Goal: Information Seeking & Learning: Learn about a topic

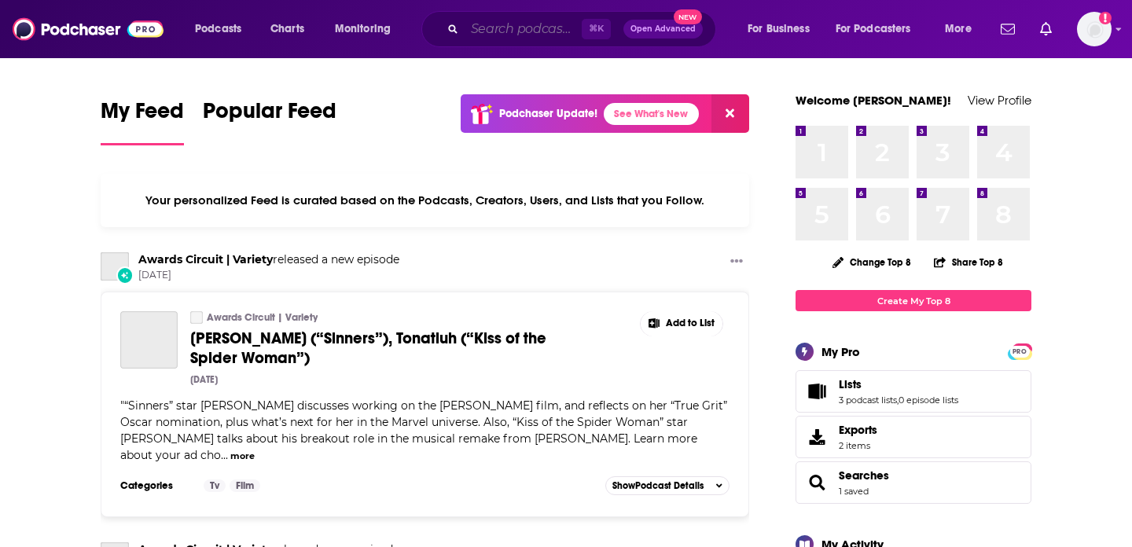
click at [521, 31] on input "Search podcasts, credits, & more..." at bounding box center [522, 29] width 117 height 25
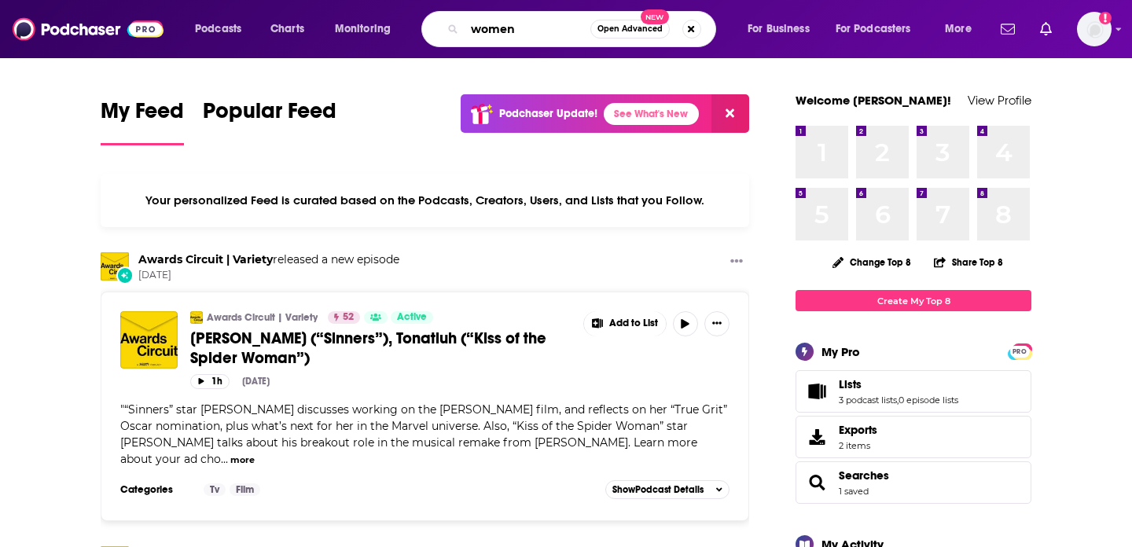
type input "women"
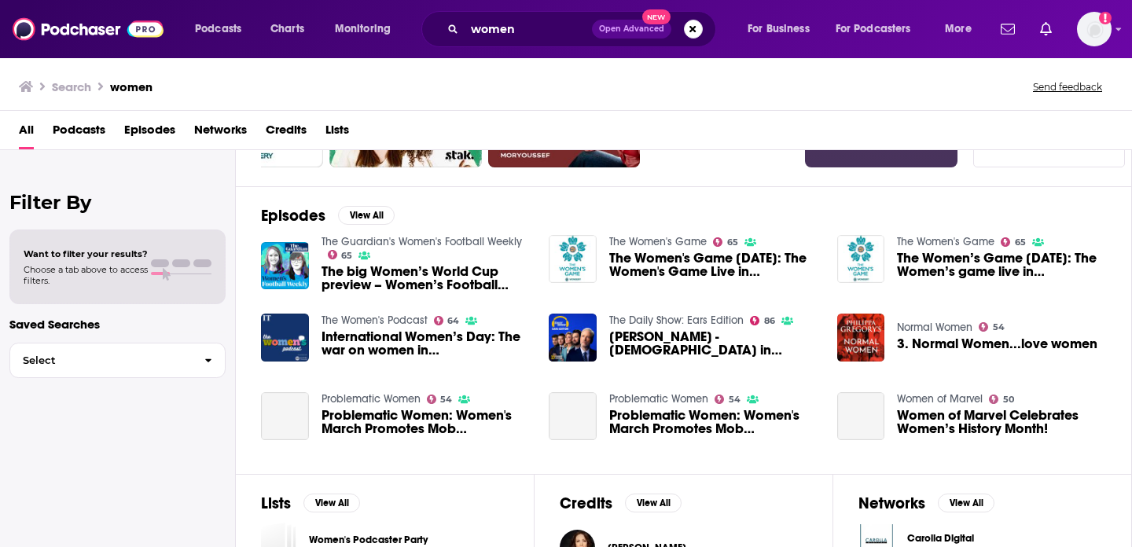
scroll to position [192, 0]
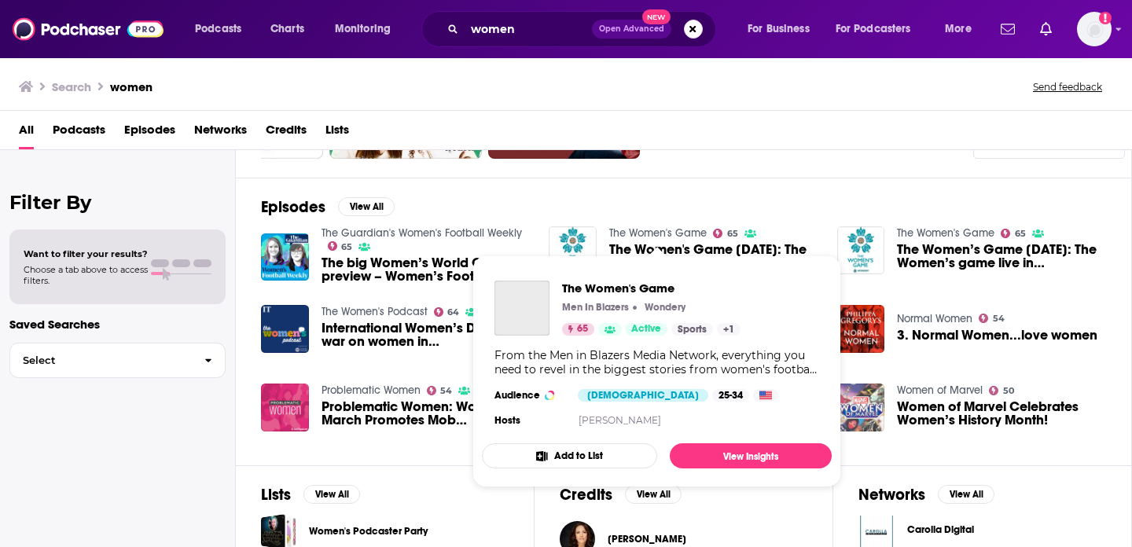
click at [677, 233] on link "The Women's Game" at bounding box center [657, 232] width 97 height 13
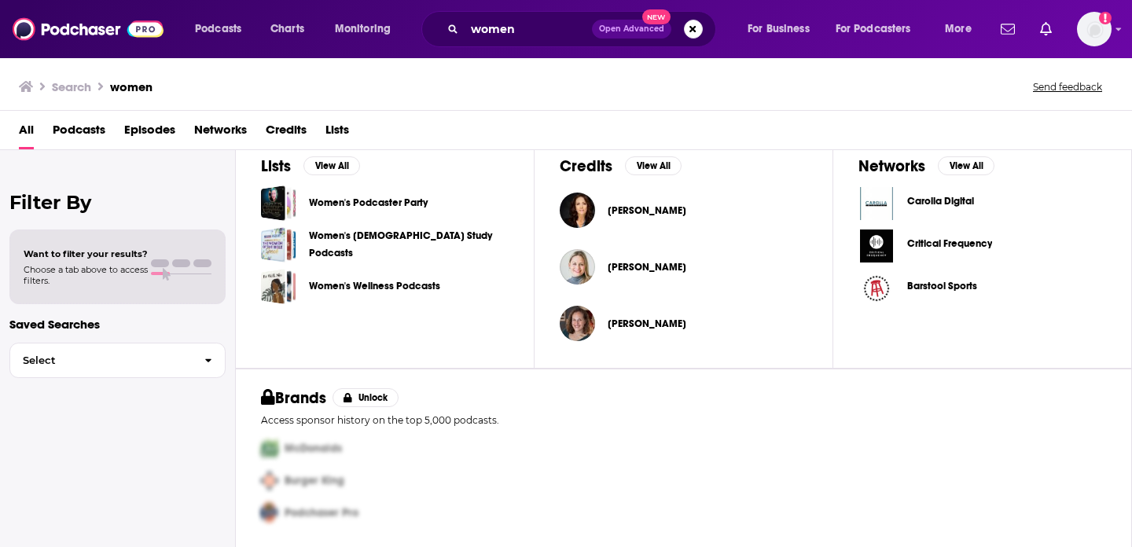
scroll to position [328, 0]
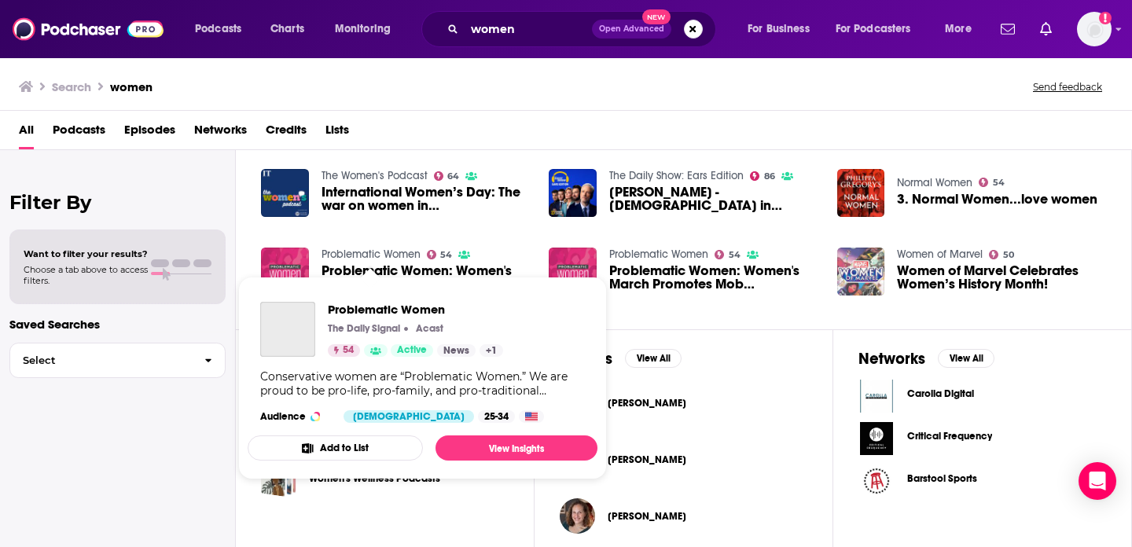
click at [357, 251] on link "Problematic Women" at bounding box center [370, 254] width 99 height 13
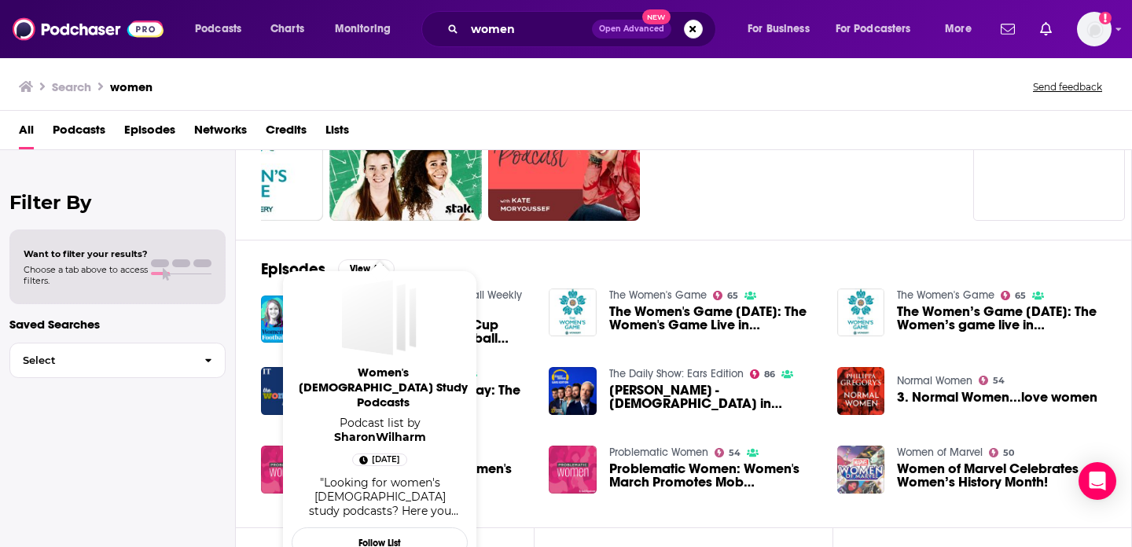
scroll to position [0, 0]
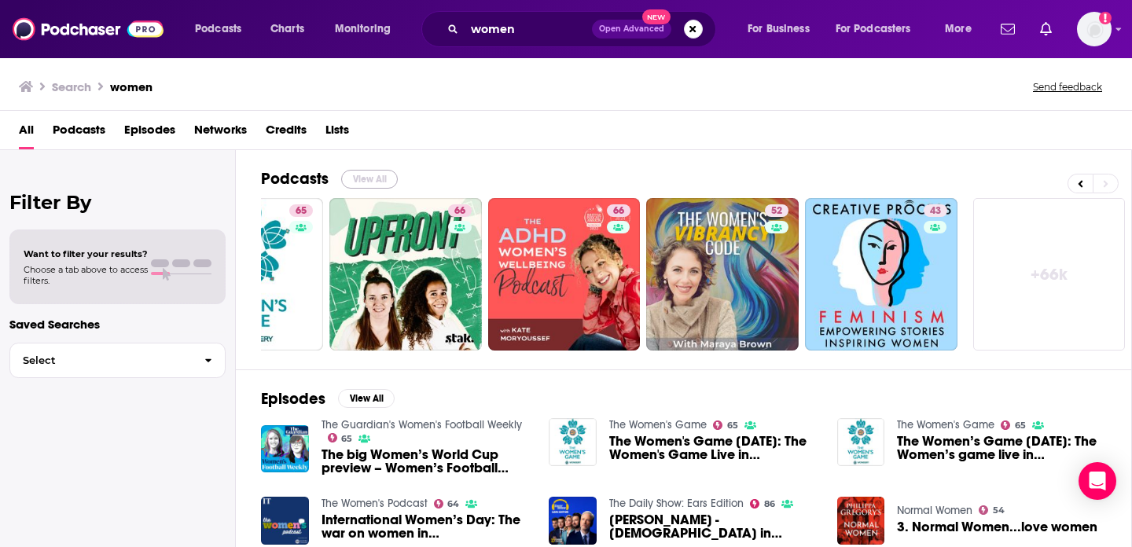
click at [372, 170] on button "View All" at bounding box center [369, 179] width 57 height 19
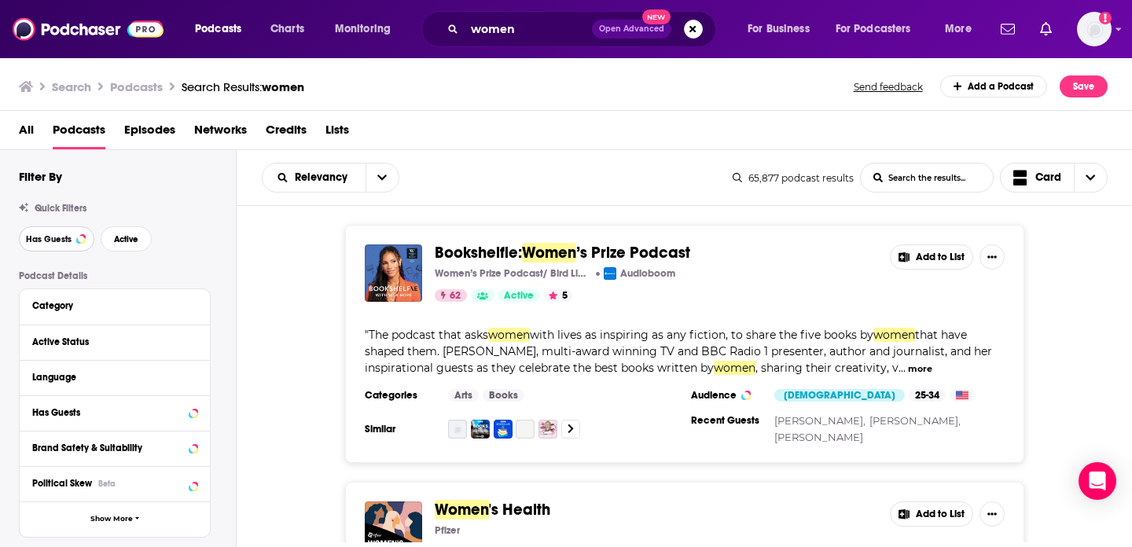
click at [60, 240] on span "Has Guests" at bounding box center [49, 239] width 46 height 9
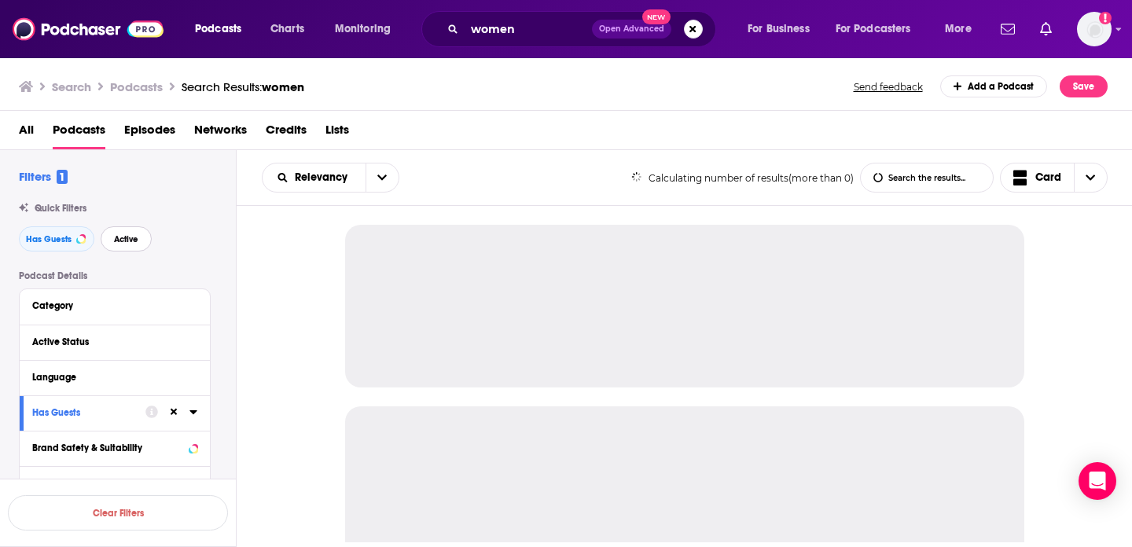
click at [130, 244] on span "Active" at bounding box center [126, 239] width 24 height 9
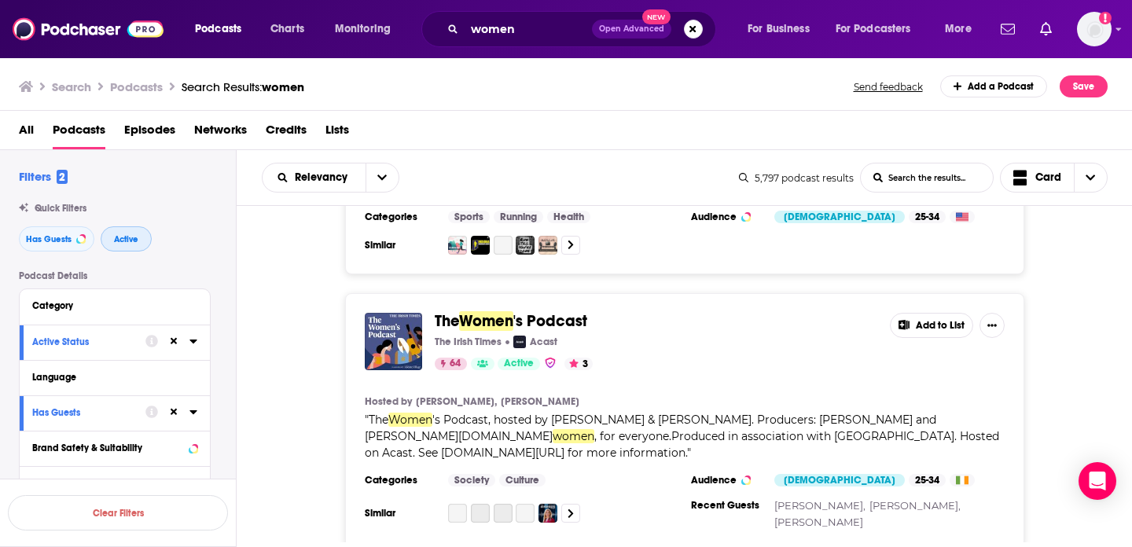
scroll to position [2289, 0]
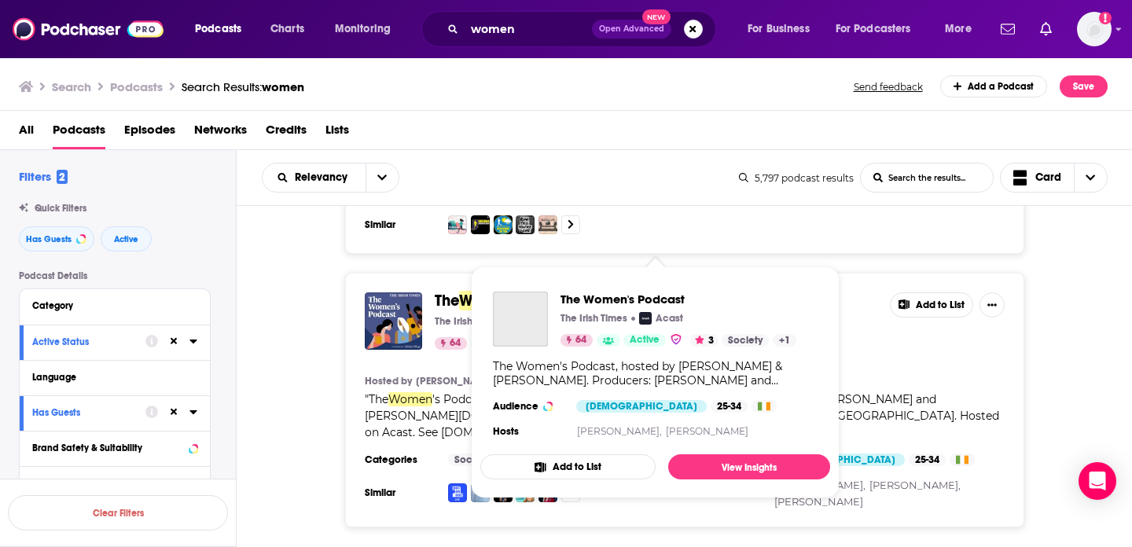
click at [527, 291] on span "'s Podcast" at bounding box center [550, 301] width 74 height 20
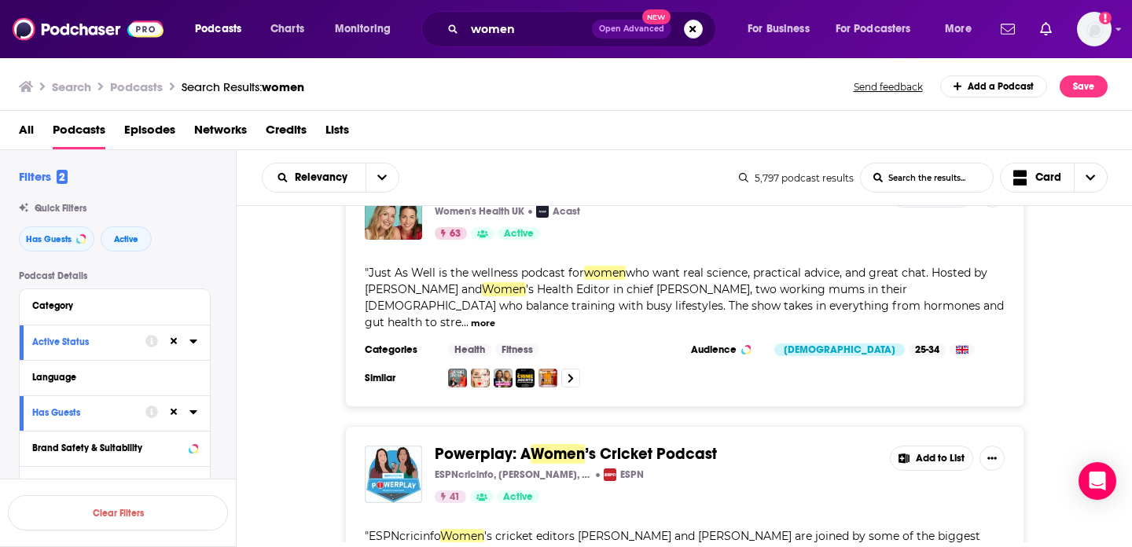
scroll to position [6069, 0]
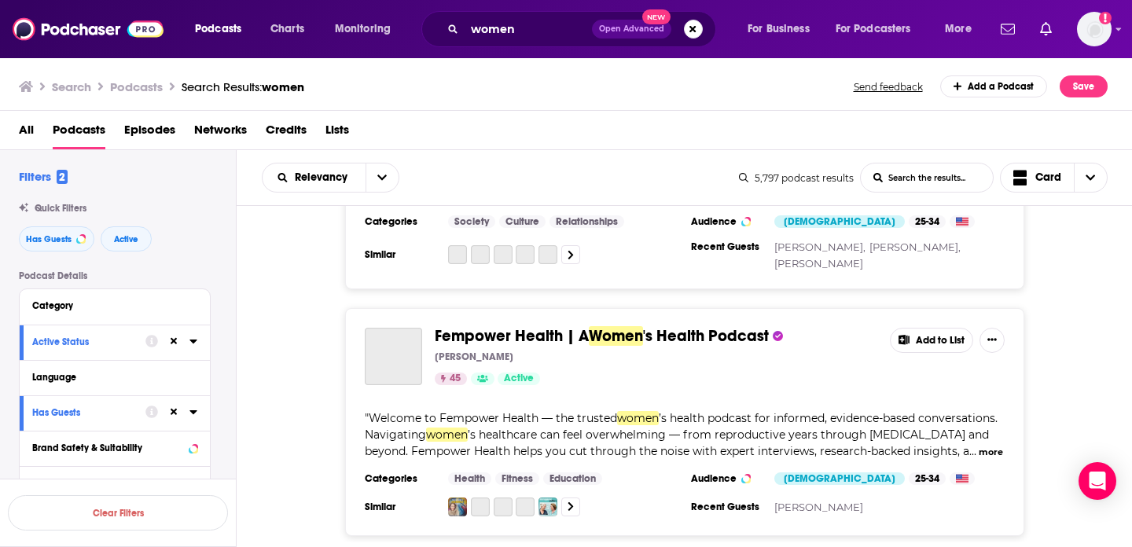
scroll to position [12310, 0]
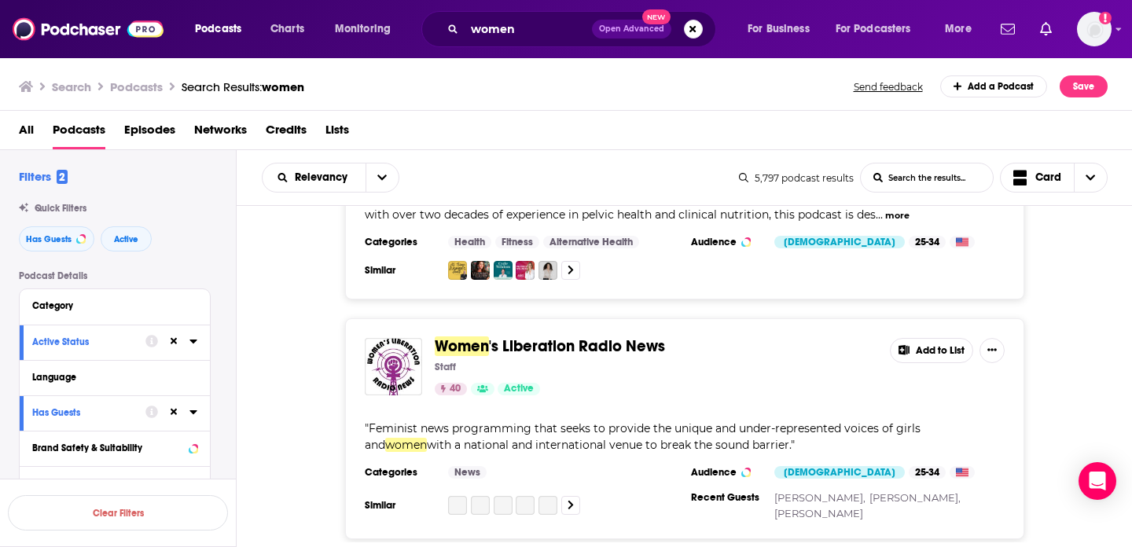
scroll to position [13130, 0]
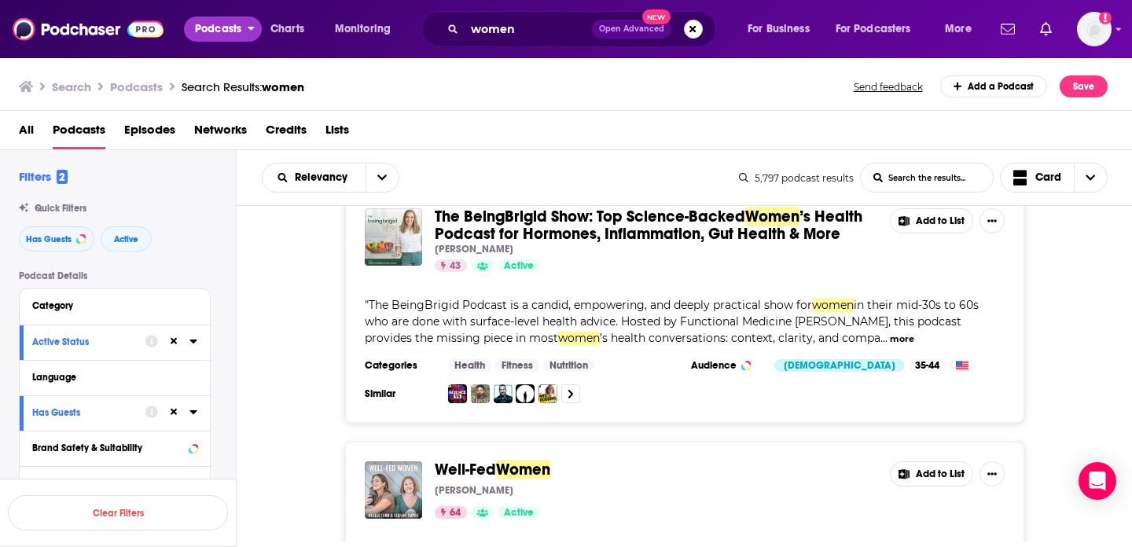
click at [238, 25] on span "Podcasts" at bounding box center [218, 29] width 46 height 22
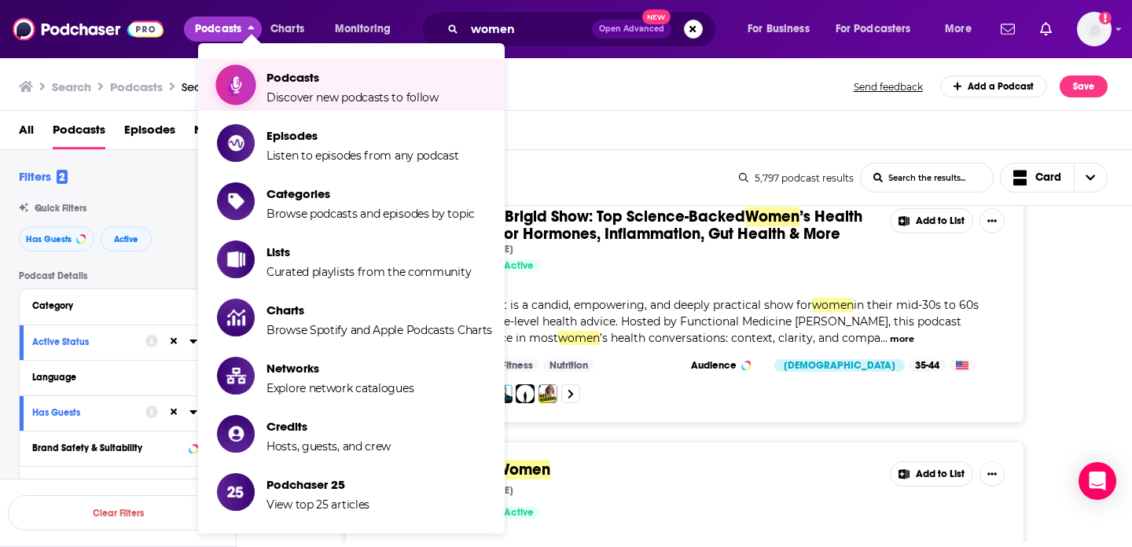
click at [288, 102] on span "Discover new podcasts to follow" at bounding box center [352, 97] width 172 height 14
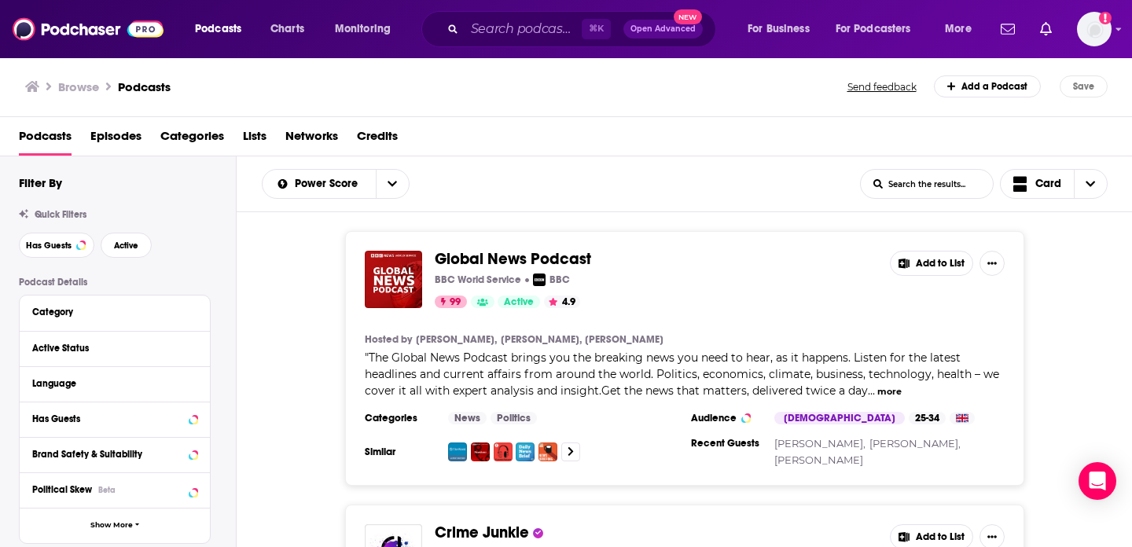
click at [206, 145] on span "Categories" at bounding box center [192, 139] width 64 height 32
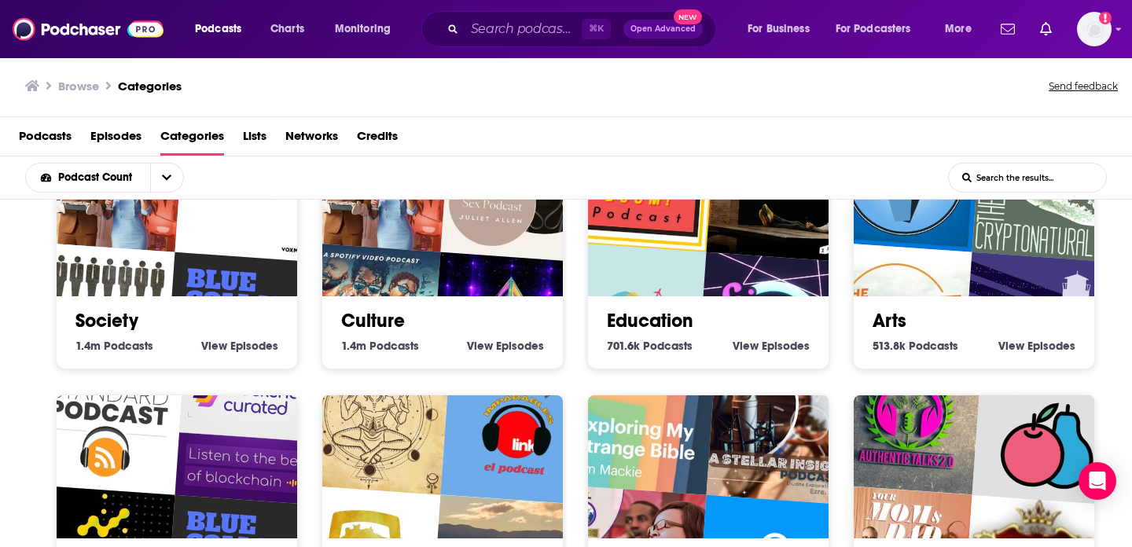
scroll to position [82, 0]
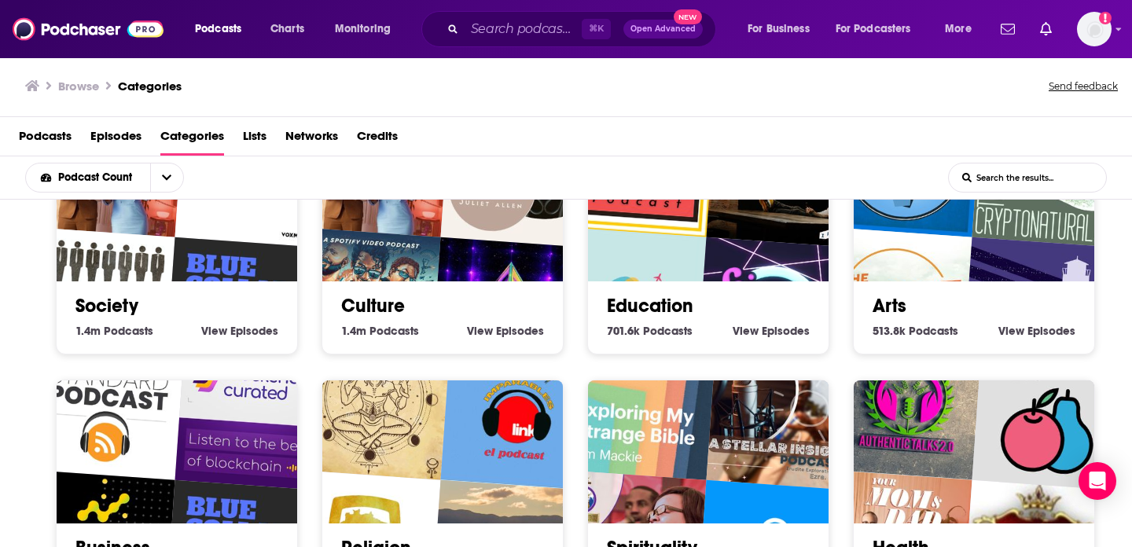
click at [427, 253] on img "Distractible" at bounding box center [364, 304] width 154 height 154
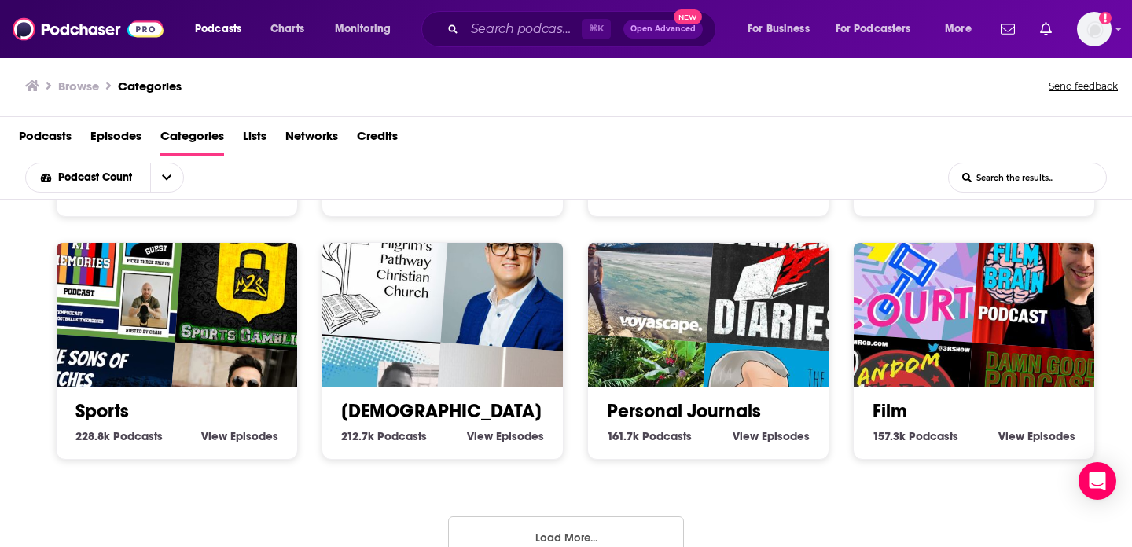
scroll to position [734, 0]
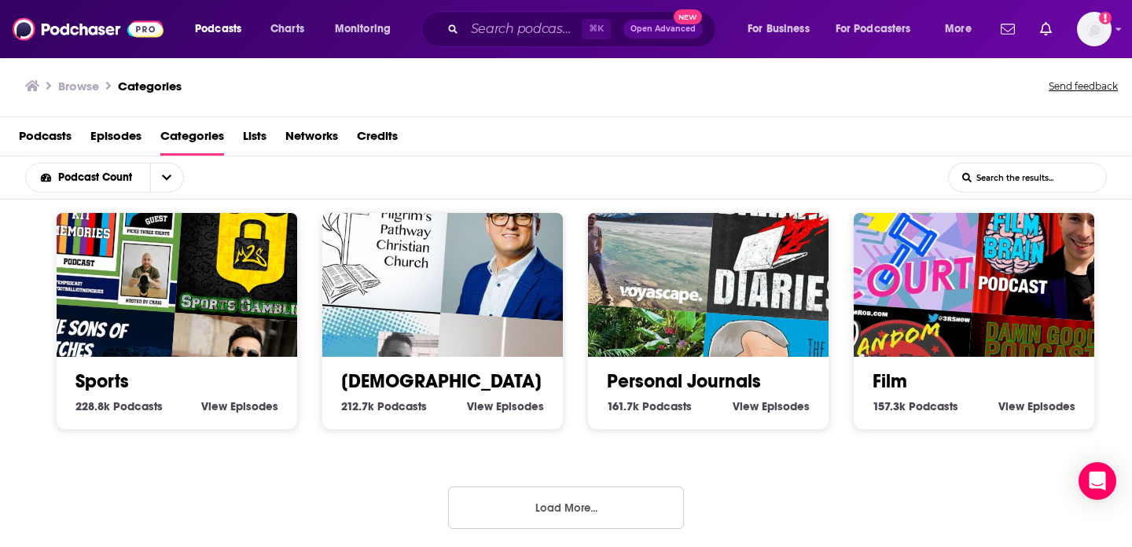
click at [563, 499] on button "Load More..." at bounding box center [566, 507] width 236 height 42
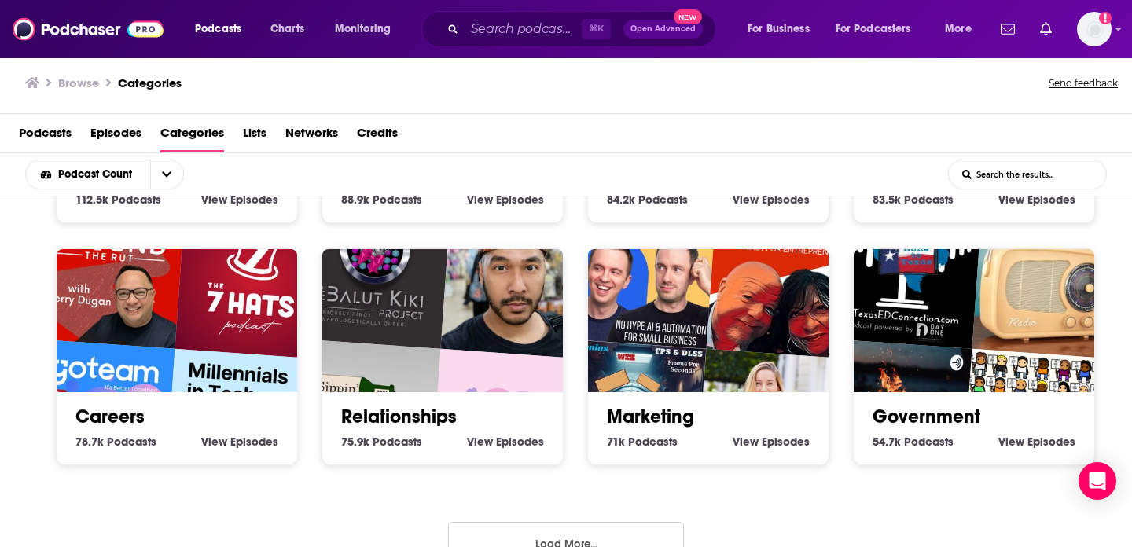
scroll to position [1701, 0]
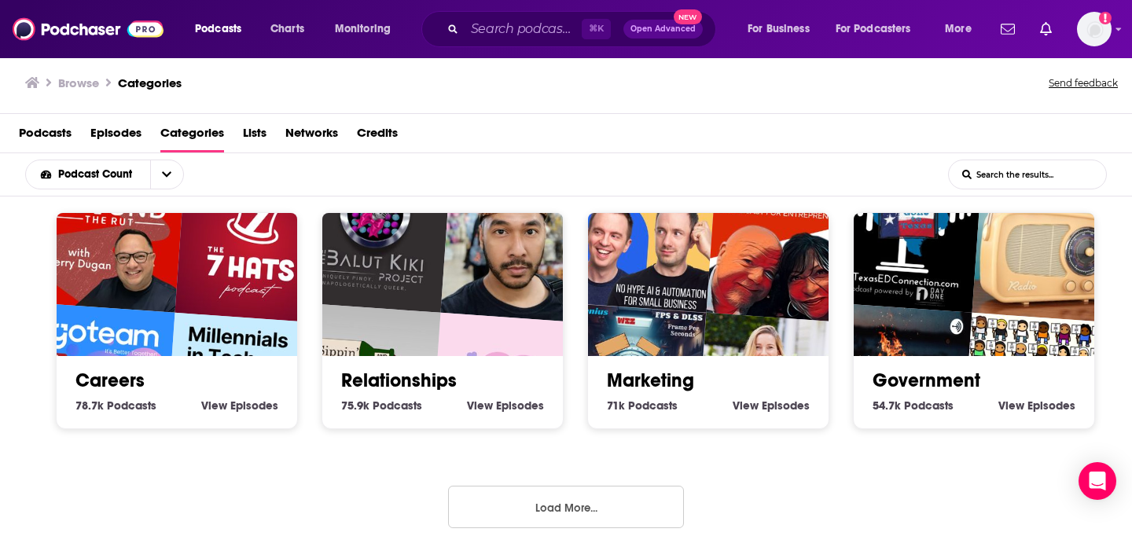
click at [554, 498] on button "Load More..." at bounding box center [566, 507] width 236 height 42
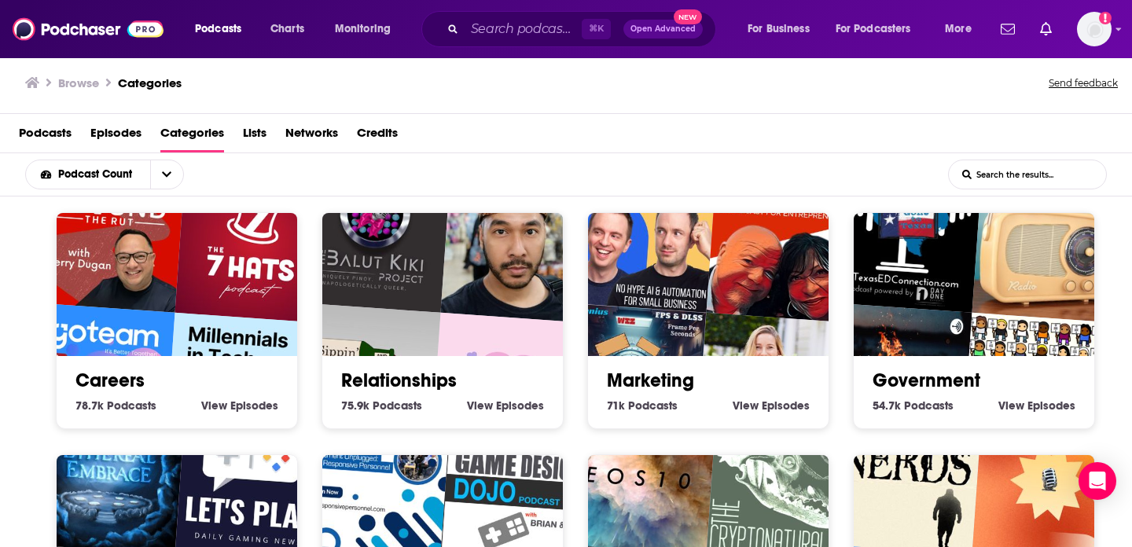
scroll to position [1951, 0]
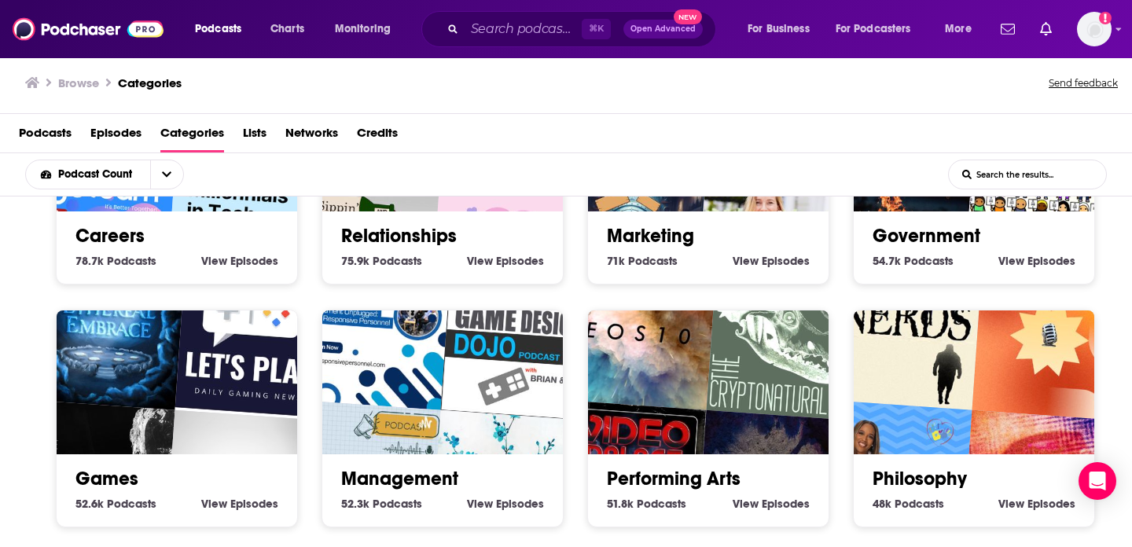
click at [435, 235] on link "Relationships" at bounding box center [399, 236] width 116 height 24
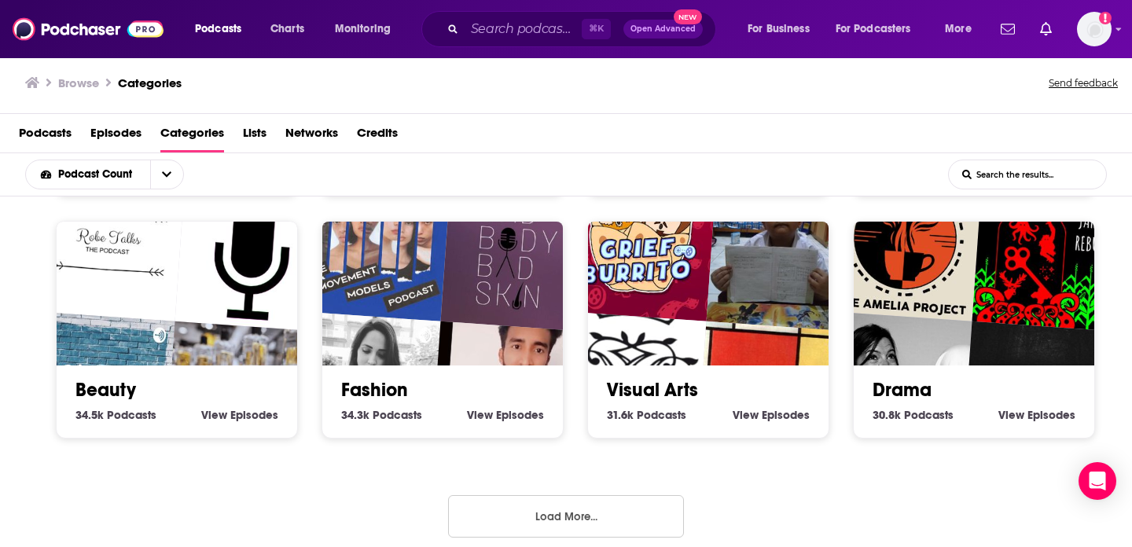
scroll to position [2668, 0]
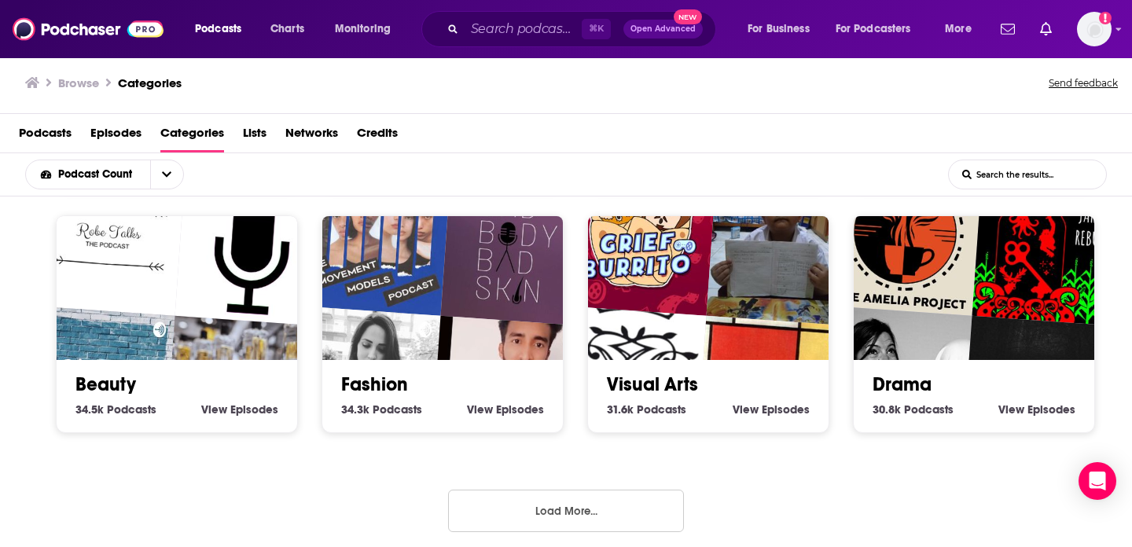
click at [561, 501] on button "Load More..." at bounding box center [566, 511] width 236 height 42
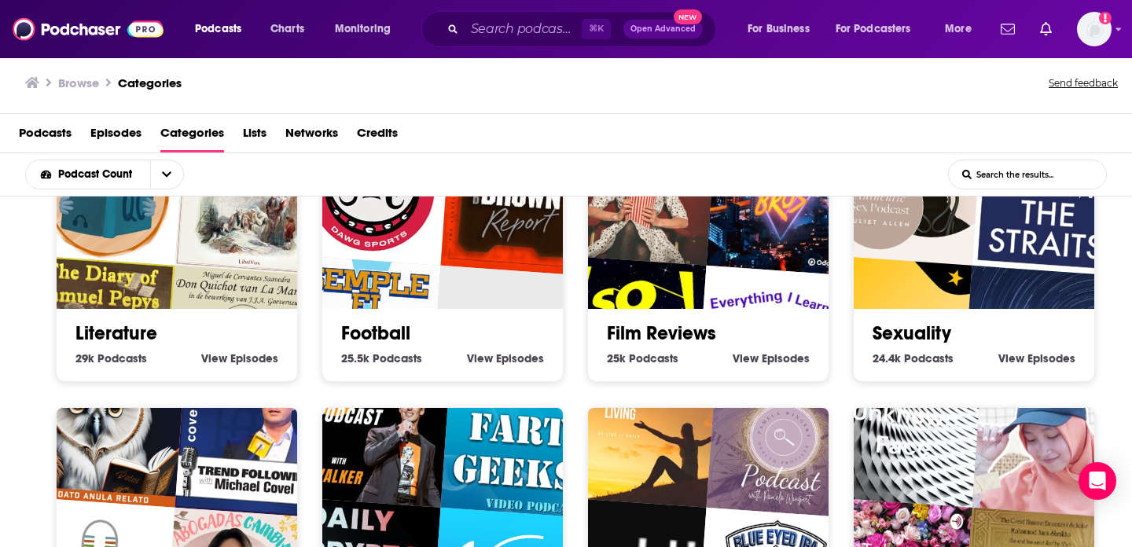
scroll to position [3189, 0]
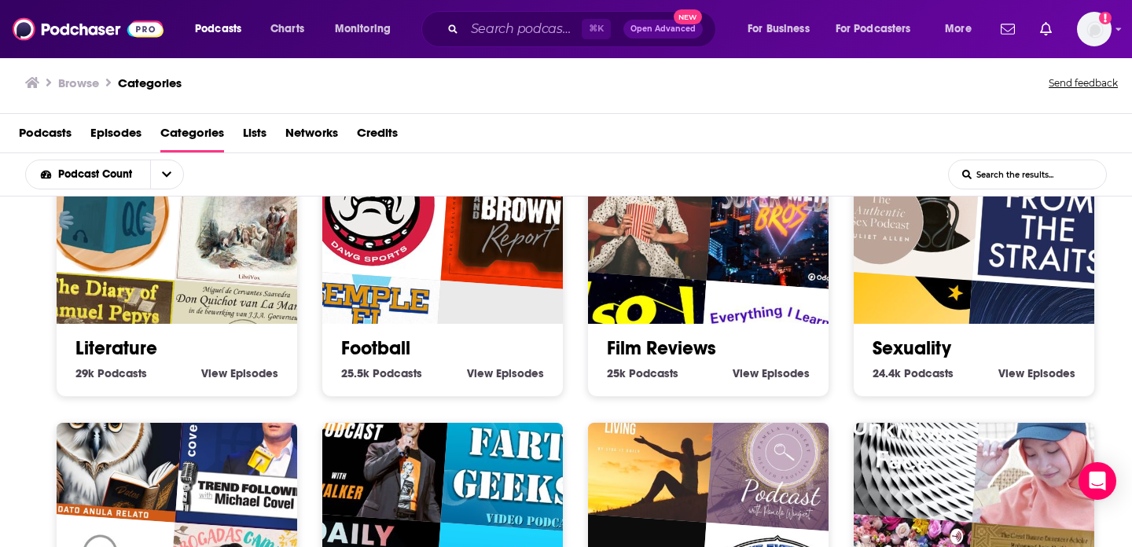
click at [196, 280] on img "Don Quichot van La Mancha by Miguel de Cervantes Saavedra (1547 - 1616)" at bounding box center [242, 357] width 154 height 154
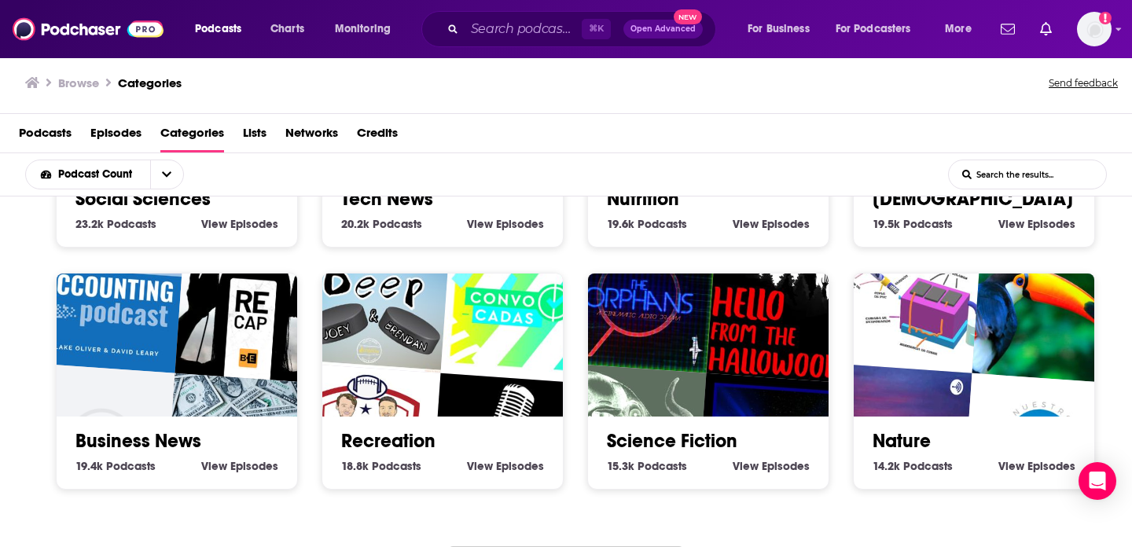
scroll to position [3635, 0]
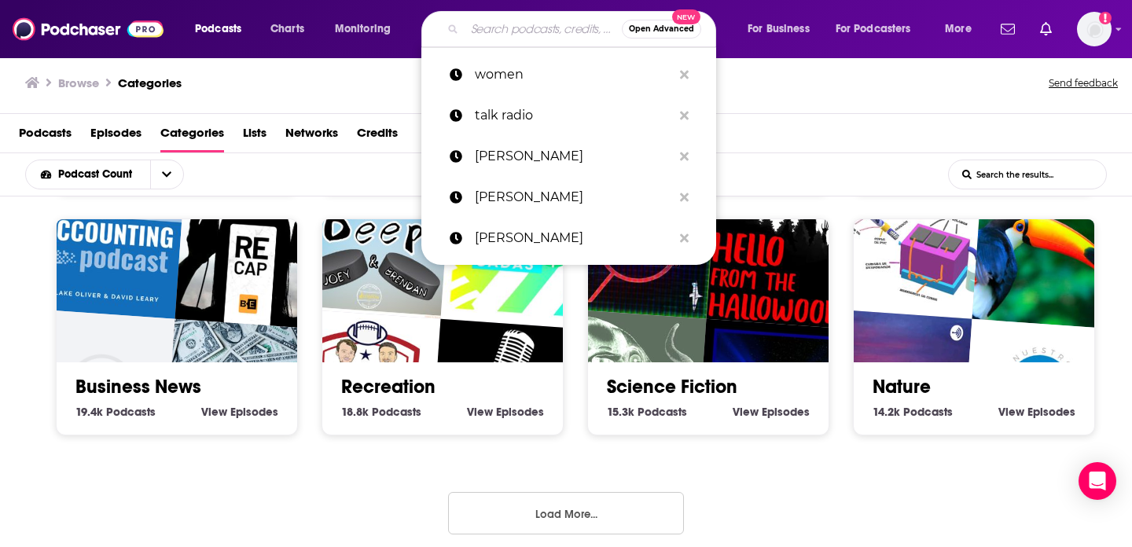
click at [518, 34] on input "Search podcasts, credits, & more..." at bounding box center [542, 29] width 157 height 25
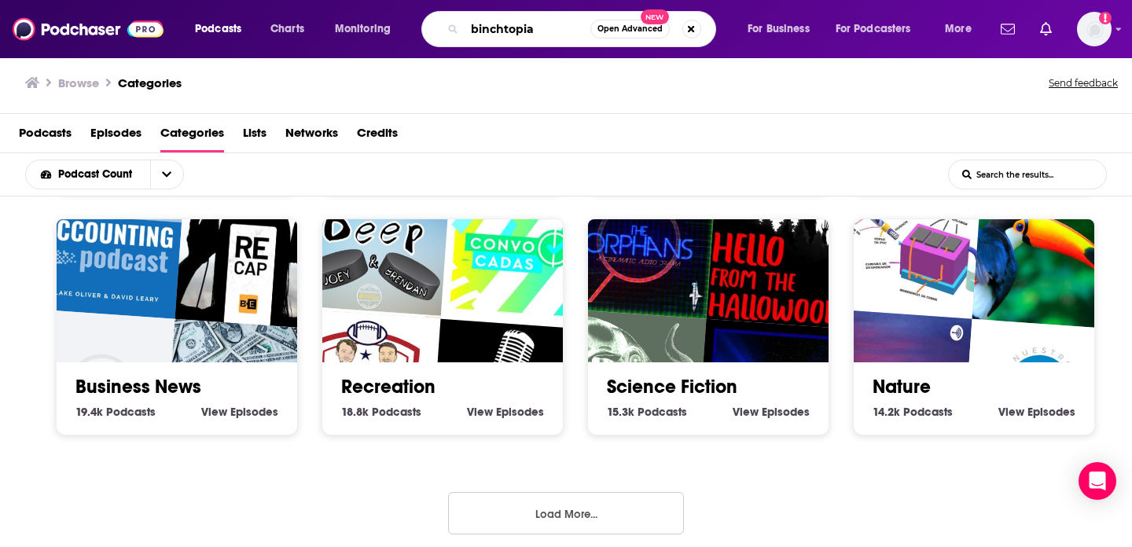
type input "binchtopia"
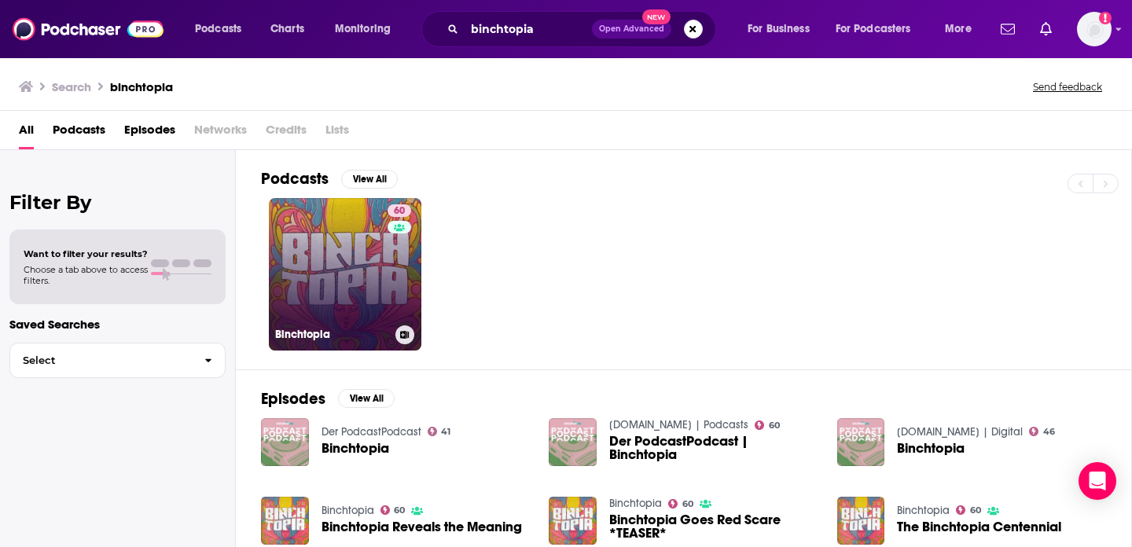
click at [340, 261] on link "60 Binchtopia" at bounding box center [345, 274] width 152 height 152
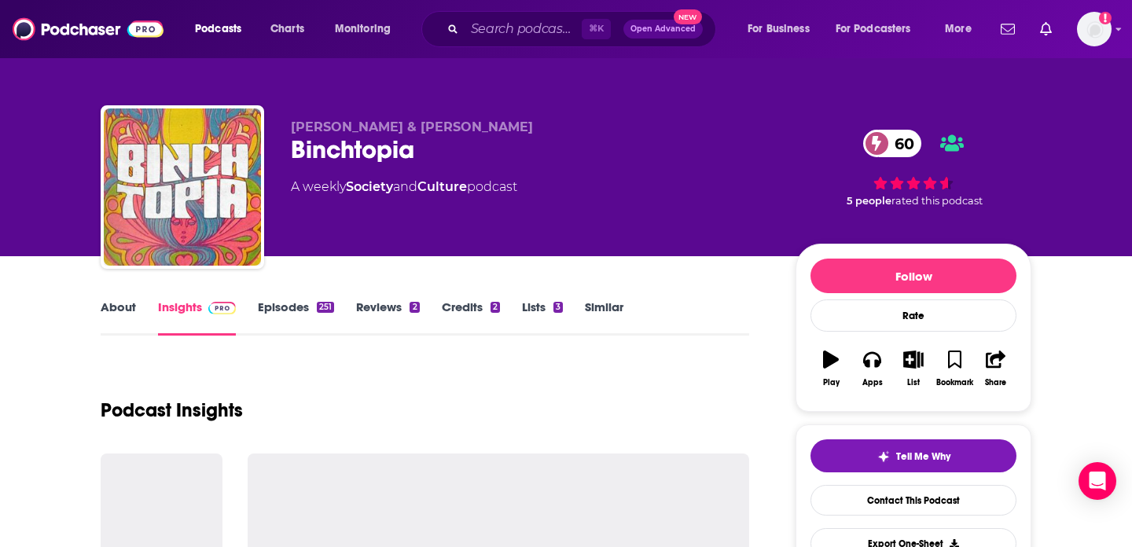
scroll to position [2, 0]
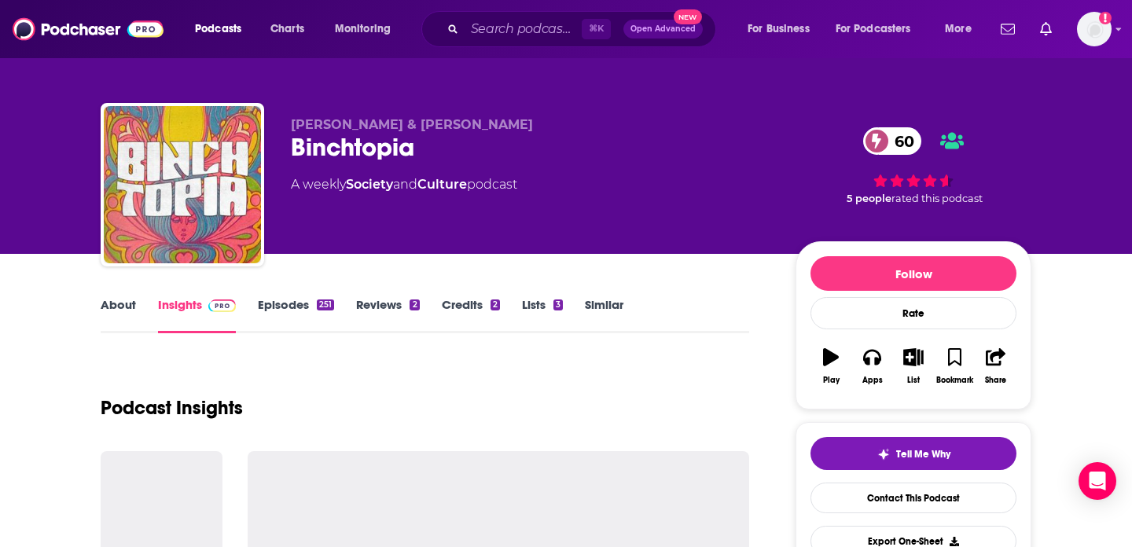
click at [603, 303] on link "Similar" at bounding box center [604, 315] width 39 height 36
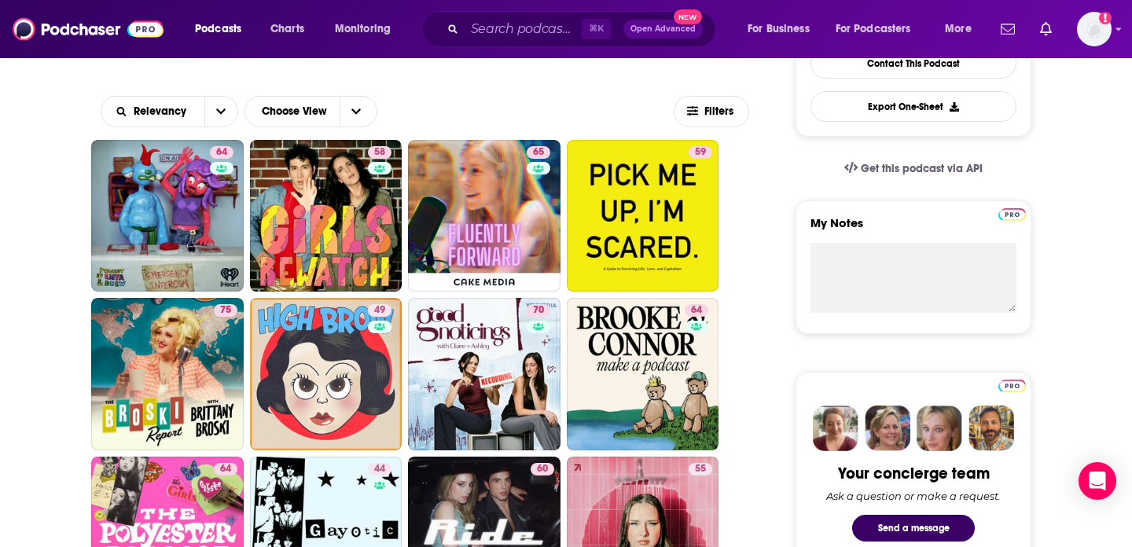
scroll to position [427, 0]
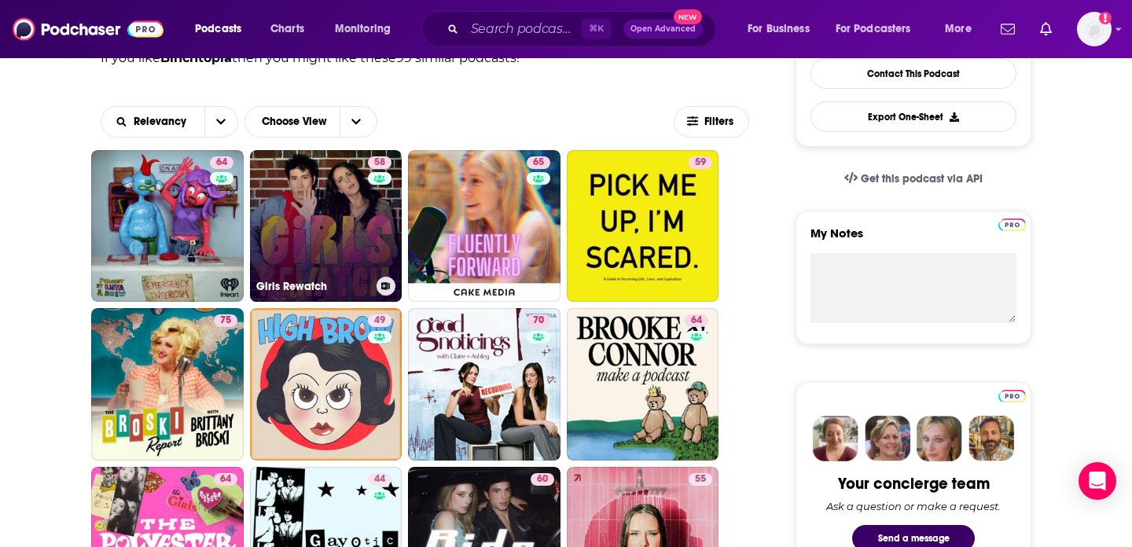
click at [306, 219] on link "58 Girls Rewatch" at bounding box center [326, 226] width 152 height 152
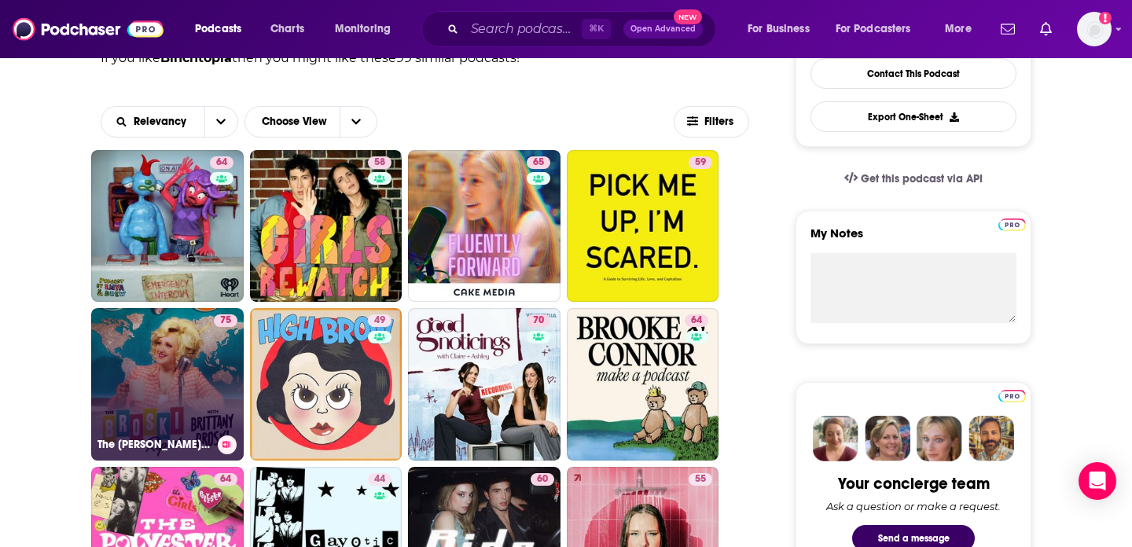
click at [152, 362] on link "75 The Broski Report with Brittany Broski" at bounding box center [167, 384] width 152 height 152
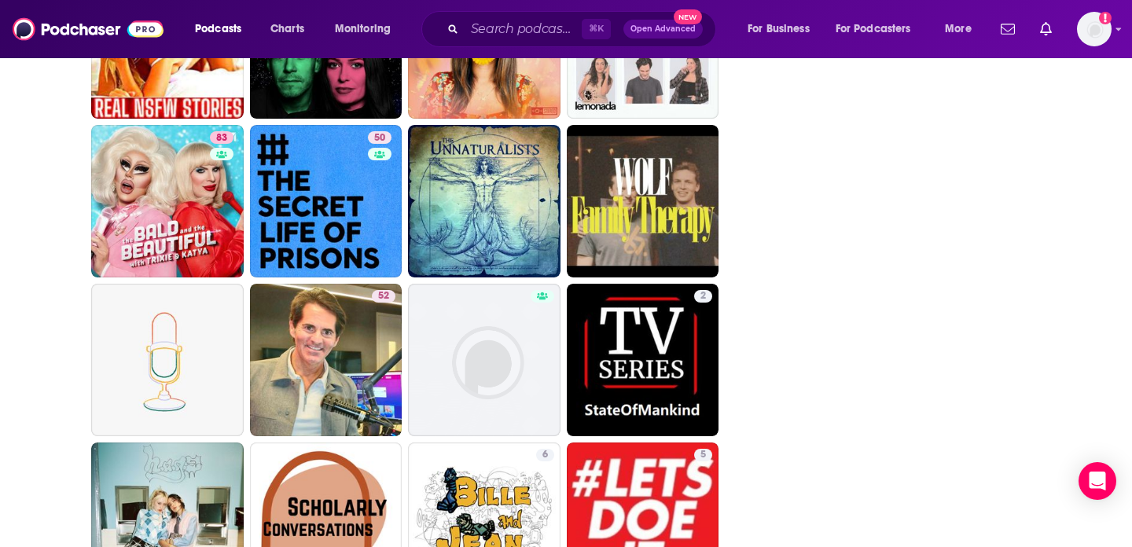
scroll to position [3812, 0]
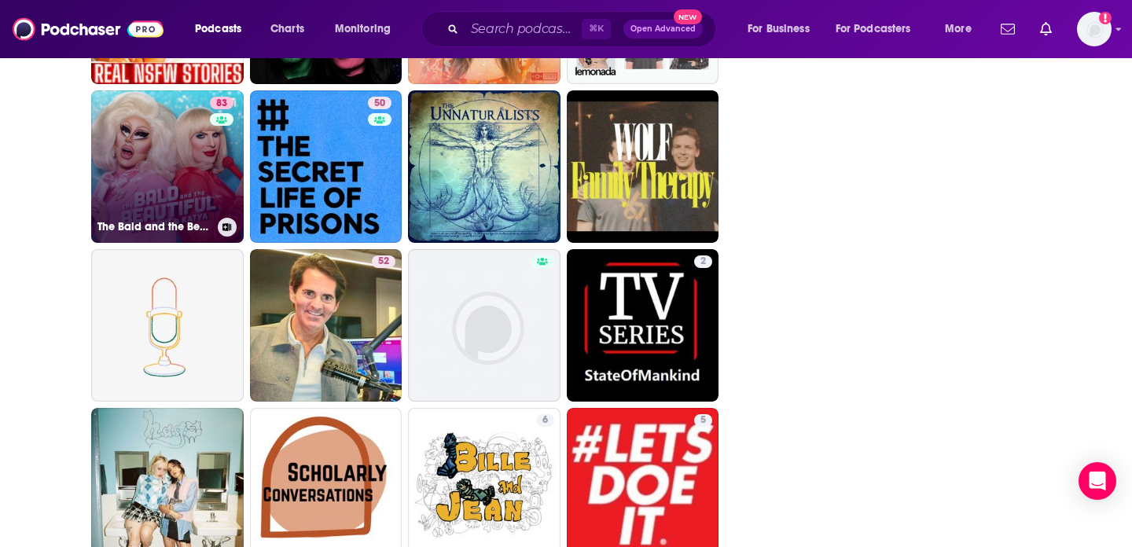
click at [175, 141] on link "83 The Bald and the Beautiful with Trixie and Katya" at bounding box center [167, 166] width 152 height 152
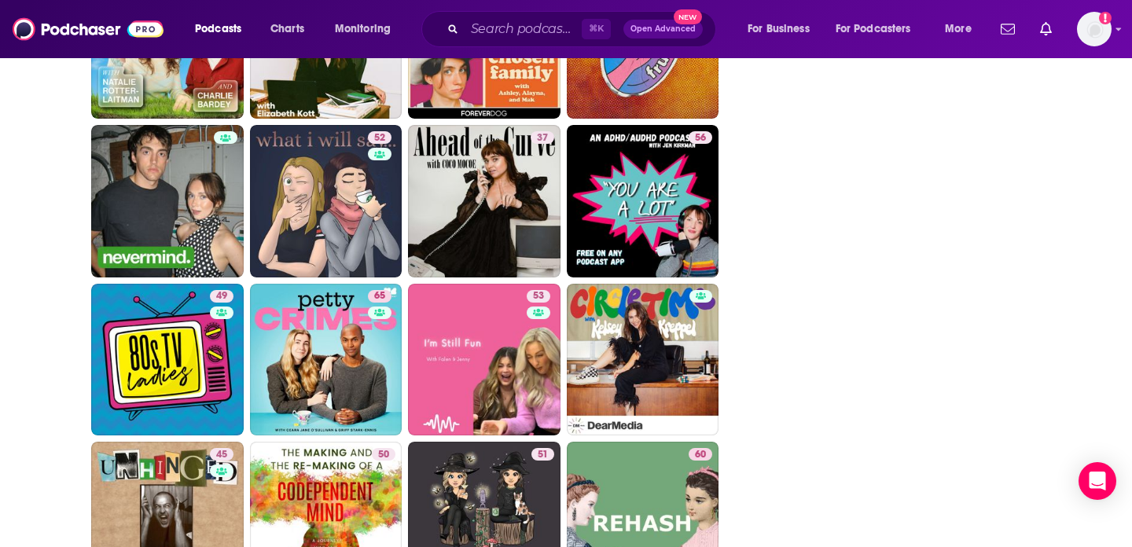
scroll to position [1296, 0]
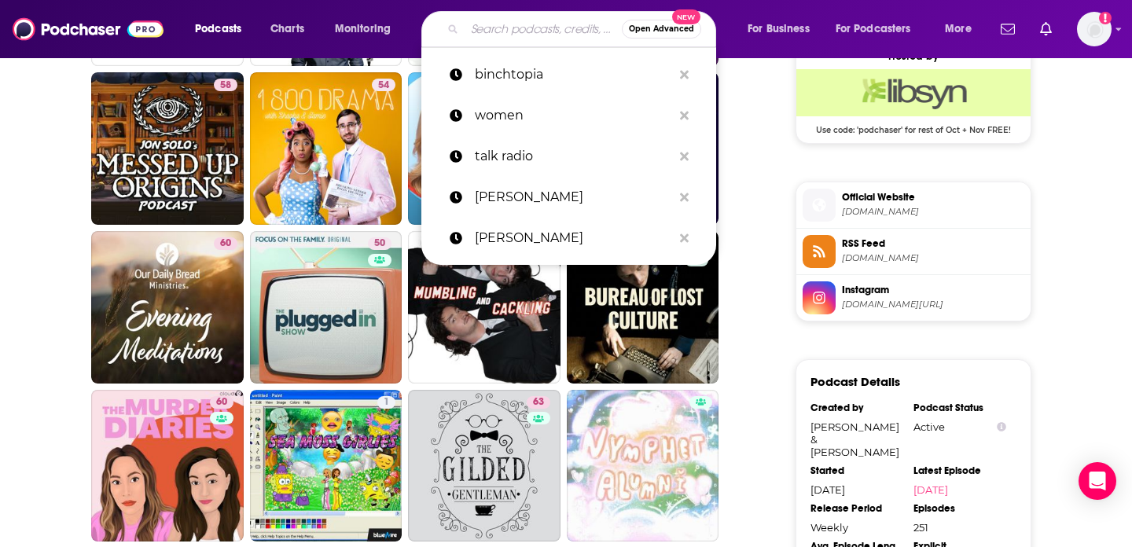
click at [523, 27] on input "Search podcasts, credits, & more..." at bounding box center [542, 29] width 157 height 25
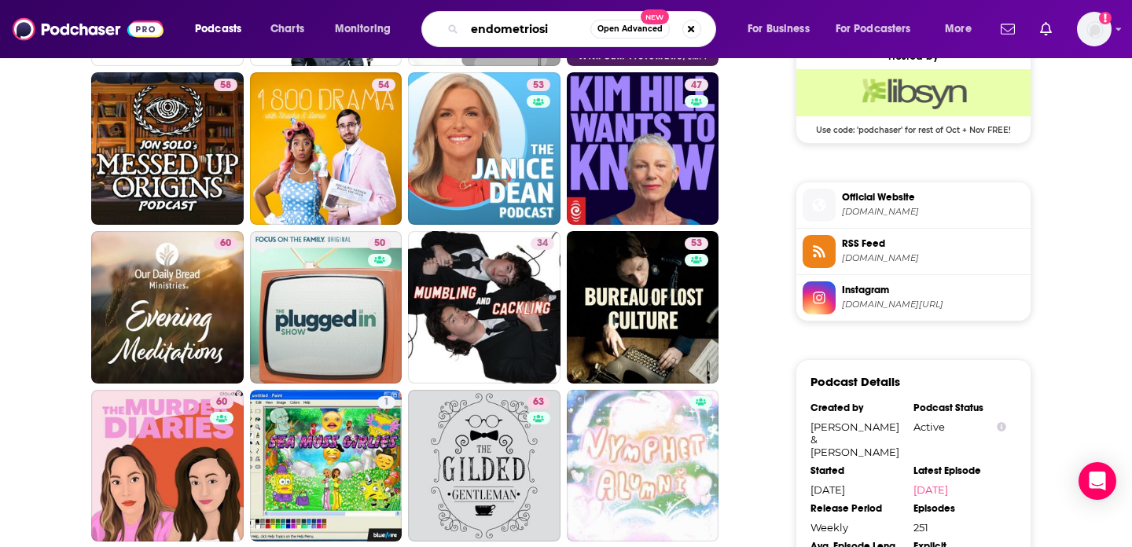
type input "[MEDICAL_DATA]"
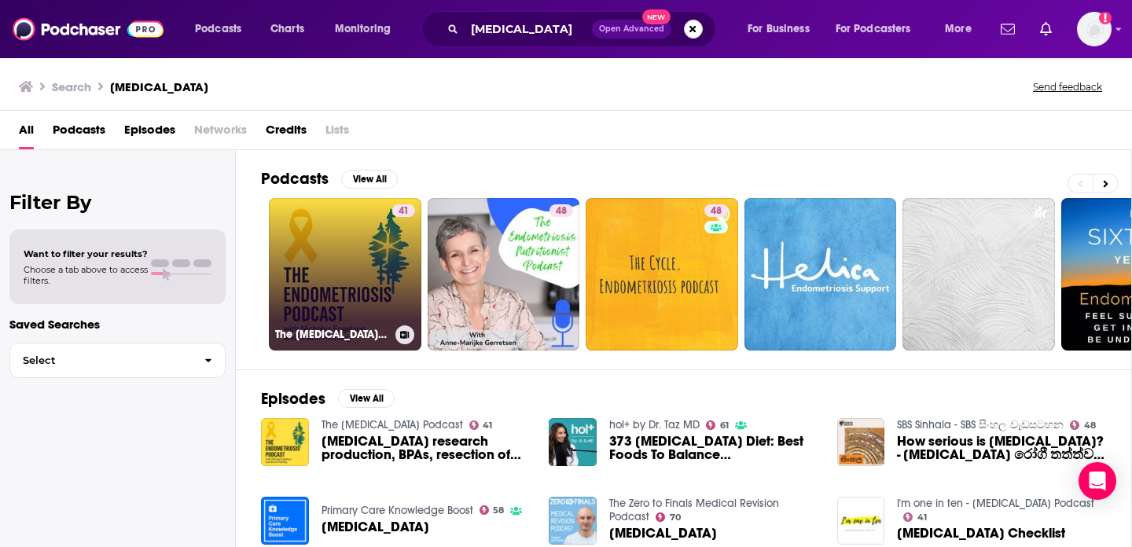
click at [312, 249] on link "41 The Endometriosis Podcast" at bounding box center [345, 274] width 152 height 152
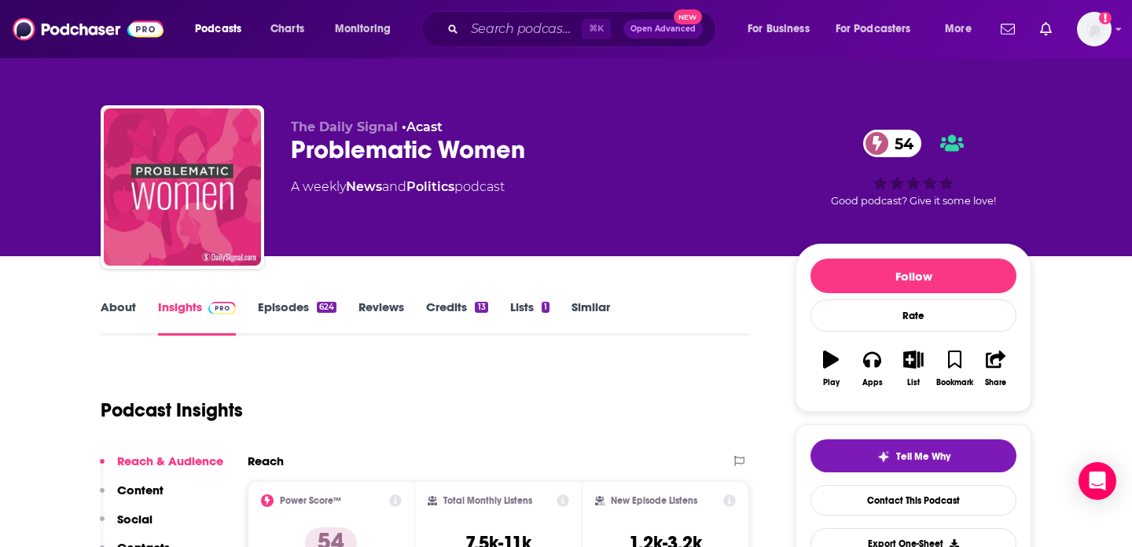
click at [277, 313] on link "Episodes 624" at bounding box center [297, 317] width 79 height 36
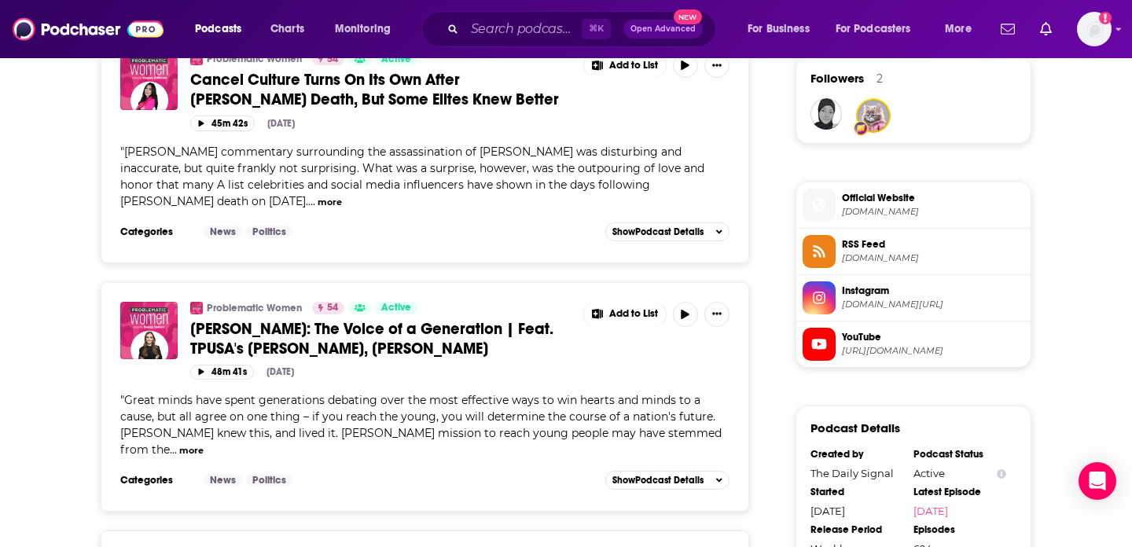
scroll to position [1348, 0]
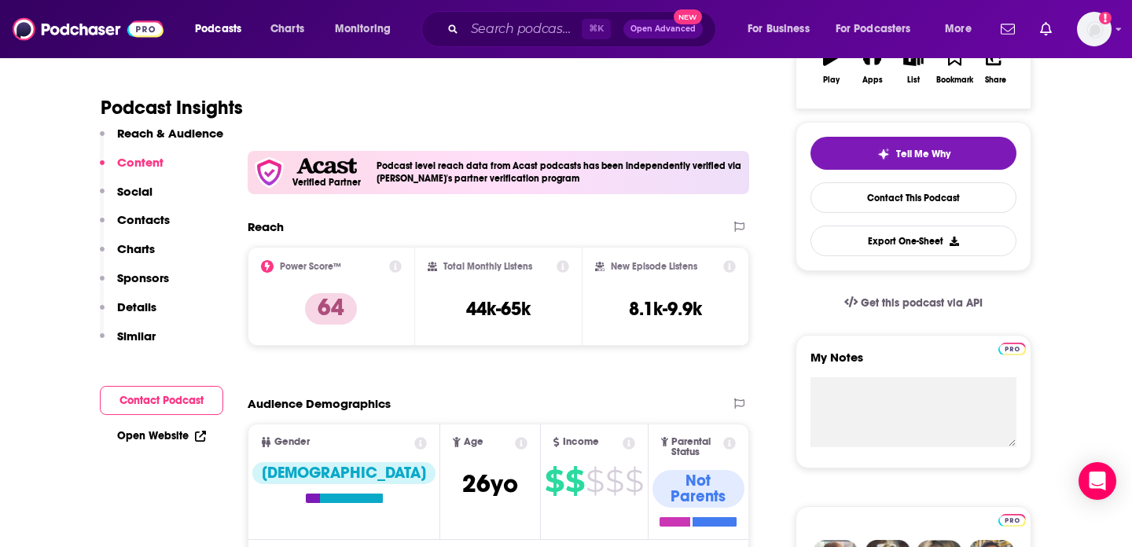
scroll to position [71, 0]
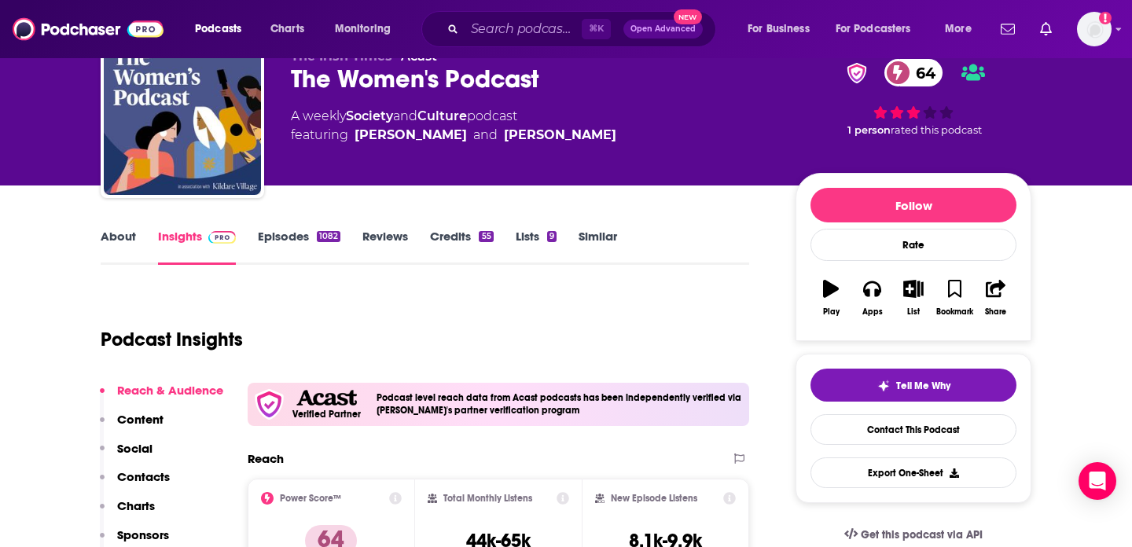
click at [281, 233] on link "Episodes 1082" at bounding box center [299, 247] width 83 height 36
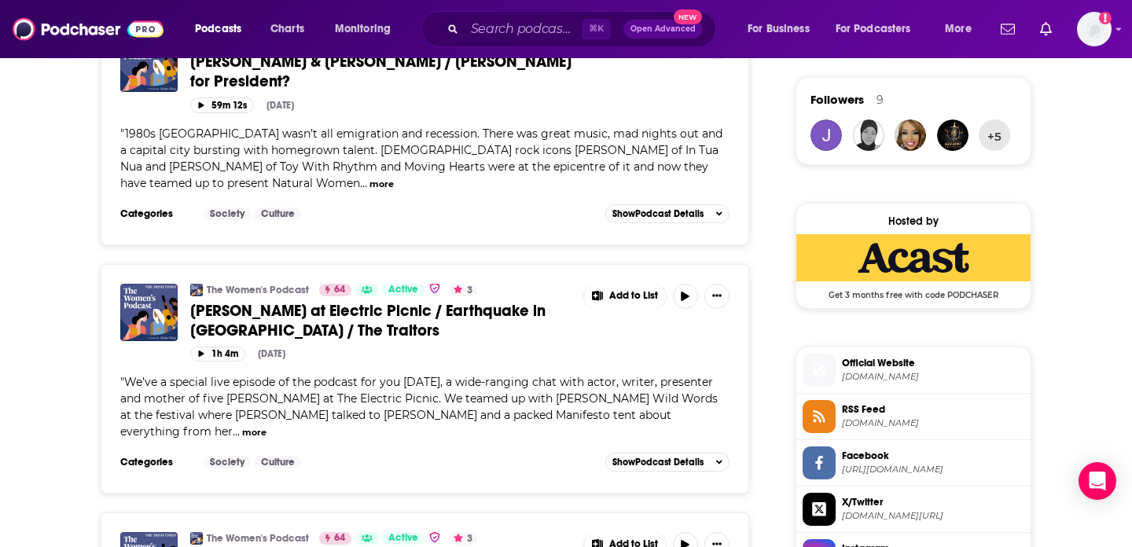
scroll to position [1132, 0]
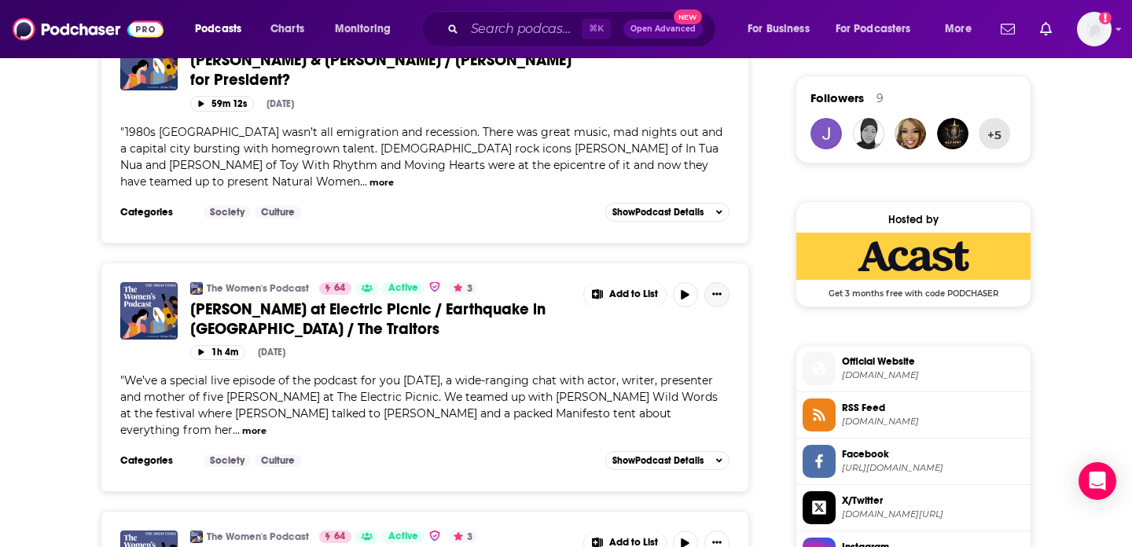
click at [721, 289] on icon "Show More Button" at bounding box center [716, 293] width 9 height 9
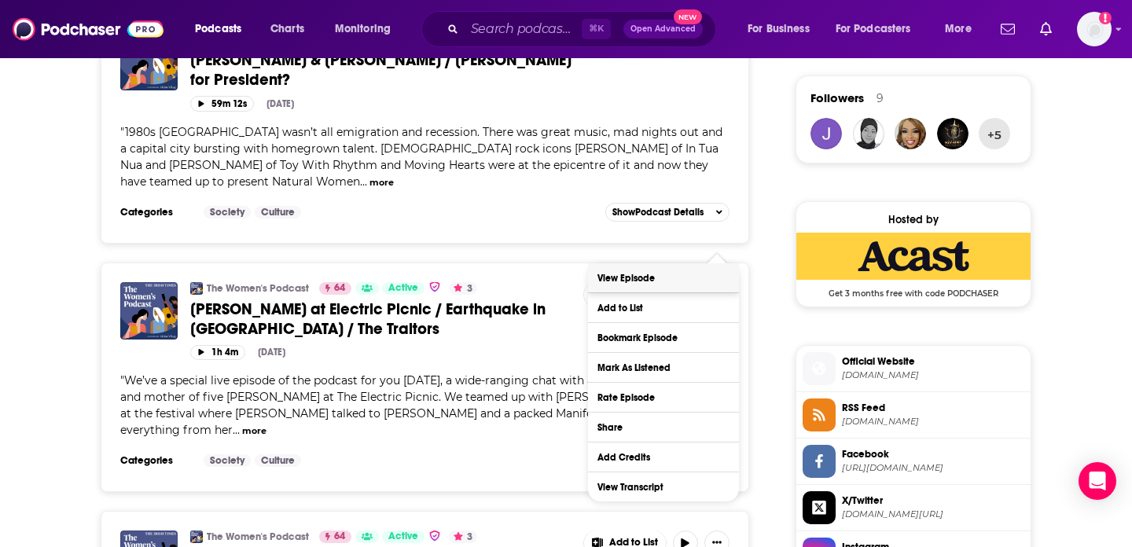
click at [641, 273] on link "View Episode" at bounding box center [663, 277] width 151 height 29
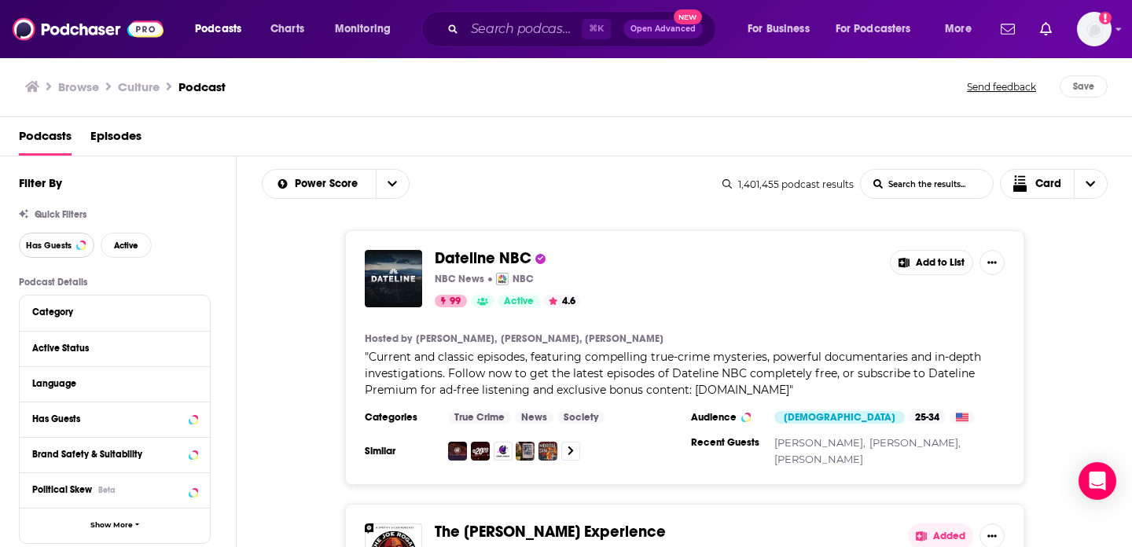
click at [67, 255] on button "Has Guests" at bounding box center [56, 245] width 75 height 25
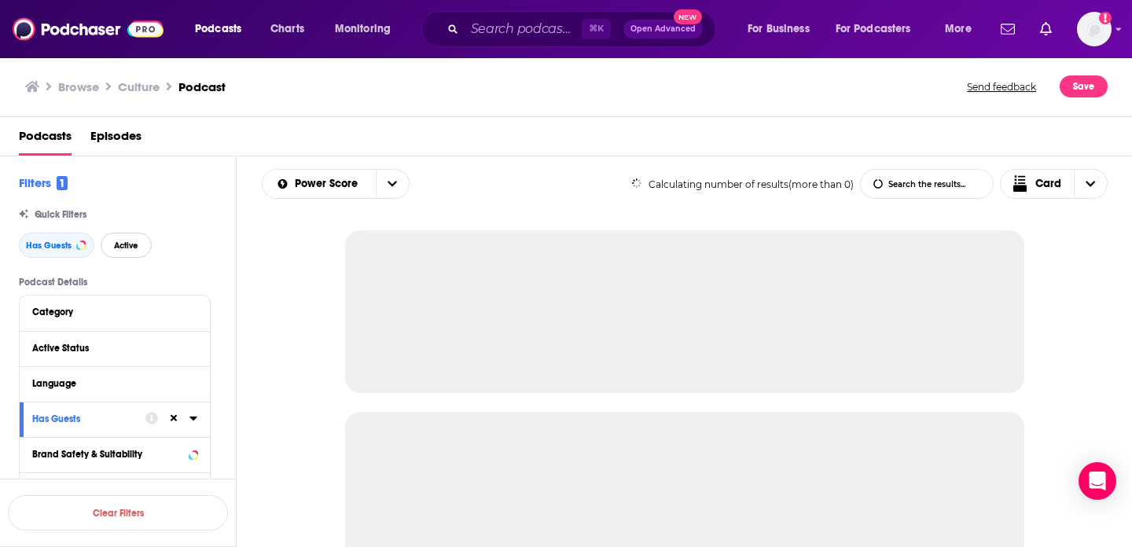
click at [139, 252] on button "Active" at bounding box center [126, 245] width 51 height 25
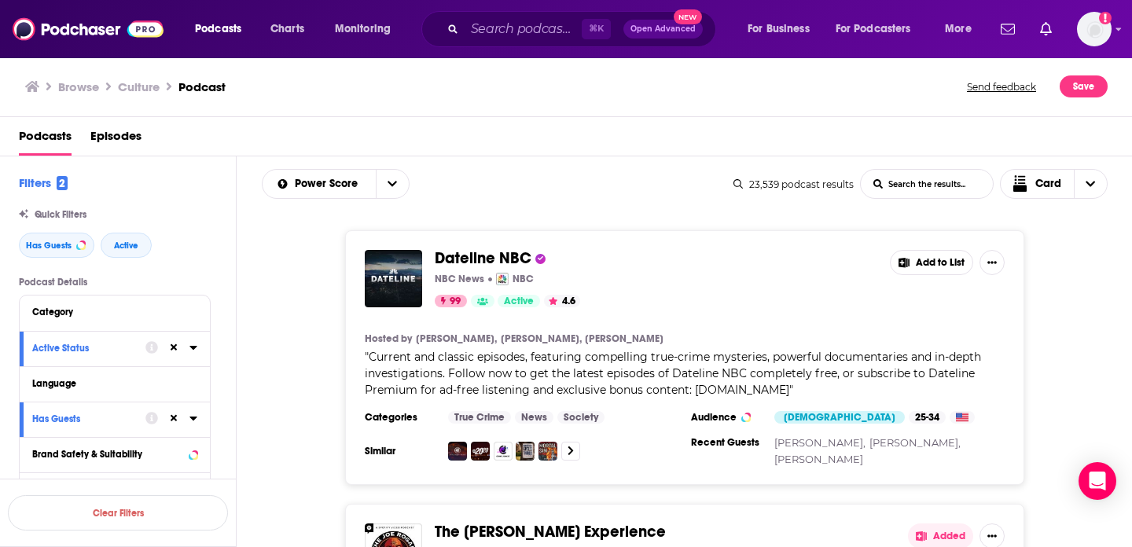
click at [306, 359] on div "Dateline NBC NBC News NBC 99 Active 4.6 Add to List Hosted by Keith Morrison, L…" at bounding box center [685, 357] width 896 height 255
click at [1106, 285] on div "Dateline NBC NBC News NBC 99 Active 4.6 Add to List Hosted by Keith Morrison, L…" at bounding box center [685, 357] width 896 height 255
click at [643, 206] on div "Power Score List Search Input Search the results... Card 23,539 podcast results…" at bounding box center [685, 183] width 896 height 55
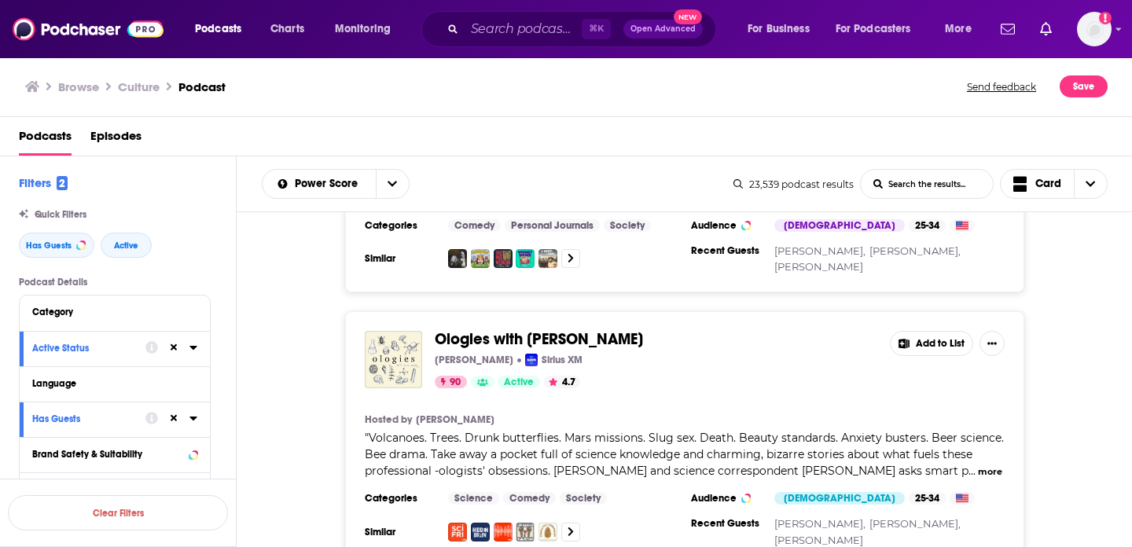
scroll to position [5298, 0]
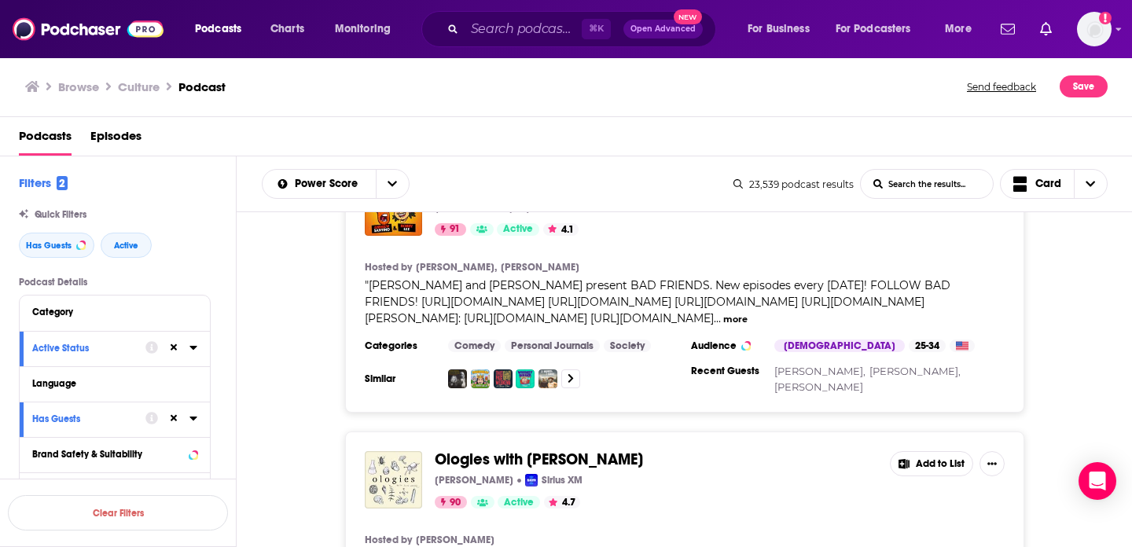
click at [556, 449] on span "Ologies with [PERSON_NAME]" at bounding box center [539, 459] width 208 height 20
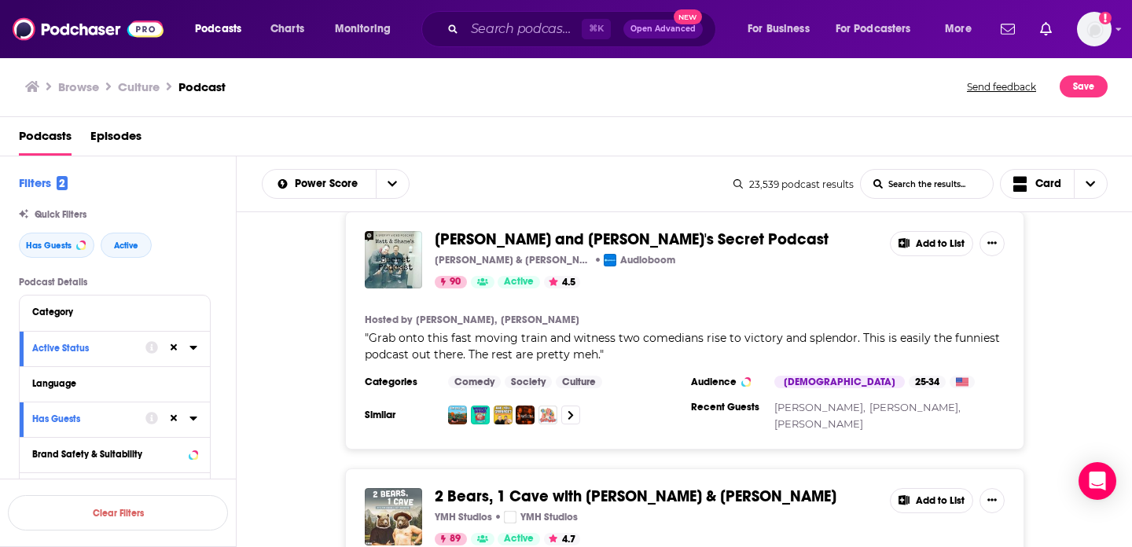
scroll to position [6436, 0]
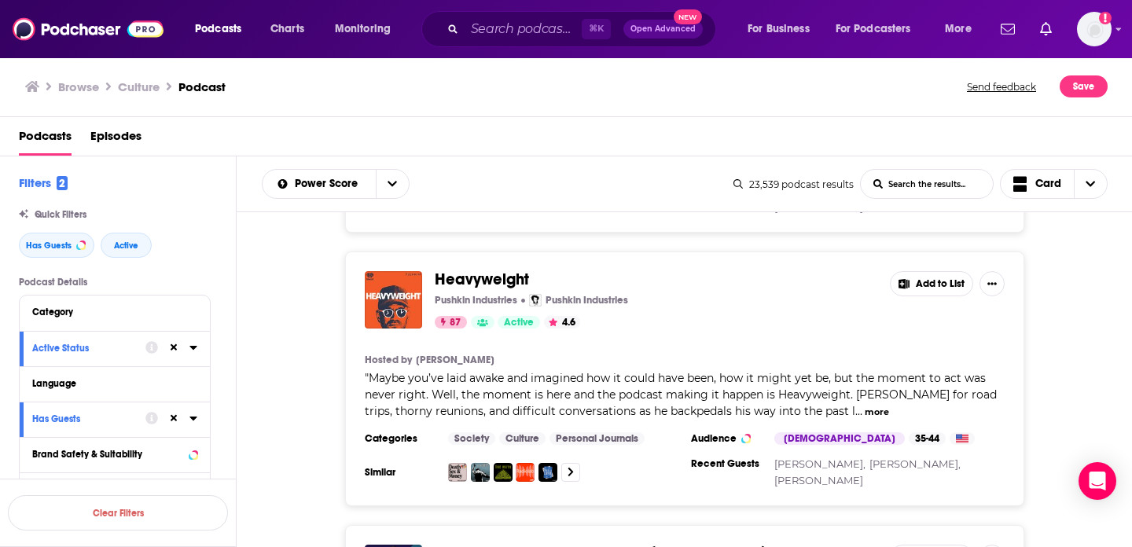
scroll to position [9748, 0]
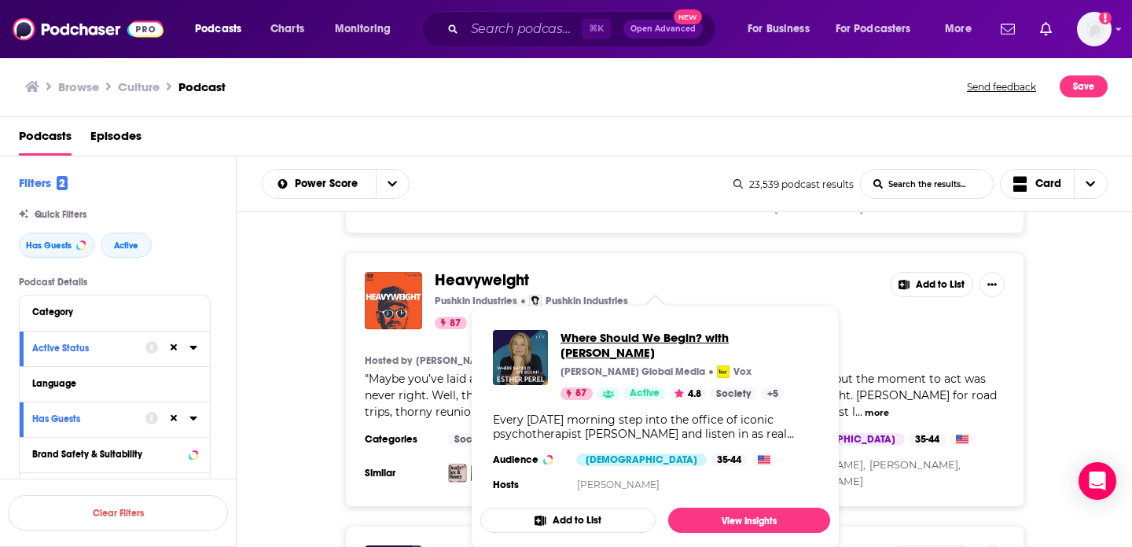
click at [574, 343] on span "Where Should We Begin? with Esther Perel" at bounding box center [688, 345] width 257 height 30
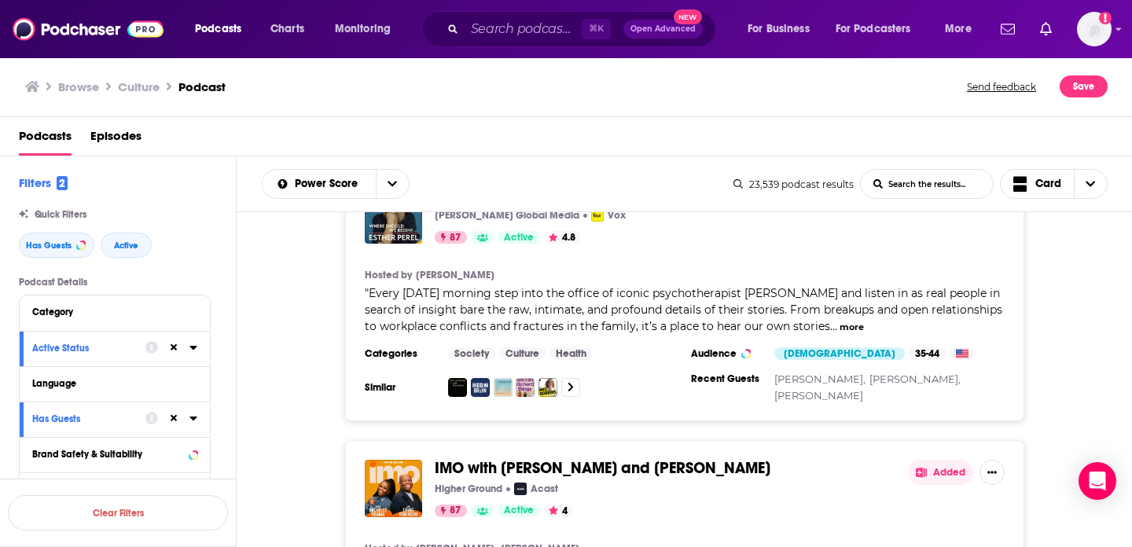
scroll to position [10084, 0]
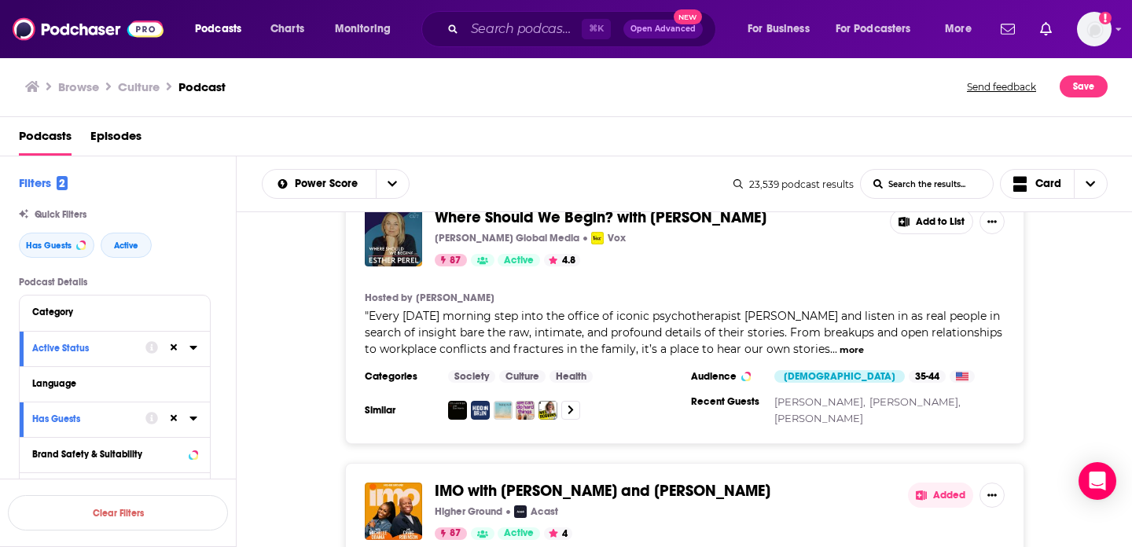
click at [571, 481] on span "IMO with Michelle Obama and Craig Robinson" at bounding box center [603, 491] width 336 height 20
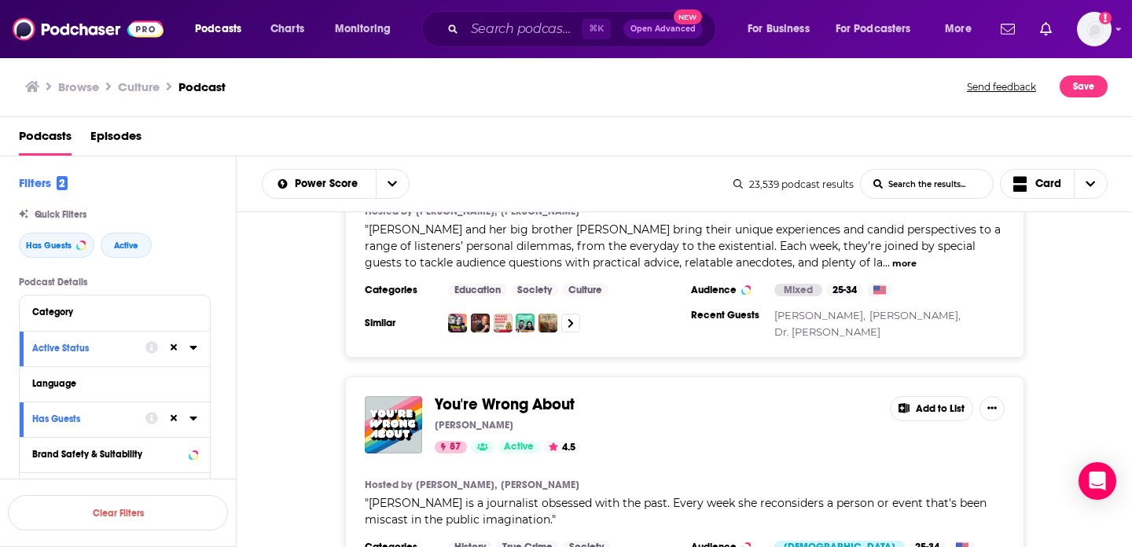
scroll to position [10348, 0]
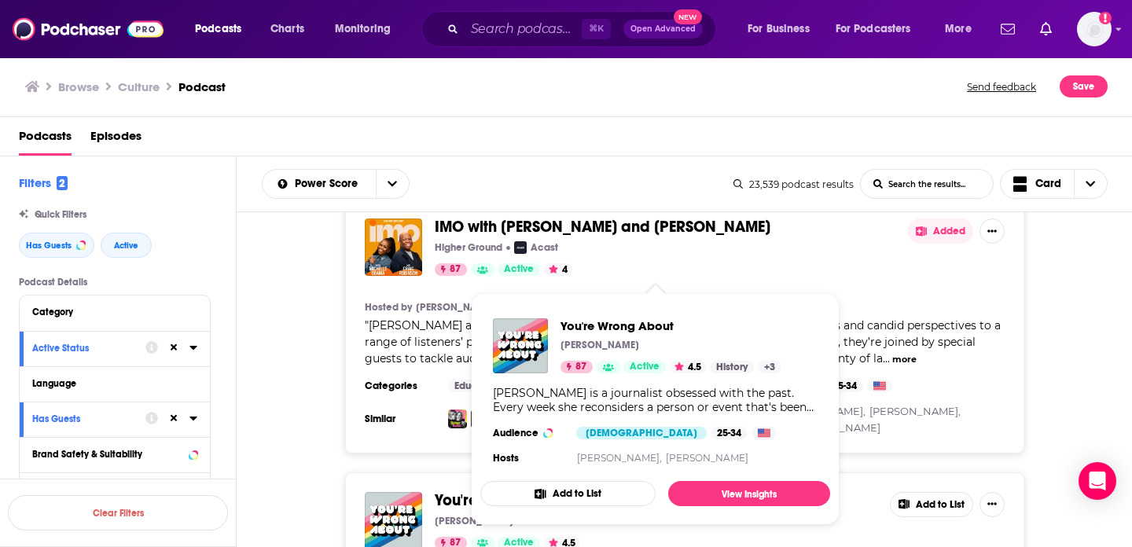
click at [485, 490] on span "You're Wrong About" at bounding box center [505, 500] width 140 height 20
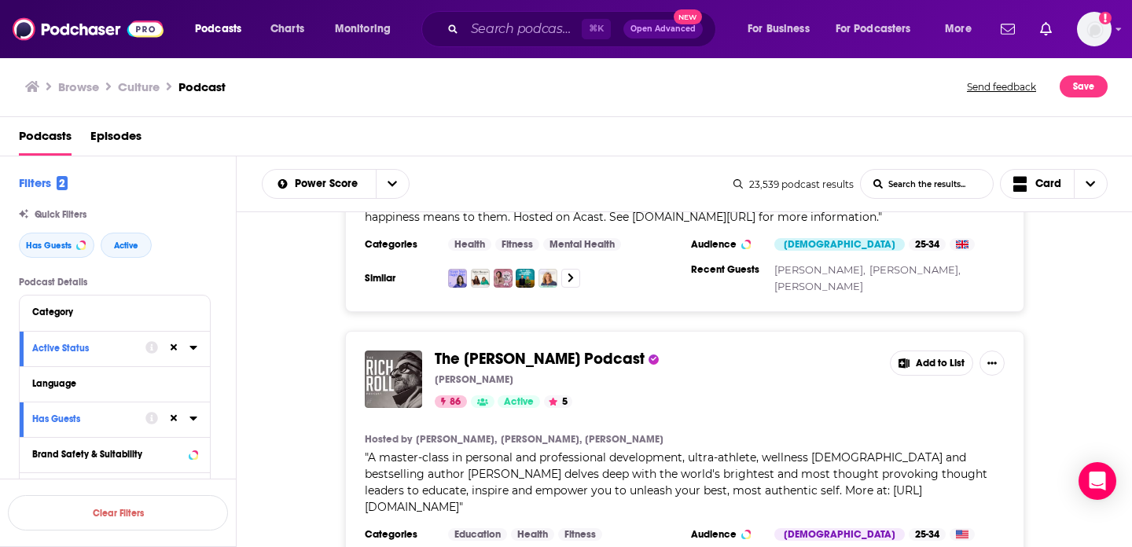
scroll to position [13052, 0]
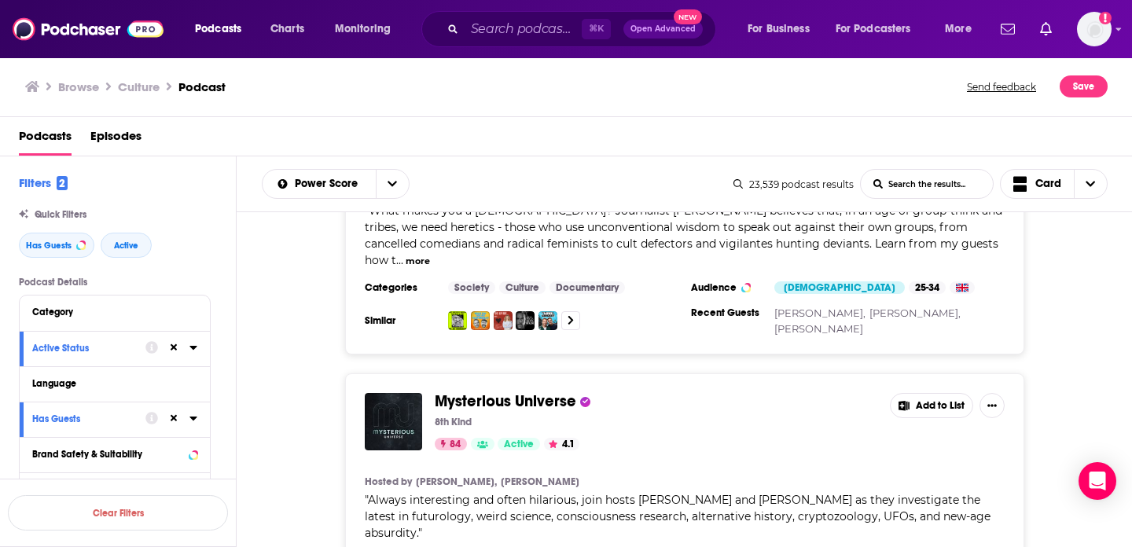
scroll to position [19764, 0]
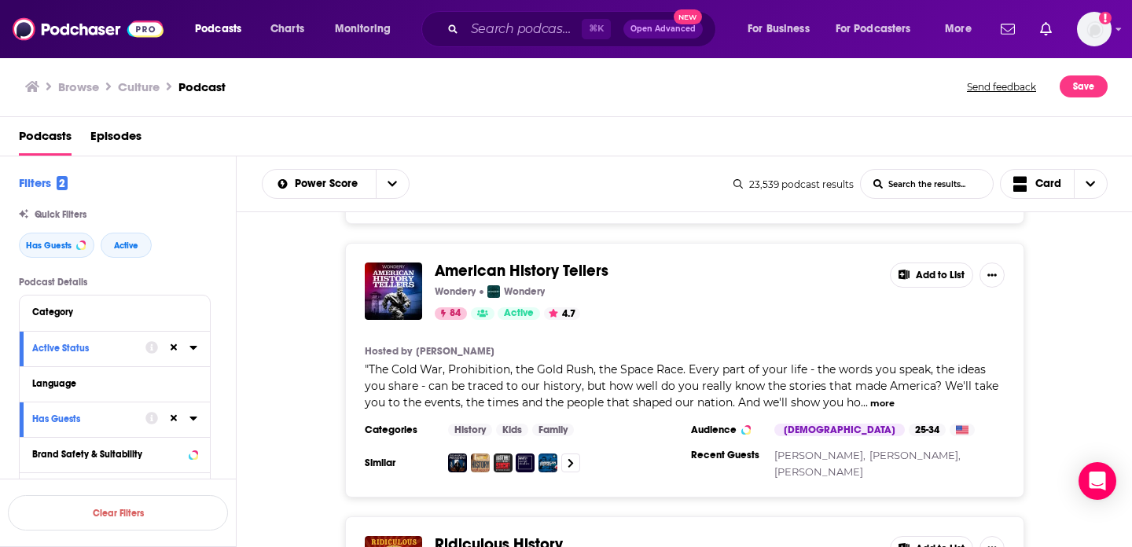
scroll to position [20625, 0]
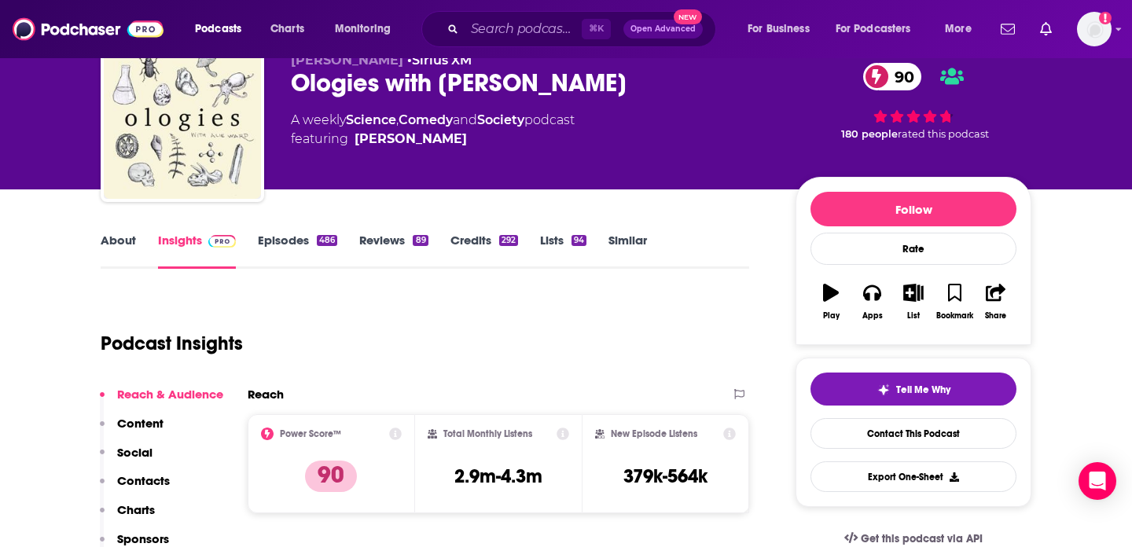
scroll to position [82, 0]
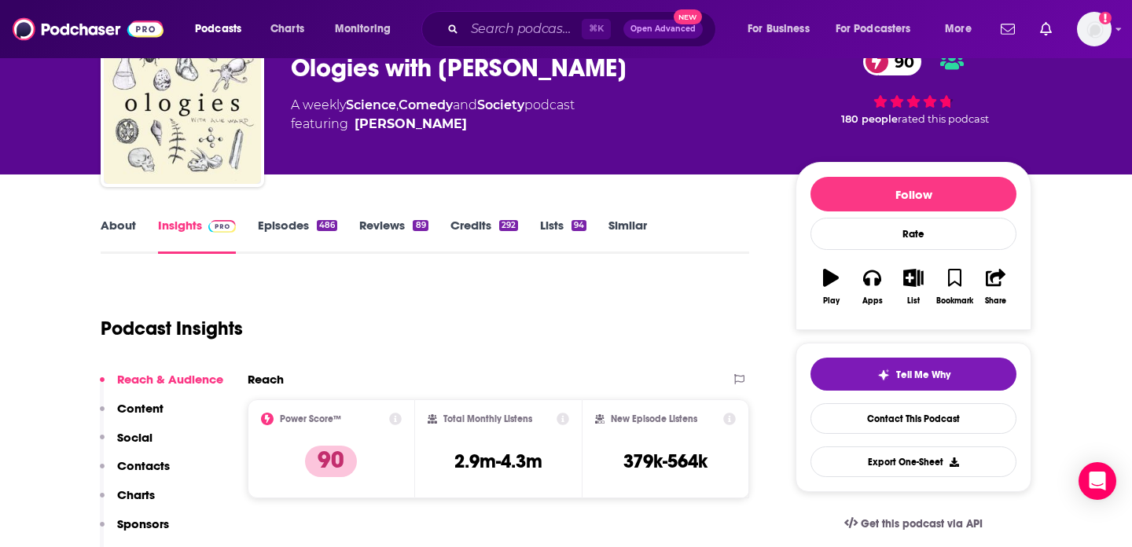
click at [297, 224] on link "Episodes 486" at bounding box center [297, 236] width 79 height 36
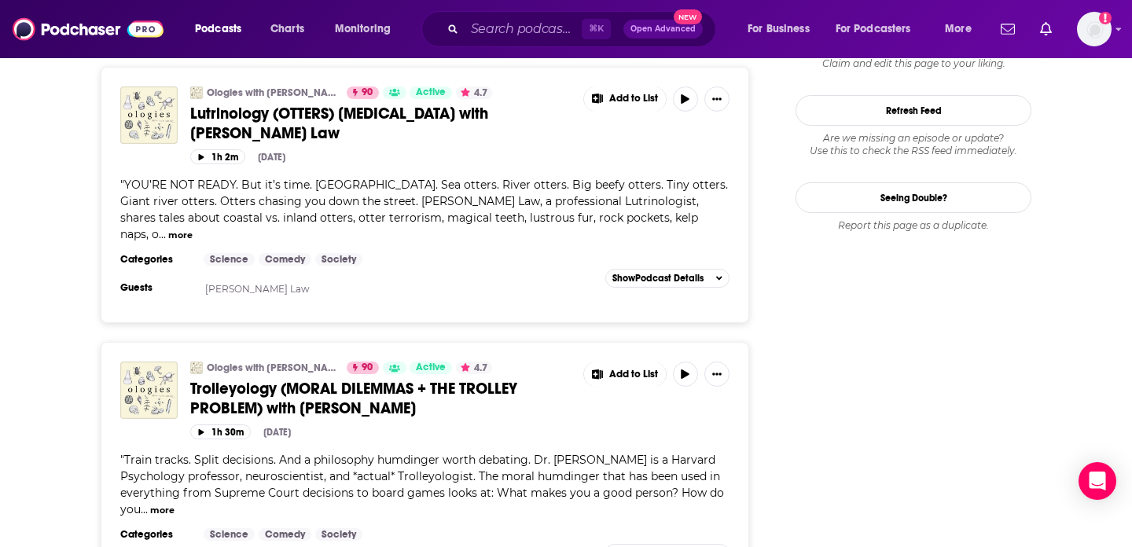
scroll to position [2109, 0]
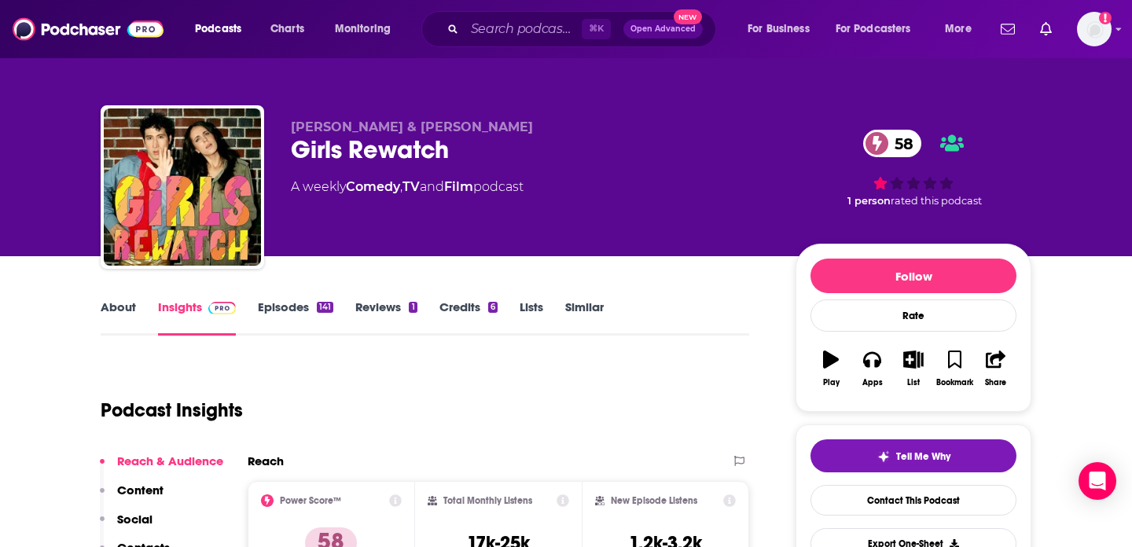
click at [284, 303] on link "Episodes 141" at bounding box center [295, 317] width 75 height 36
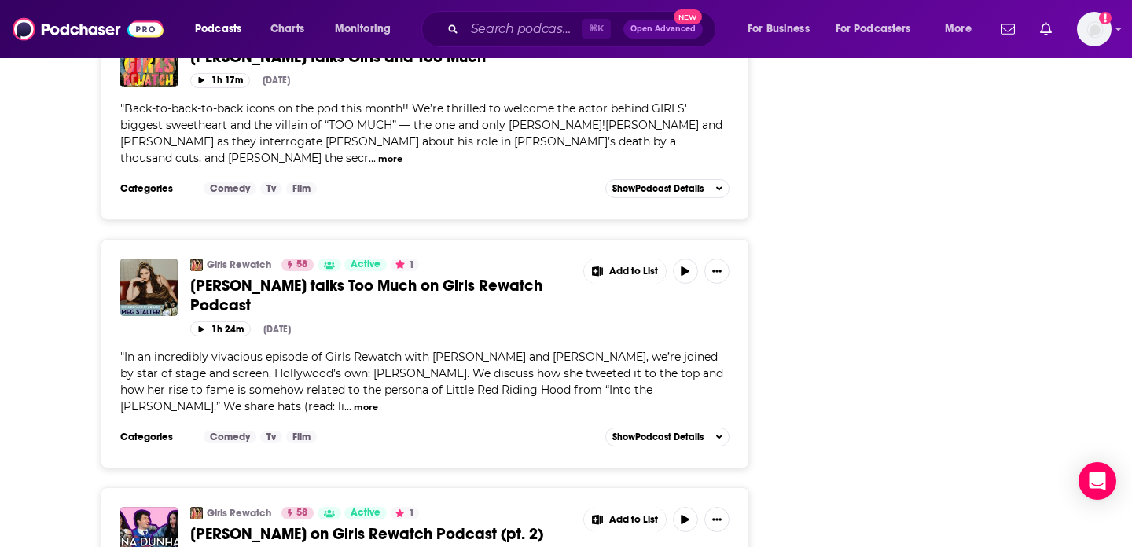
scroll to position [3534, 0]
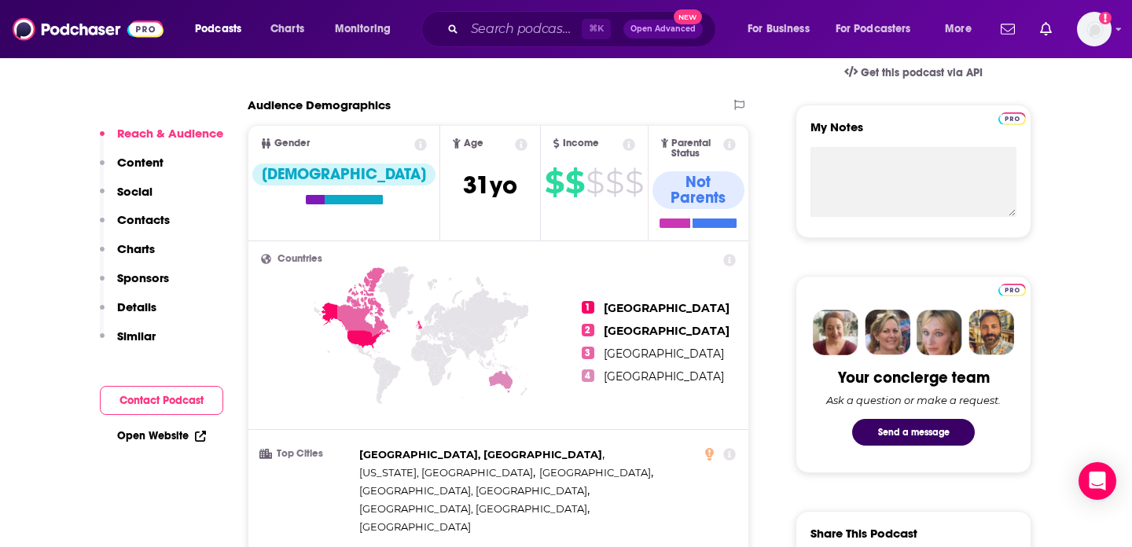
scroll to position [149, 0]
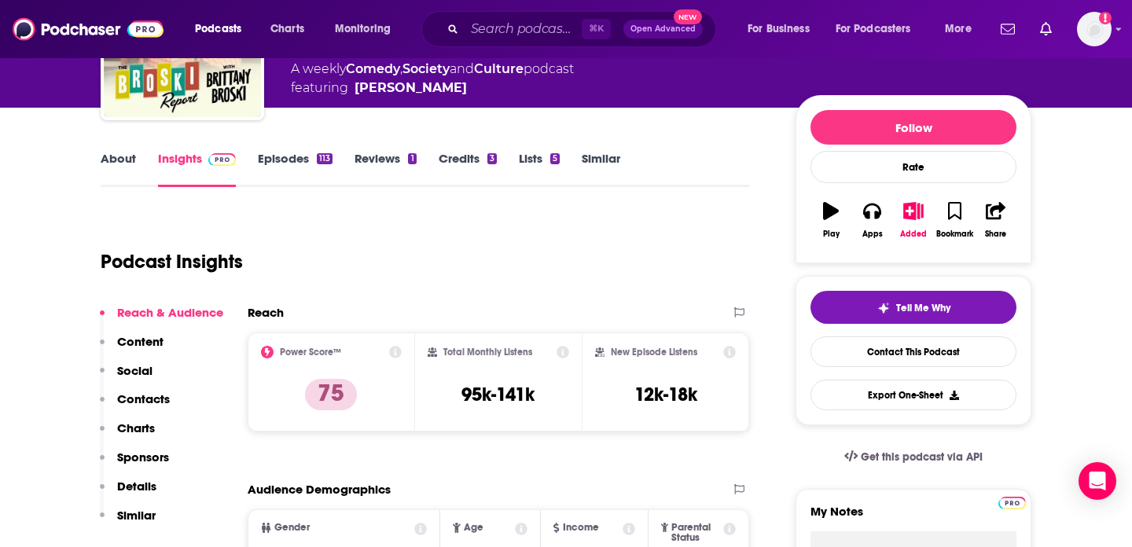
click at [296, 163] on link "Episodes 113" at bounding box center [295, 169] width 75 height 36
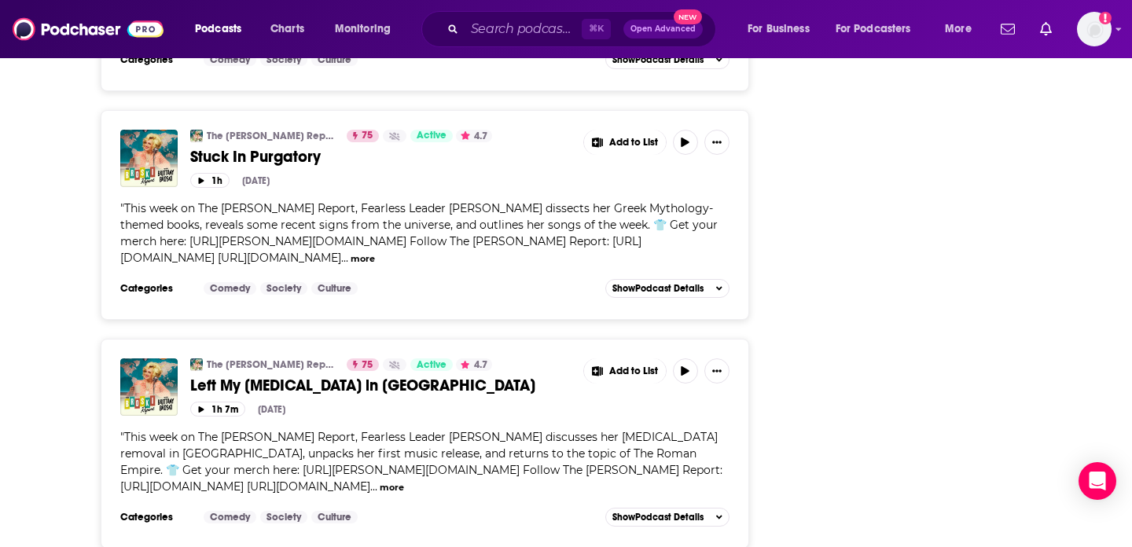
scroll to position [5489, 0]
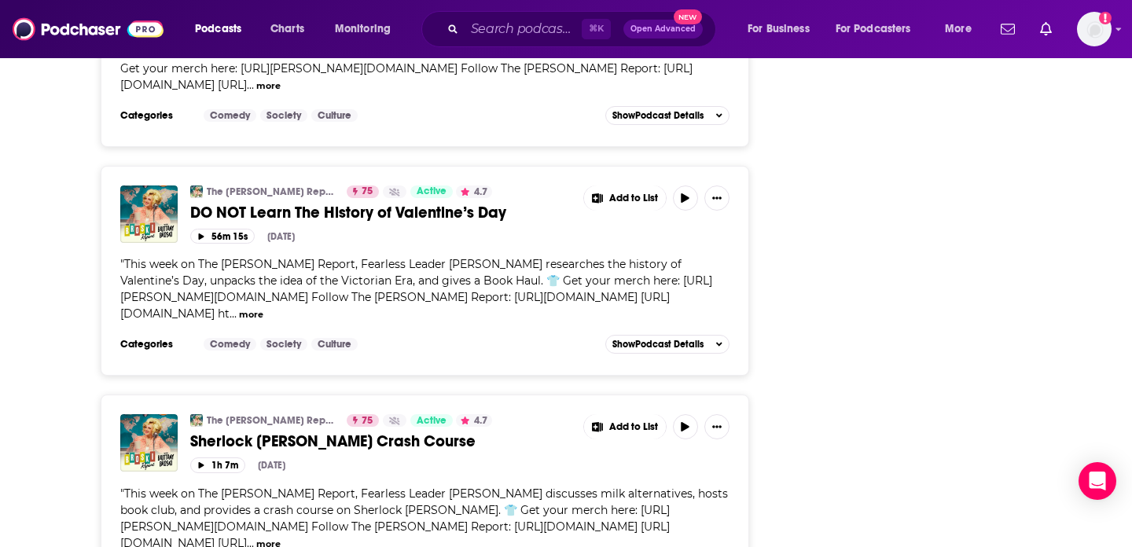
scroll to position [6972, 0]
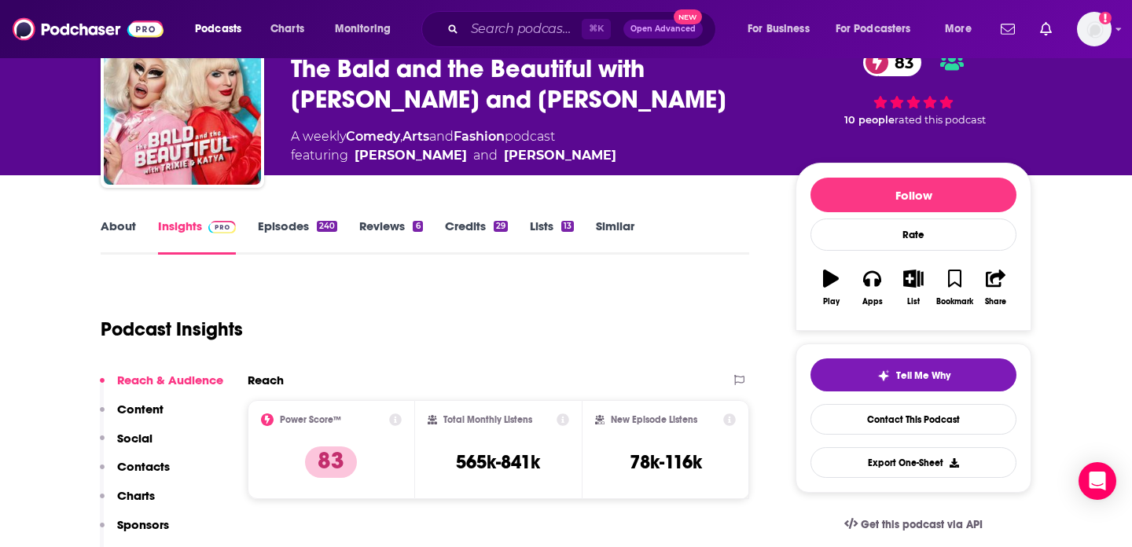
scroll to position [104, 0]
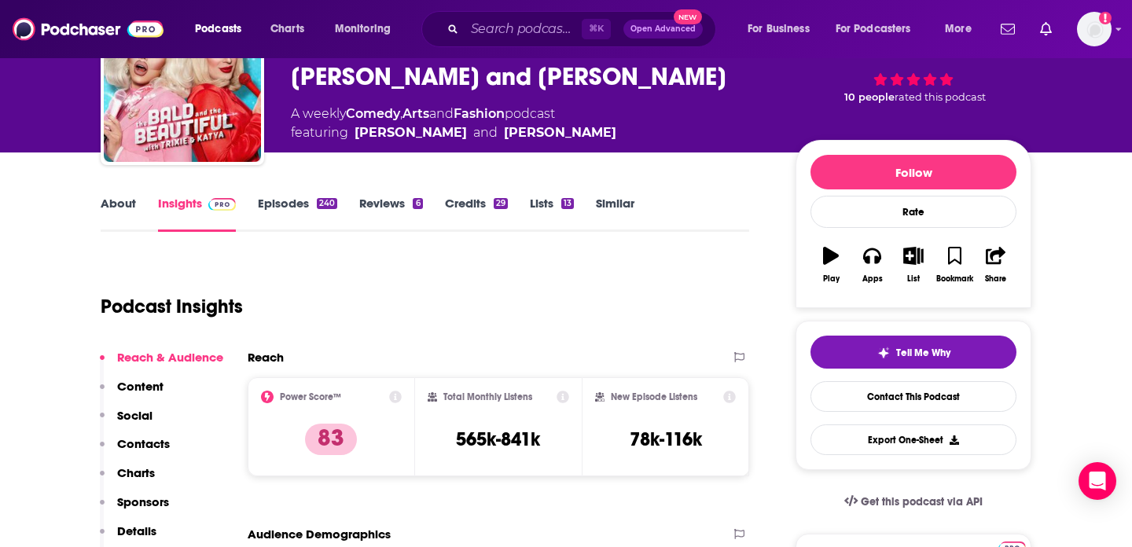
click at [281, 198] on link "Episodes 240" at bounding box center [297, 214] width 79 height 36
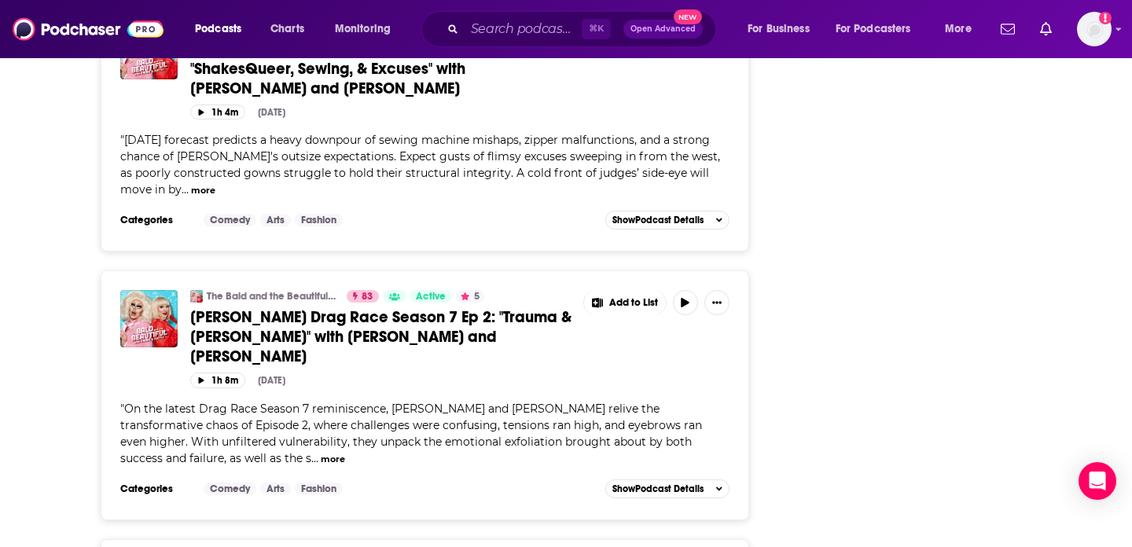
scroll to position [2727, 0]
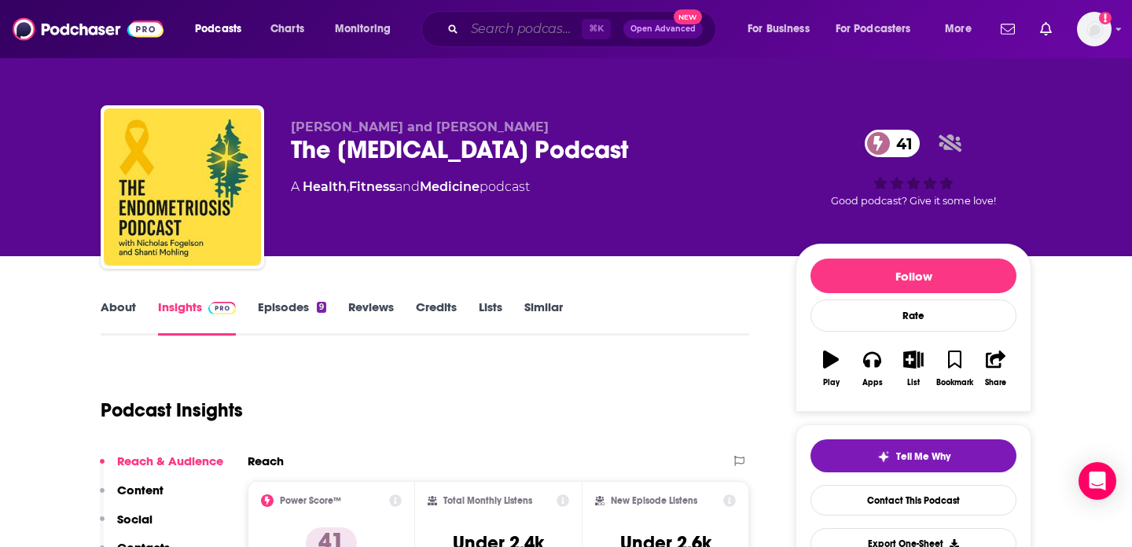
click at [520, 31] on input "Search podcasts, credits, & more..." at bounding box center [522, 29] width 117 height 25
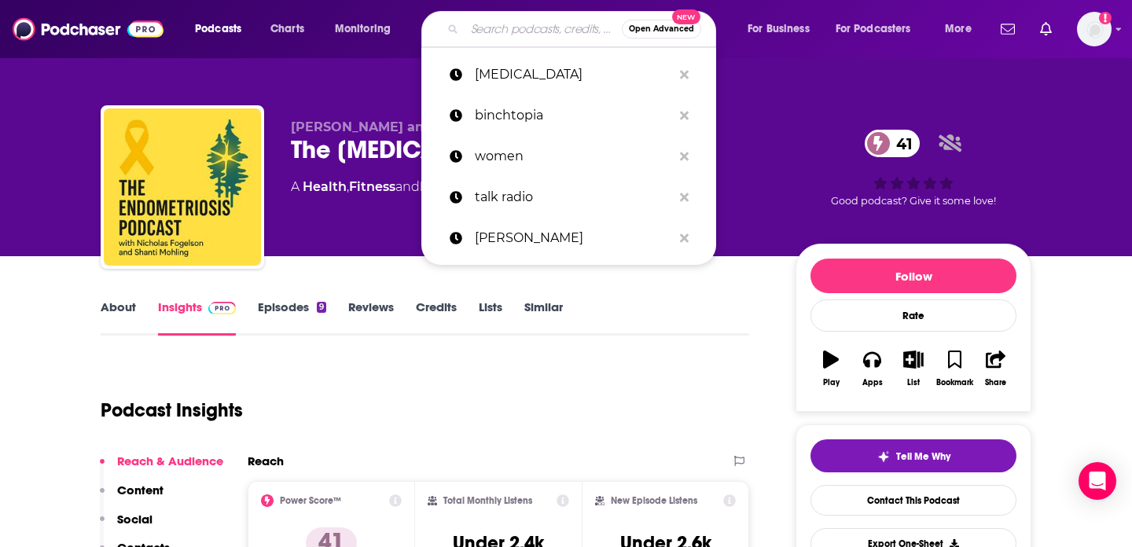
click at [325, 406] on div "Podcast Insights" at bounding box center [419, 401] width 636 height 80
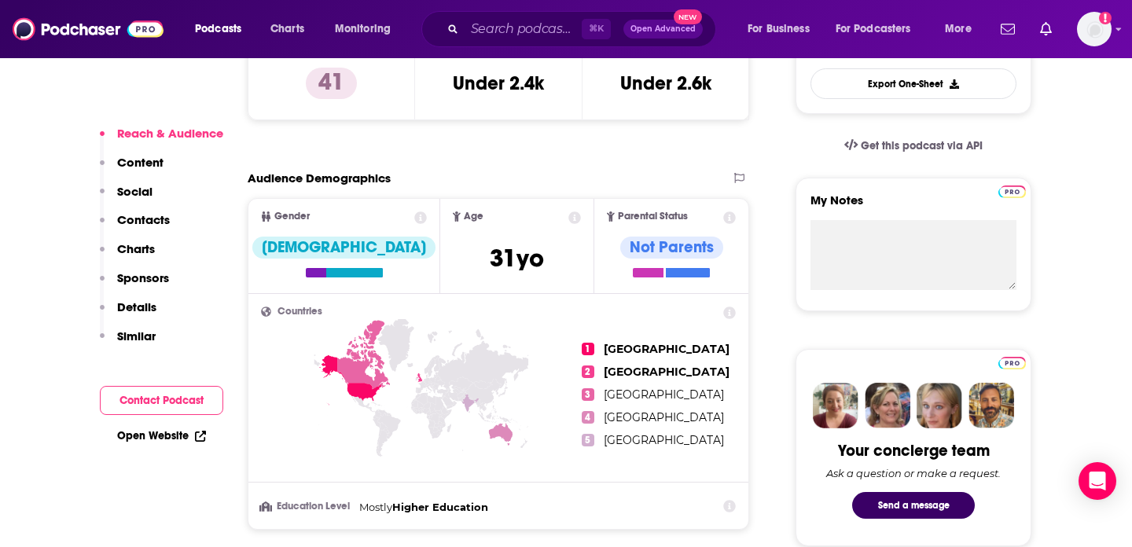
scroll to position [197, 0]
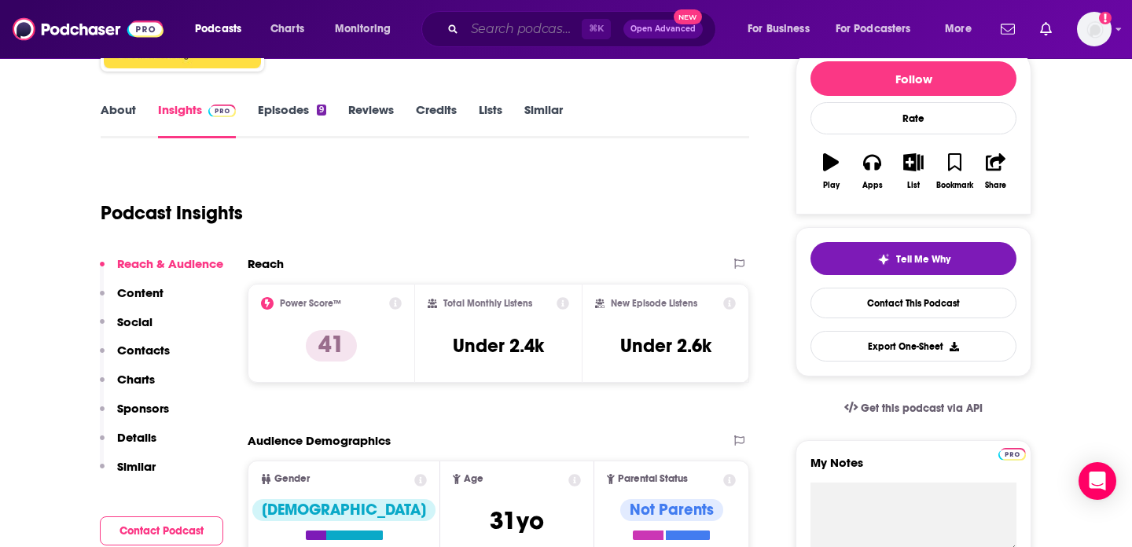
click at [506, 26] on input "Search podcasts, credits, & more..." at bounding box center [522, 29] width 117 height 25
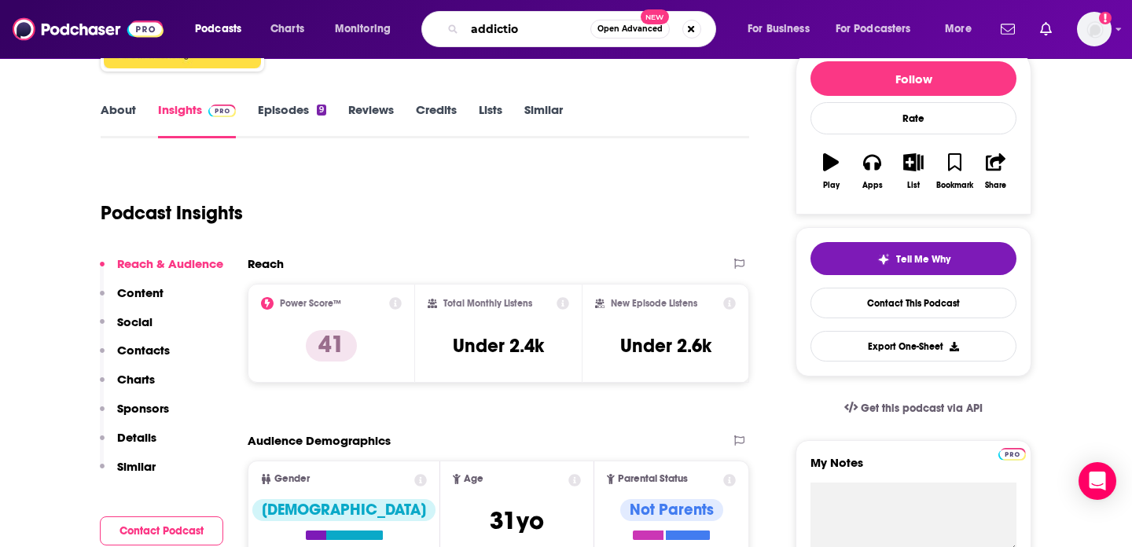
type input "addiction"
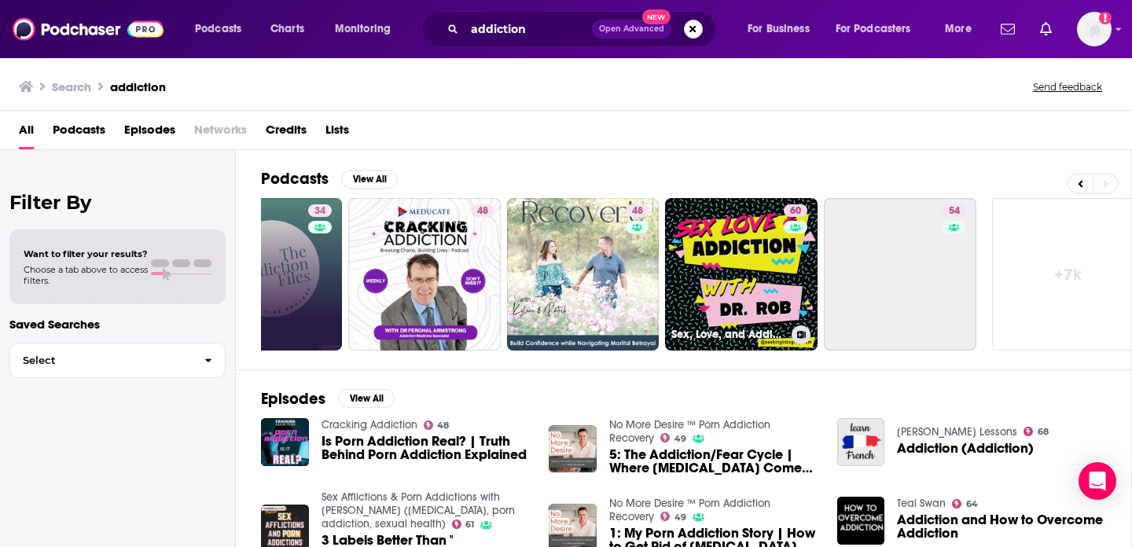
scroll to position [0, 573]
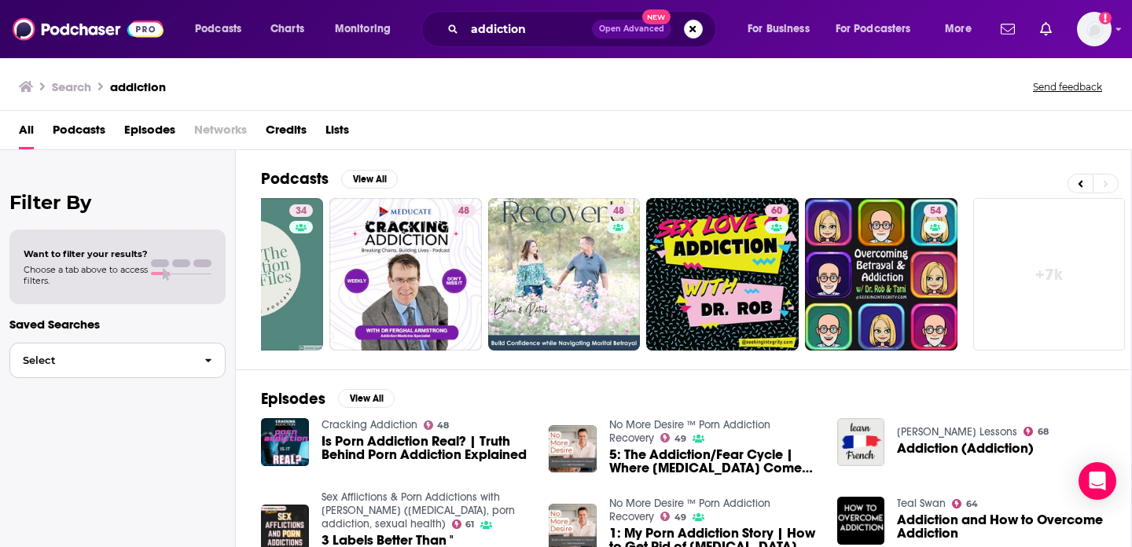
click at [90, 364] on span "Select" at bounding box center [101, 360] width 182 height 10
click at [127, 180] on div "Filter By Want to filter your results? Choose a tab above to access filters. Sa…" at bounding box center [118, 423] width 236 height 547
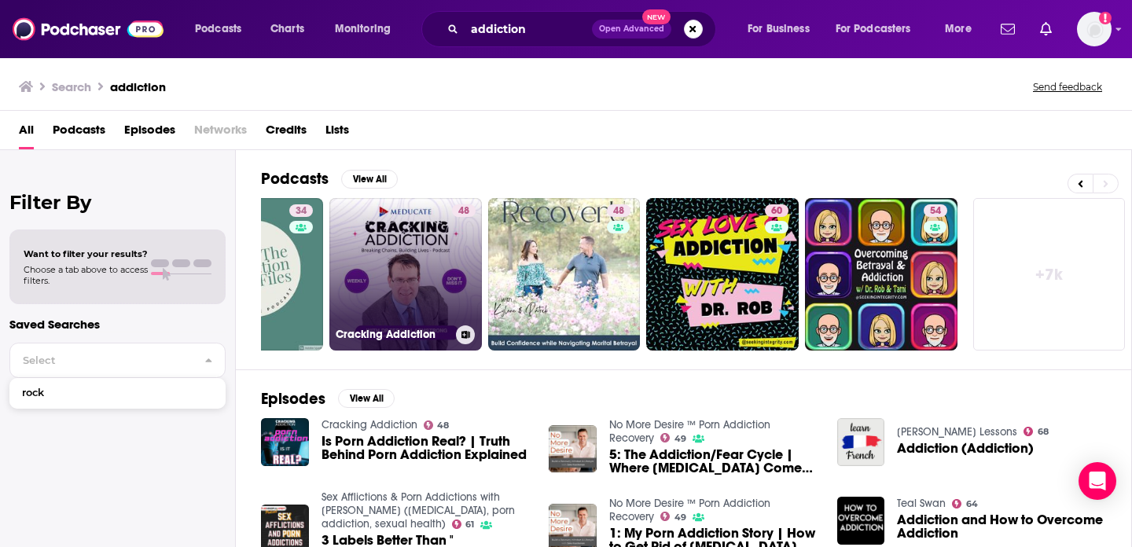
scroll to position [0, 0]
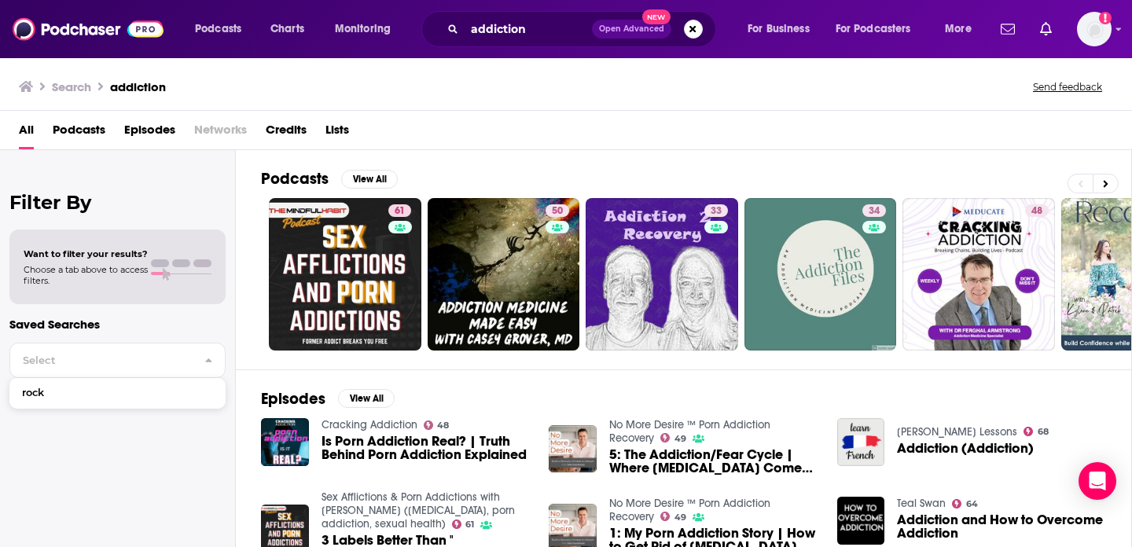
click at [299, 179] on h2 "Podcasts" at bounding box center [295, 179] width 68 height 20
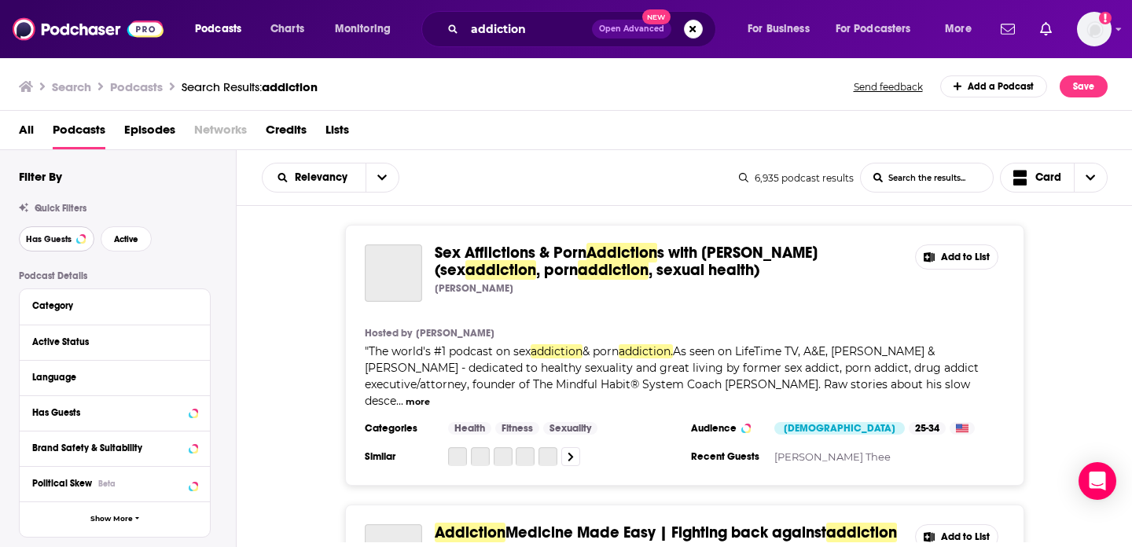
click at [53, 240] on span "Has Guests" at bounding box center [49, 239] width 46 height 9
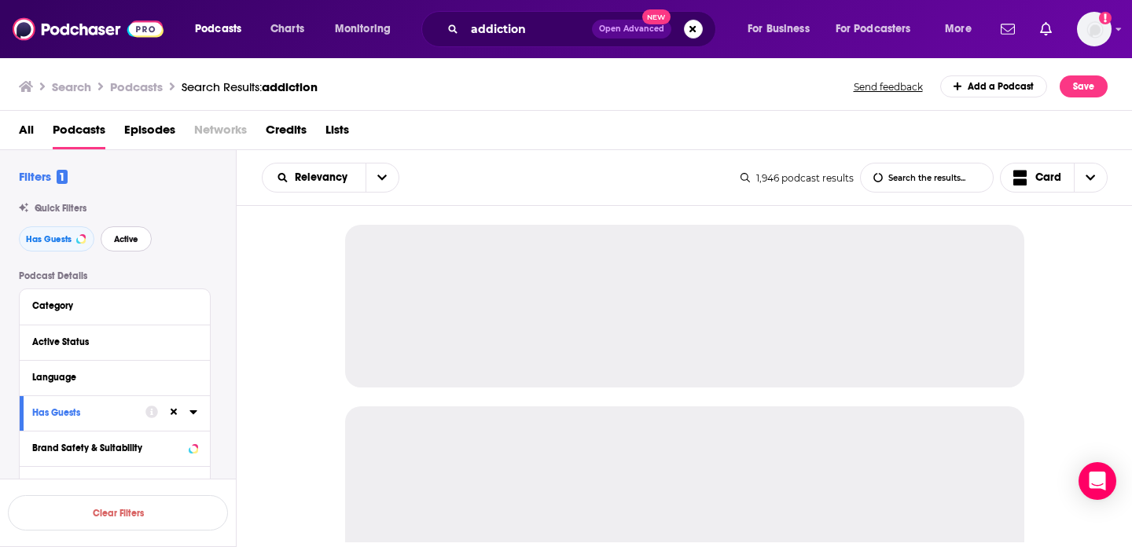
click at [132, 244] on span "Active" at bounding box center [126, 239] width 24 height 9
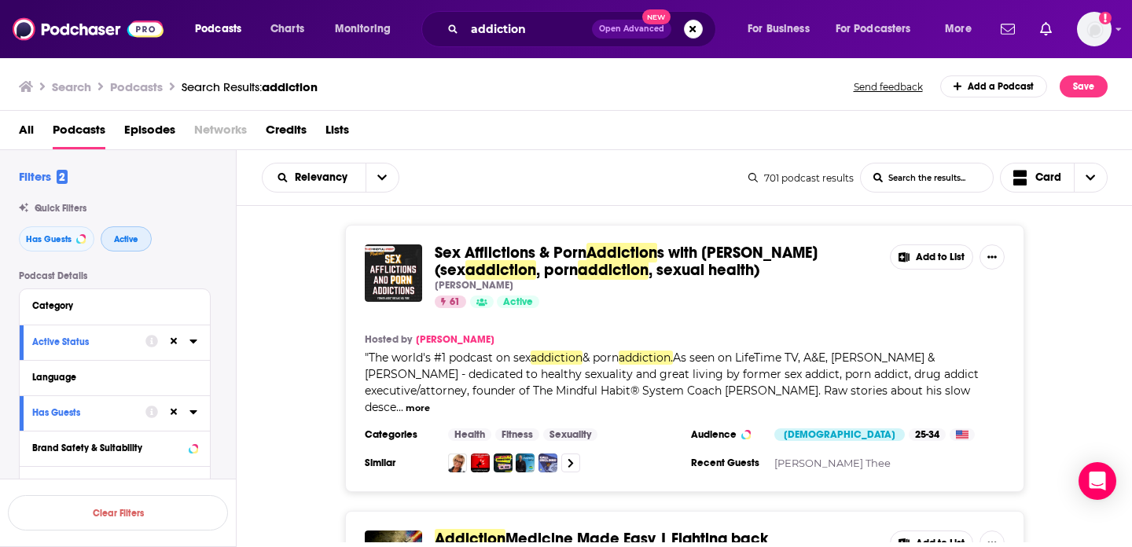
scroll to position [344, 0]
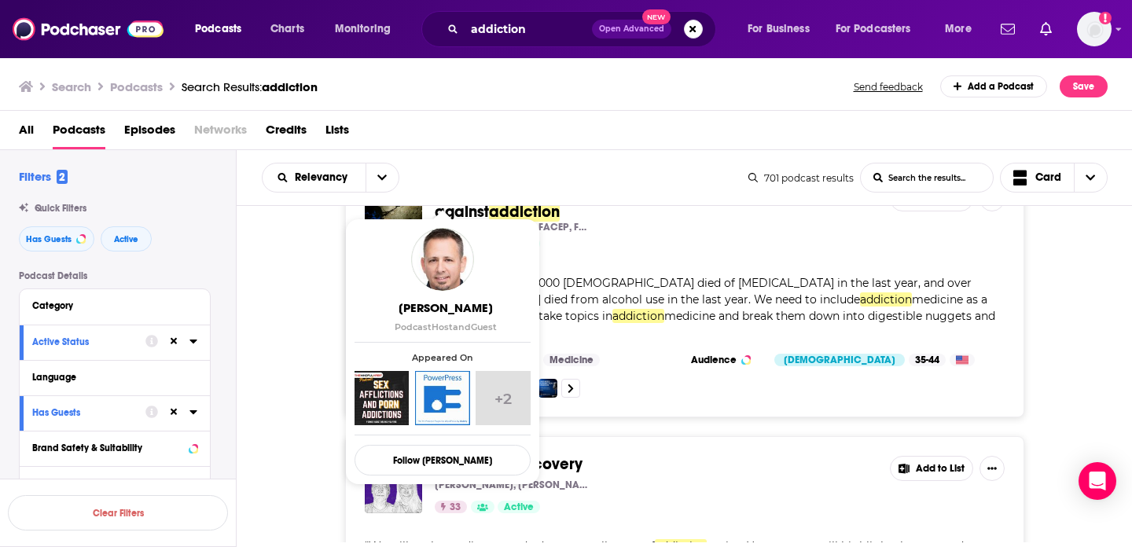
click at [1077, 321] on div "Addiction Medicine Made Easy | Fighting back against addiction Casey Grover, MD…" at bounding box center [685, 292] width 896 height 251
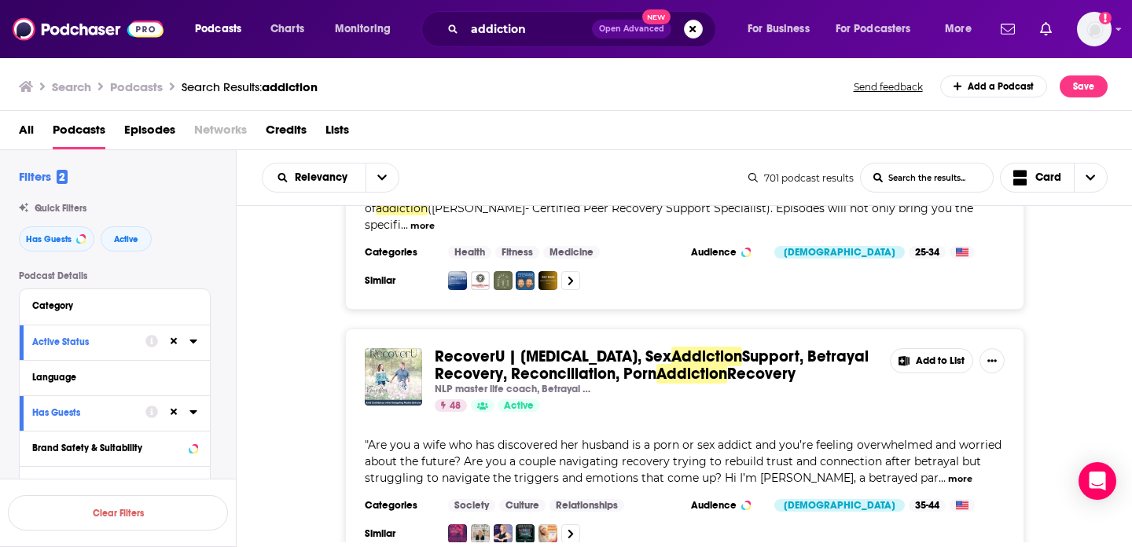
scroll to position [0, 0]
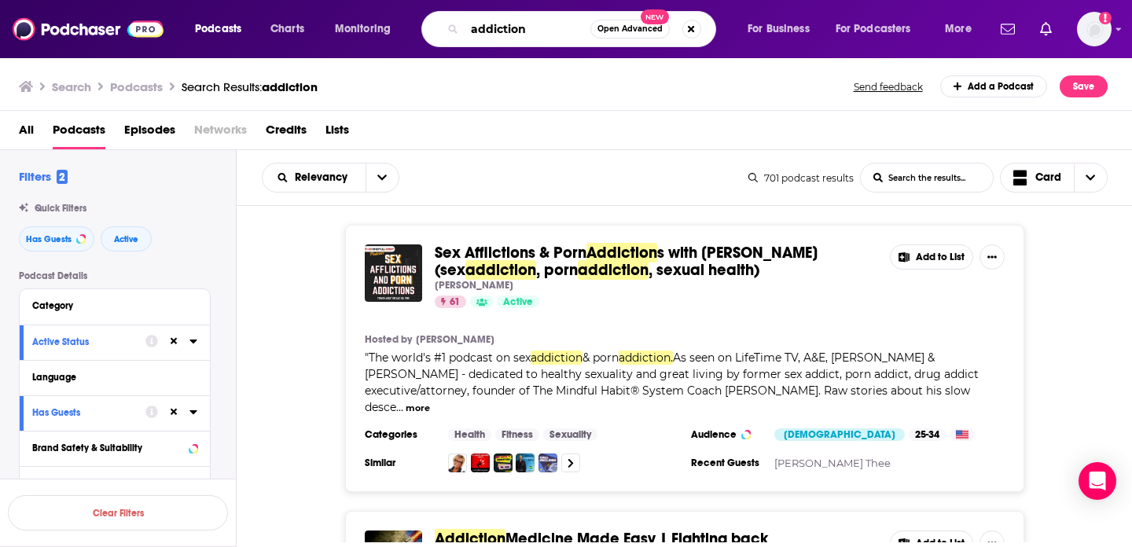
click at [550, 29] on input "addiction" at bounding box center [527, 29] width 126 height 25
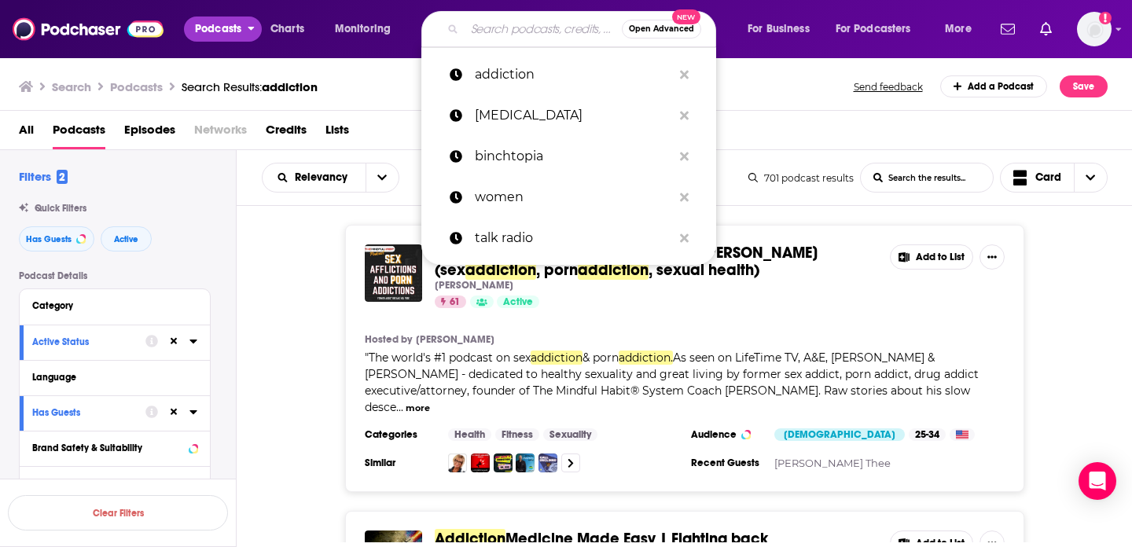
click at [211, 23] on span "Podcasts" at bounding box center [218, 29] width 46 height 22
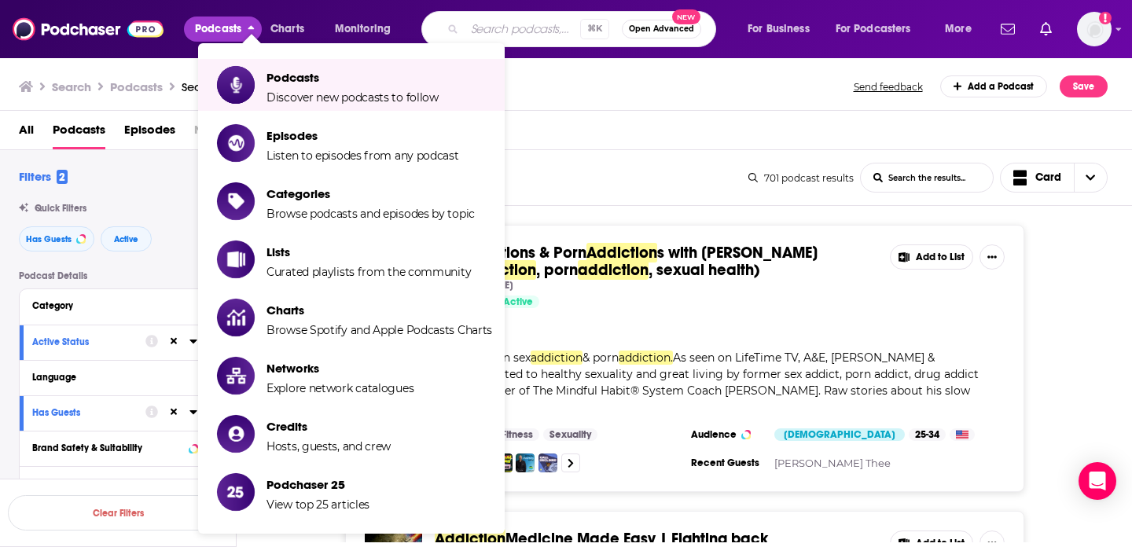
click at [321, 116] on ul "Podcasts Discover new podcasts to follow Episodes Listen to episodes from any p…" at bounding box center [351, 288] width 306 height 490
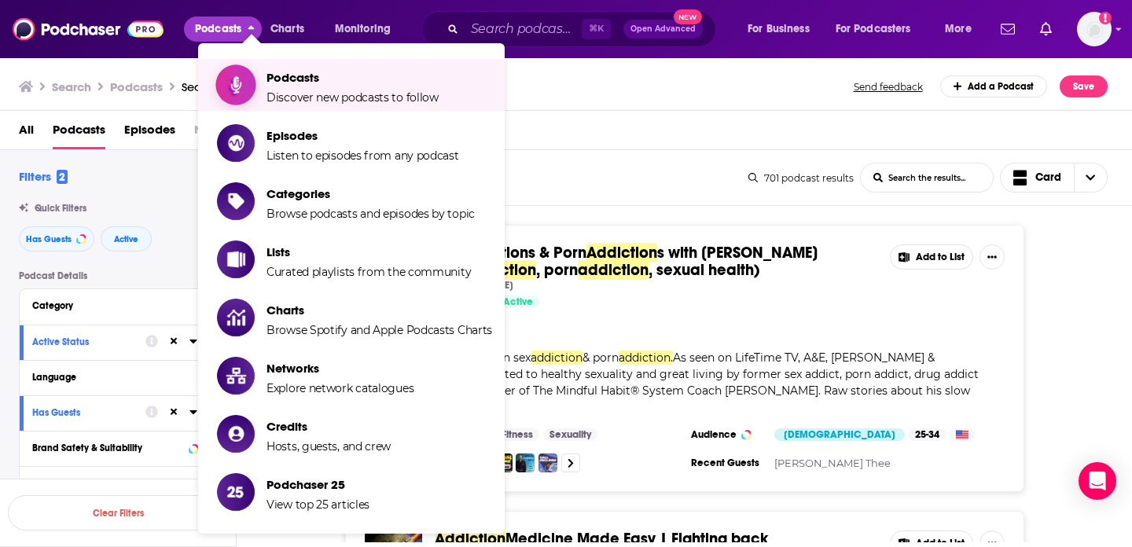
click at [321, 101] on span "Discover new podcasts to follow" at bounding box center [352, 97] width 172 height 14
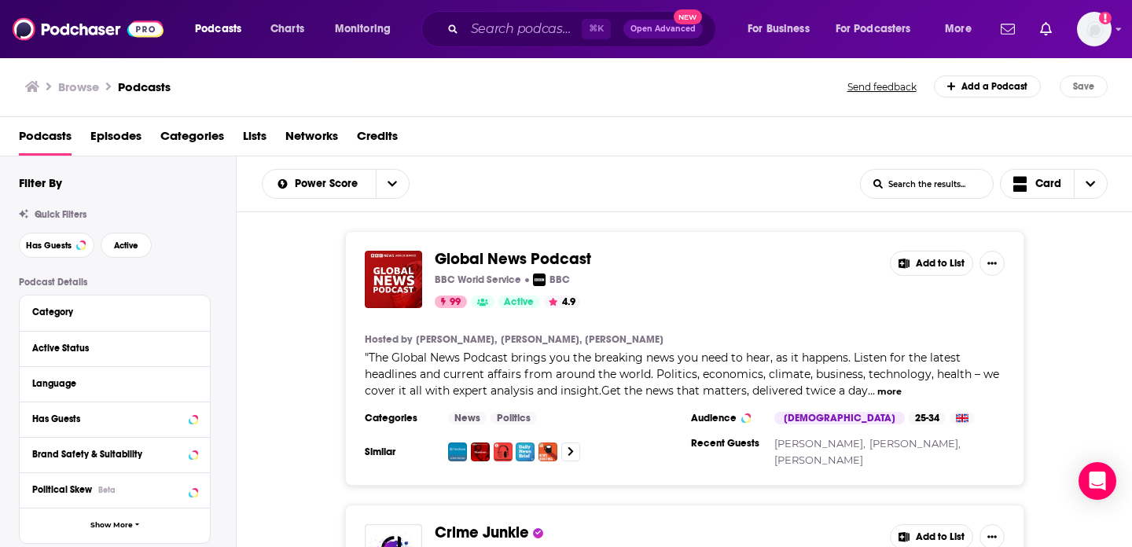
click at [192, 132] on span "Categories" at bounding box center [192, 139] width 64 height 32
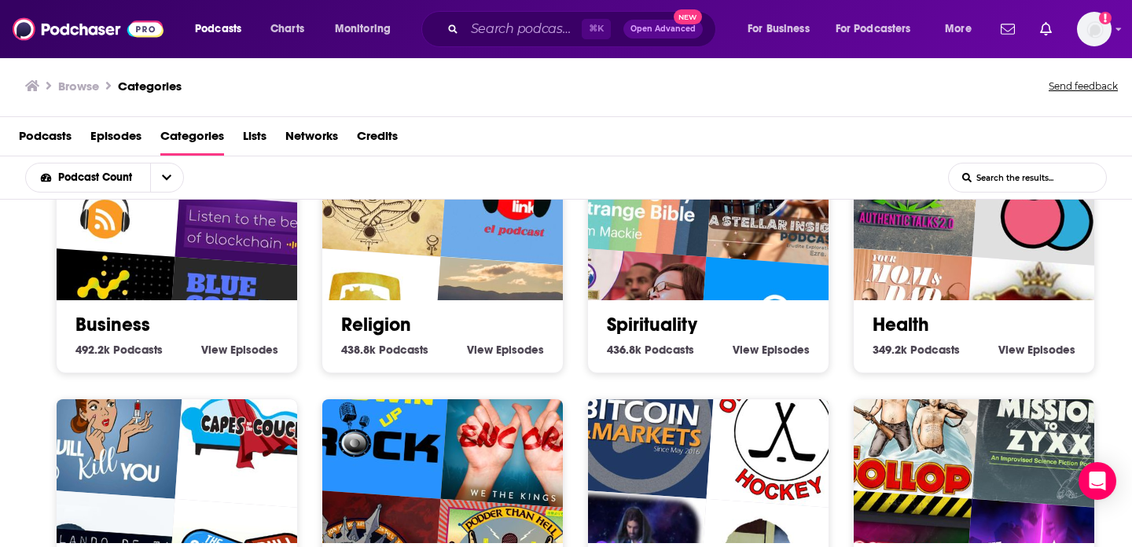
scroll to position [288, 0]
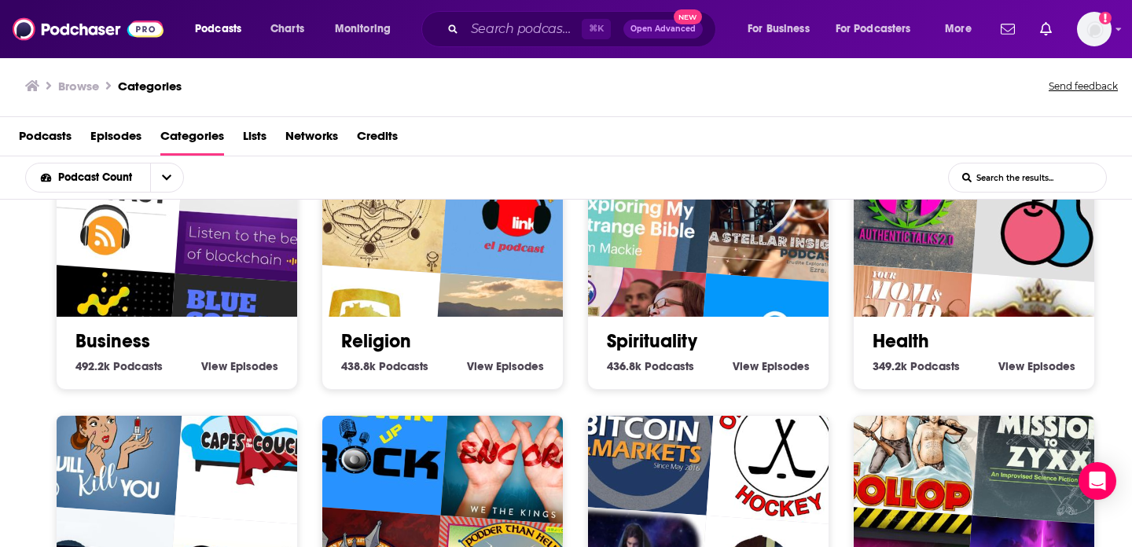
click at [671, 292] on img "HIS WILL WORSHIPERS" at bounding box center [629, 340] width 154 height 154
click at [1021, 278] on img "Onplaza - Thế giới dinh dưỡng" at bounding box center [1039, 350] width 154 height 154
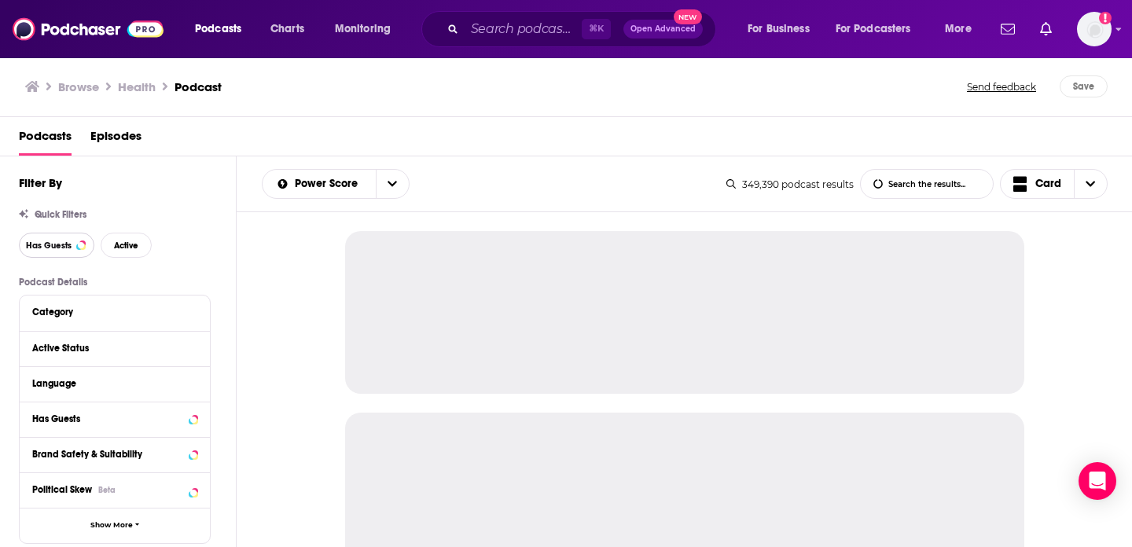
click at [57, 256] on button "Has Guests" at bounding box center [56, 245] width 75 height 25
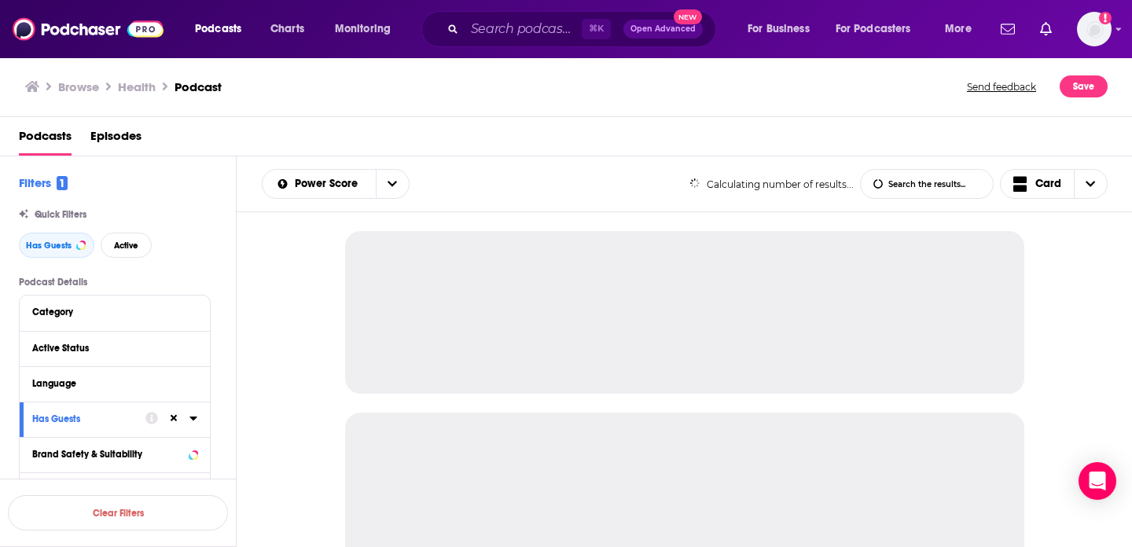
click at [150, 255] on div "Has Guests Active" at bounding box center [127, 245] width 217 height 25
click at [128, 248] on span "Active" at bounding box center [126, 245] width 24 height 9
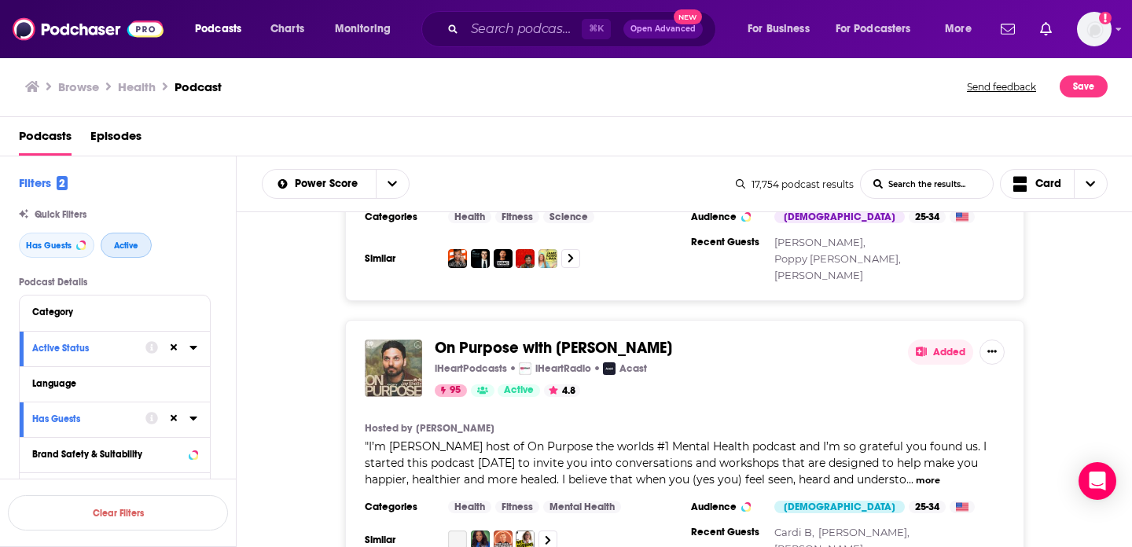
scroll to position [536, 0]
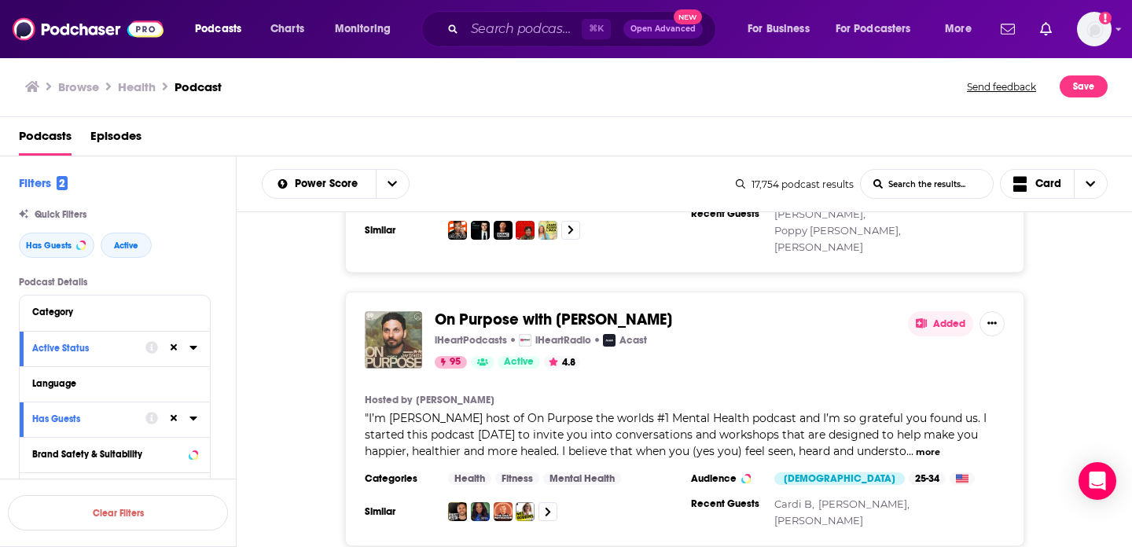
click at [457, 310] on span "On Purpose with [PERSON_NAME]" at bounding box center [553, 320] width 237 height 20
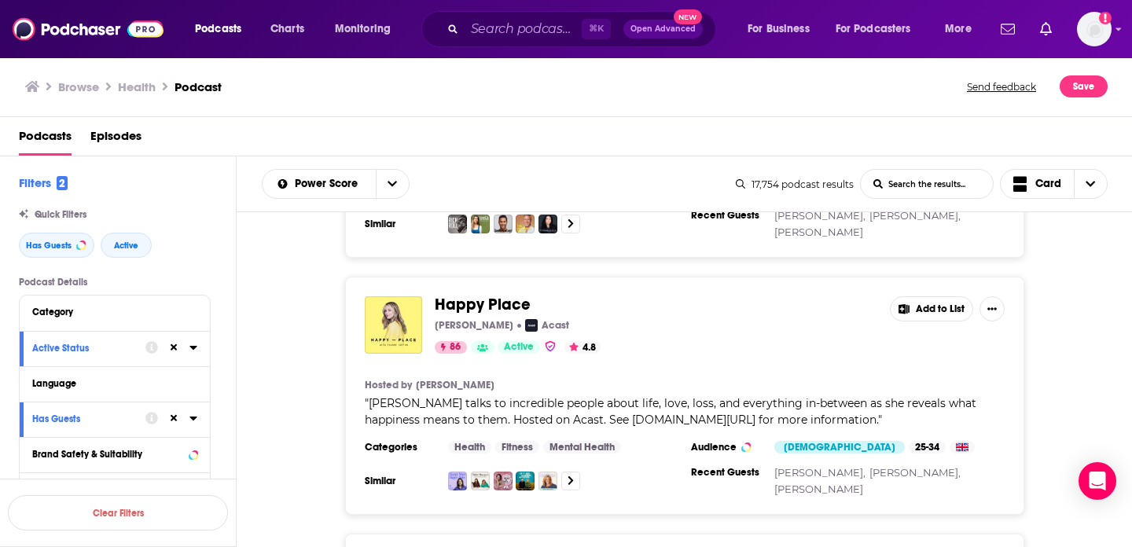
scroll to position [2686, 0]
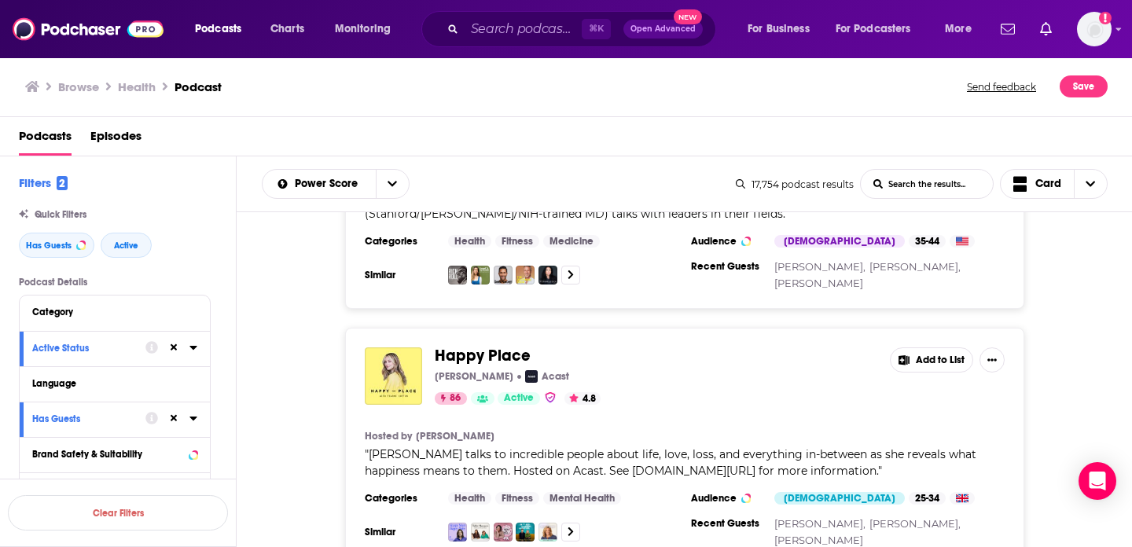
click at [502, 346] on span "Happy Place" at bounding box center [483, 356] width 96 height 20
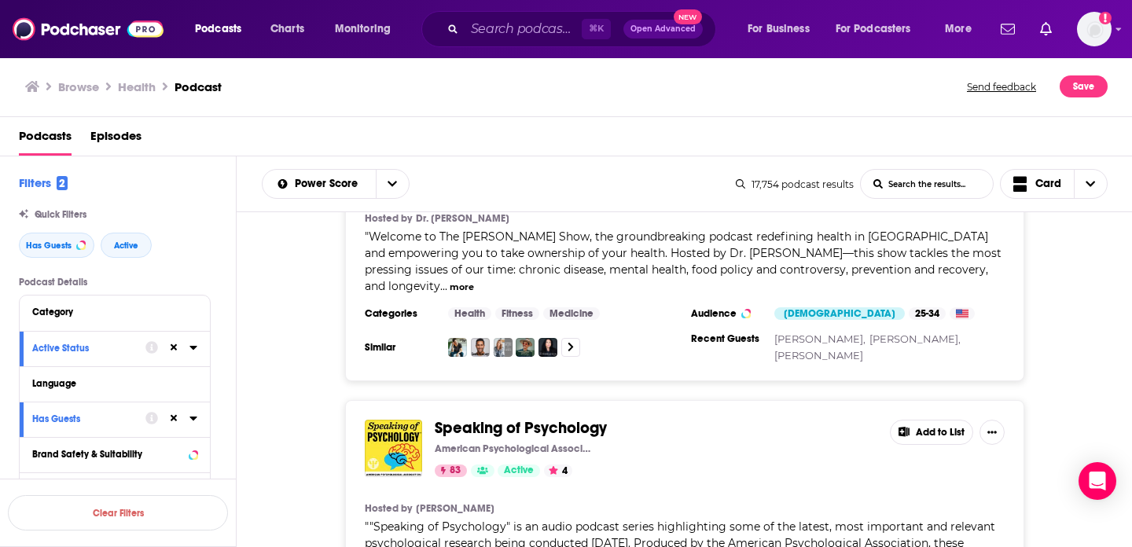
scroll to position [5647, 0]
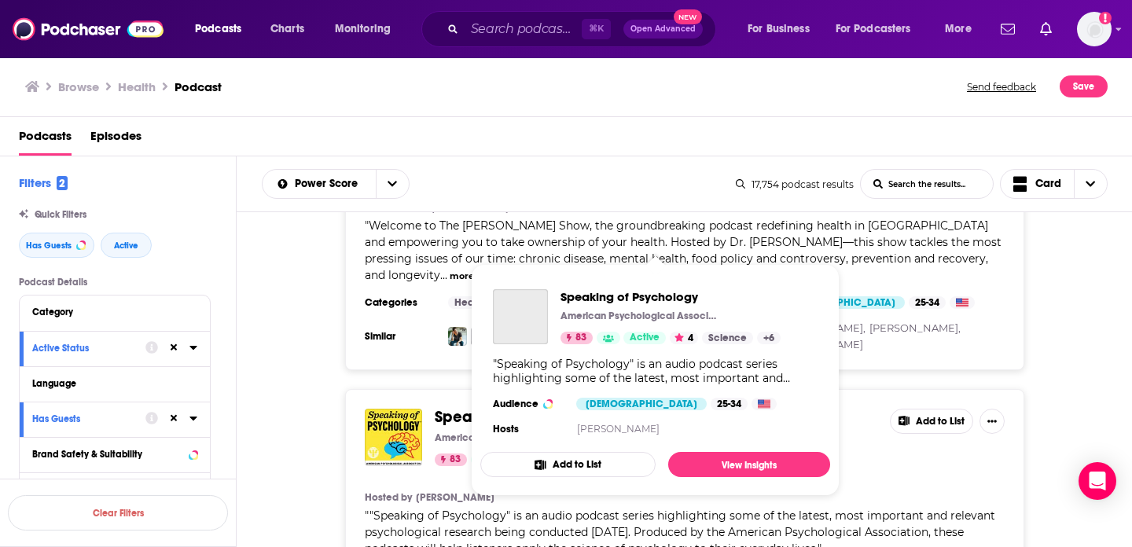
click at [577, 407] on span "Speaking of Psychology" at bounding box center [521, 417] width 172 height 20
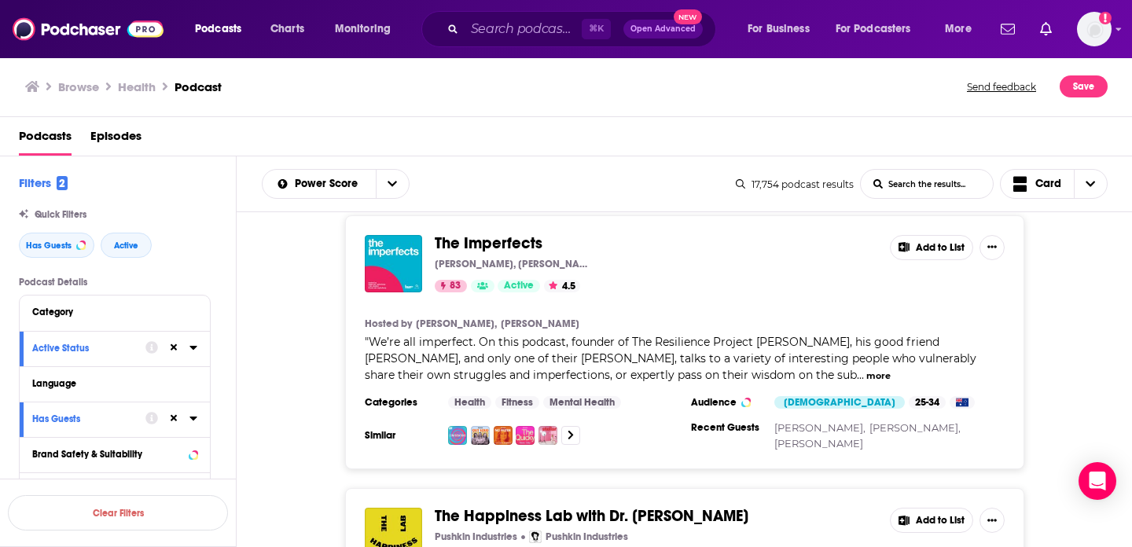
scroll to position [6482, 0]
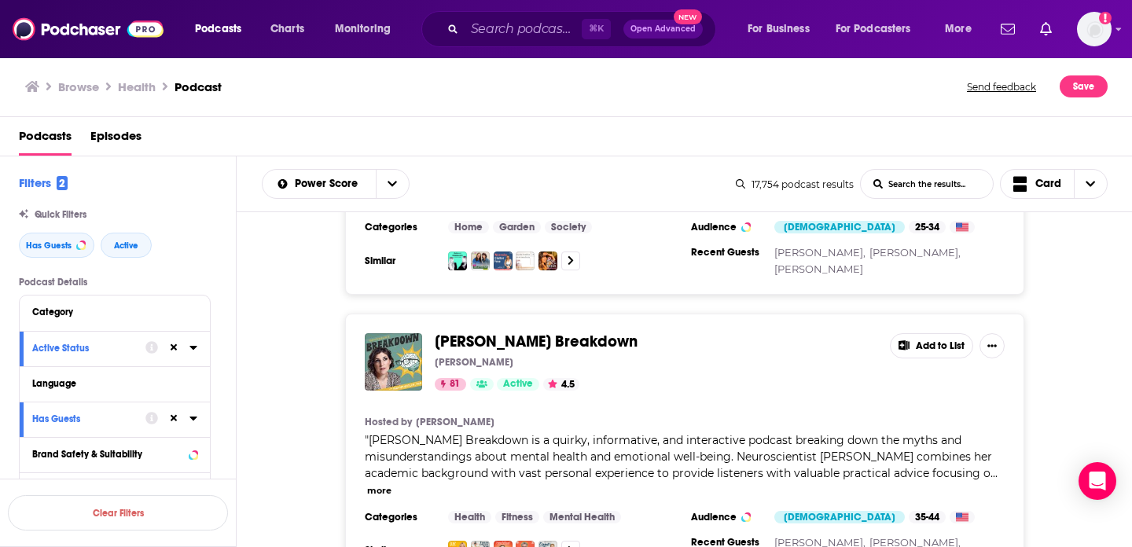
scroll to position [6980, 0]
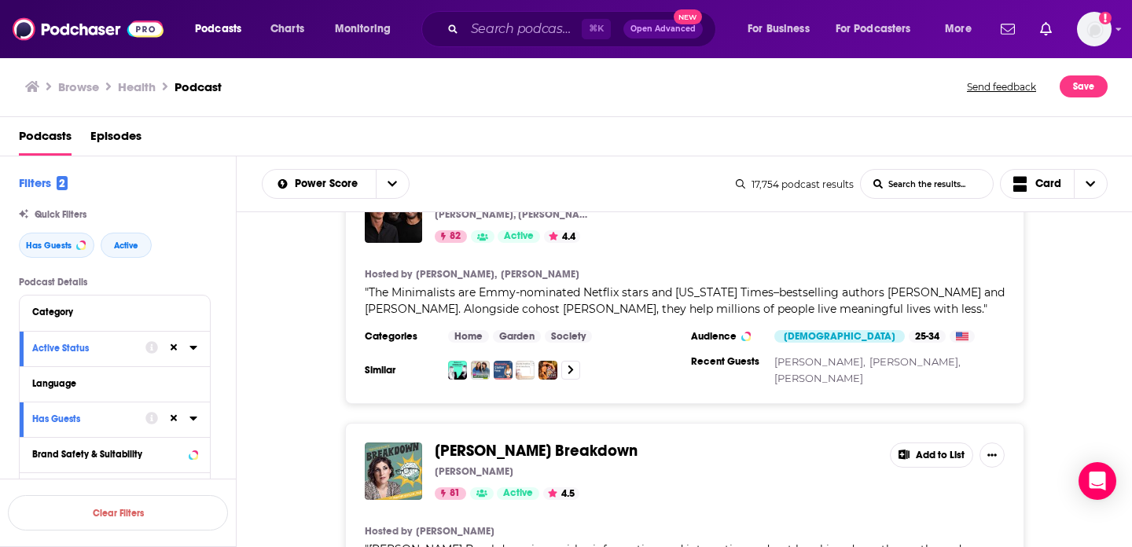
click at [599, 441] on span "Mayim Bialik's Breakdown" at bounding box center [536, 451] width 203 height 20
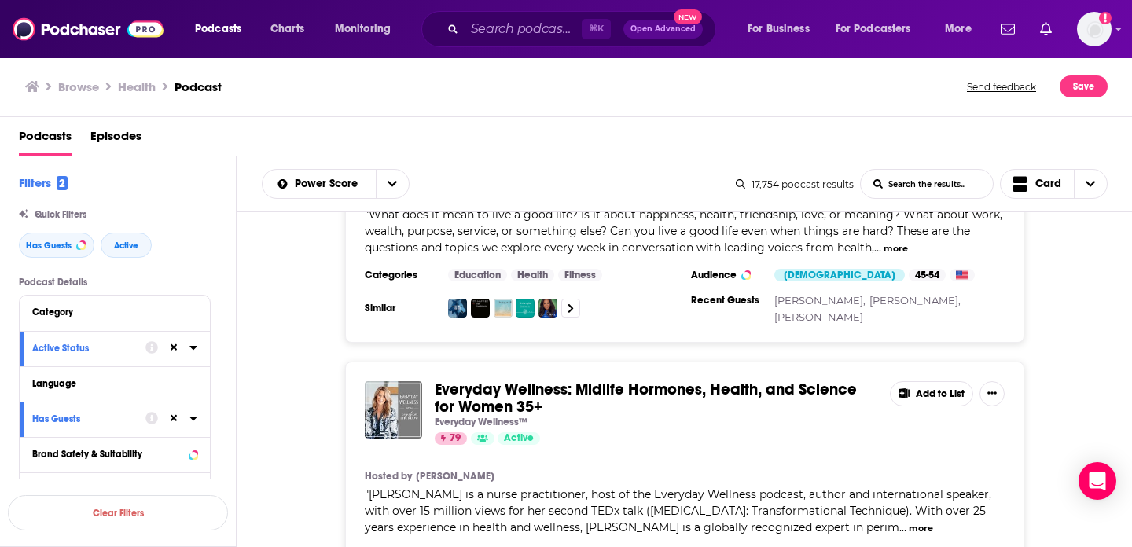
scroll to position [9614, 0]
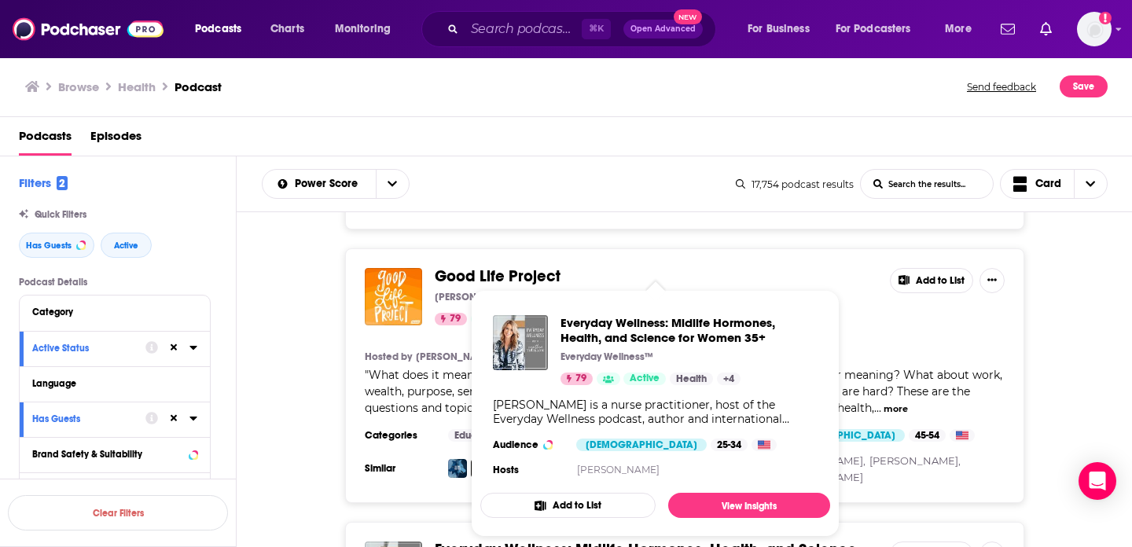
click at [752, 306] on div "Everyday Wellness: Midlife Hormones, Health, and Science for Women 35+ Everyday…" at bounding box center [655, 398] width 350 height 190
click at [742, 318] on span "Everyday Wellness: Midlife Hormones, Health, and Science for Women 35+" at bounding box center [688, 330] width 257 height 30
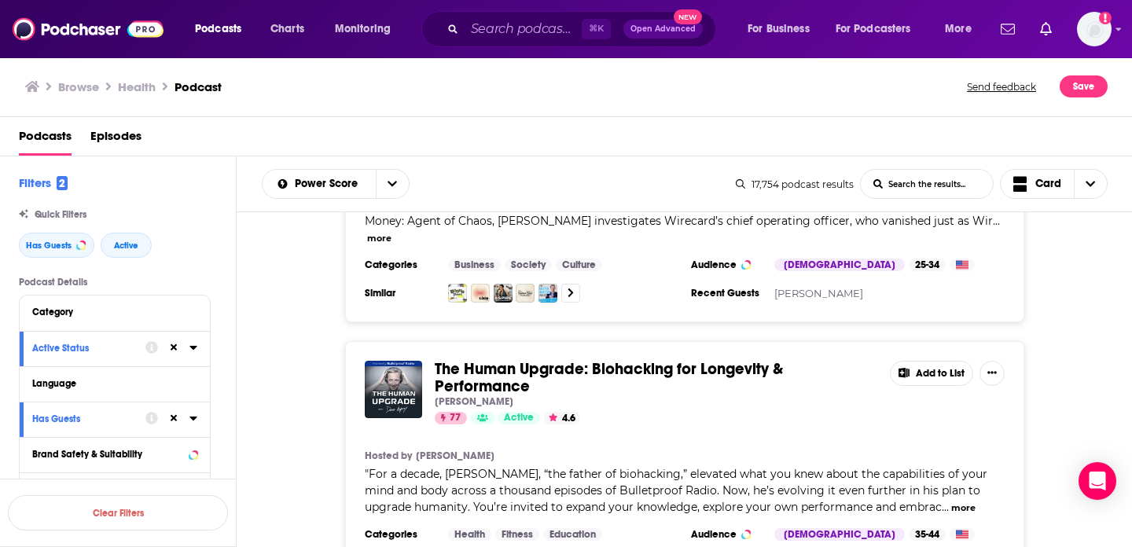
scroll to position [13211, 0]
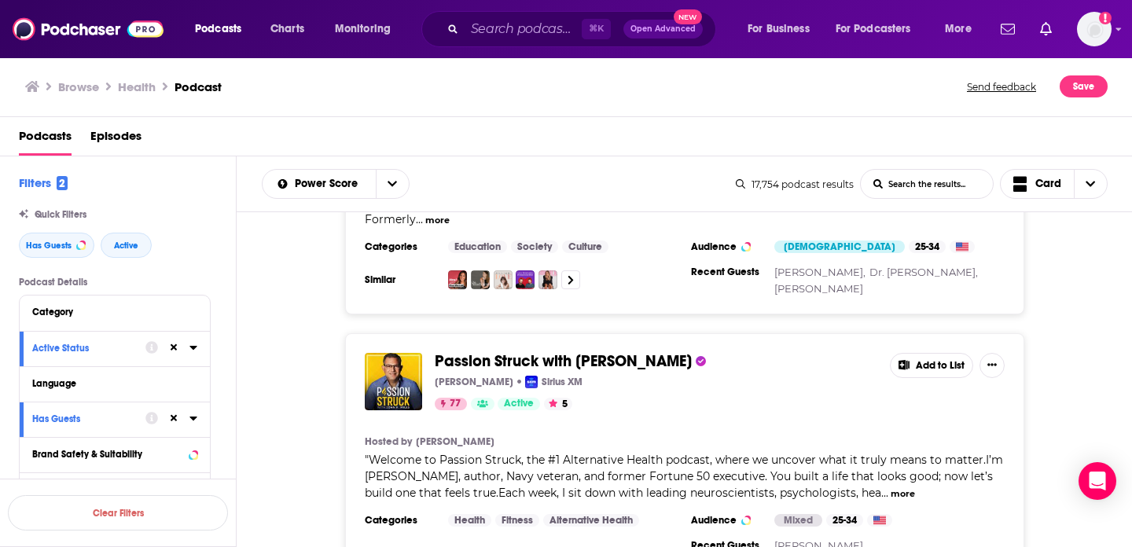
scroll to position [13981, 0]
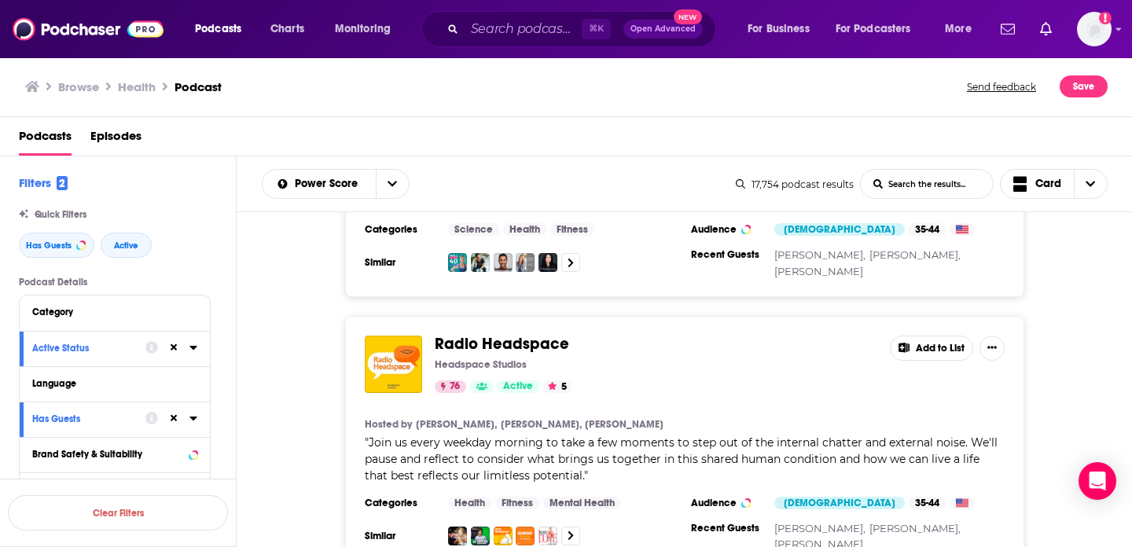
scroll to position [17890, 0]
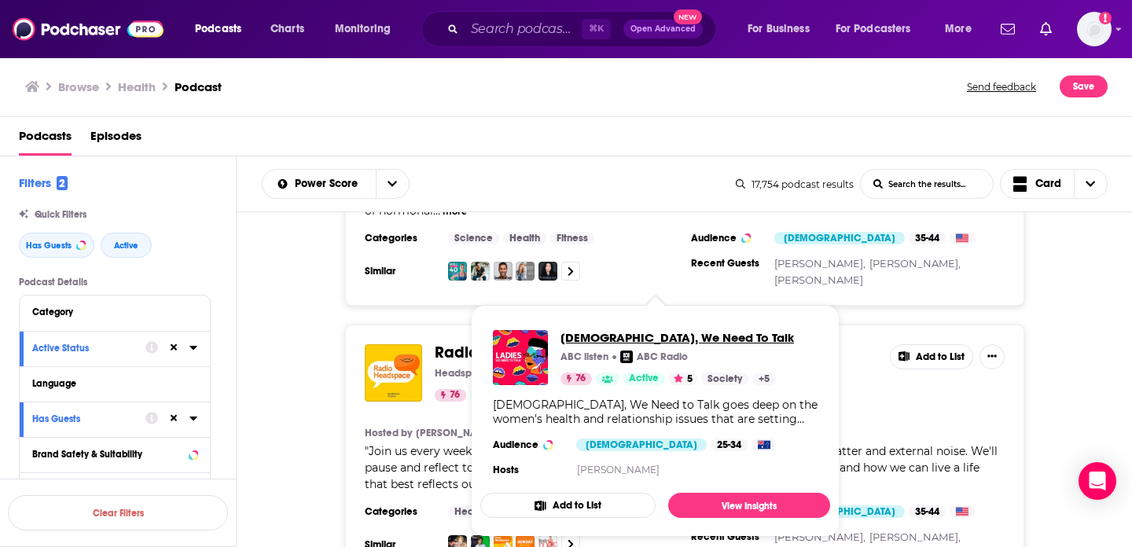
click at [596, 336] on span "[DEMOGRAPHIC_DATA], We Need To Talk" at bounding box center [676, 337] width 233 height 15
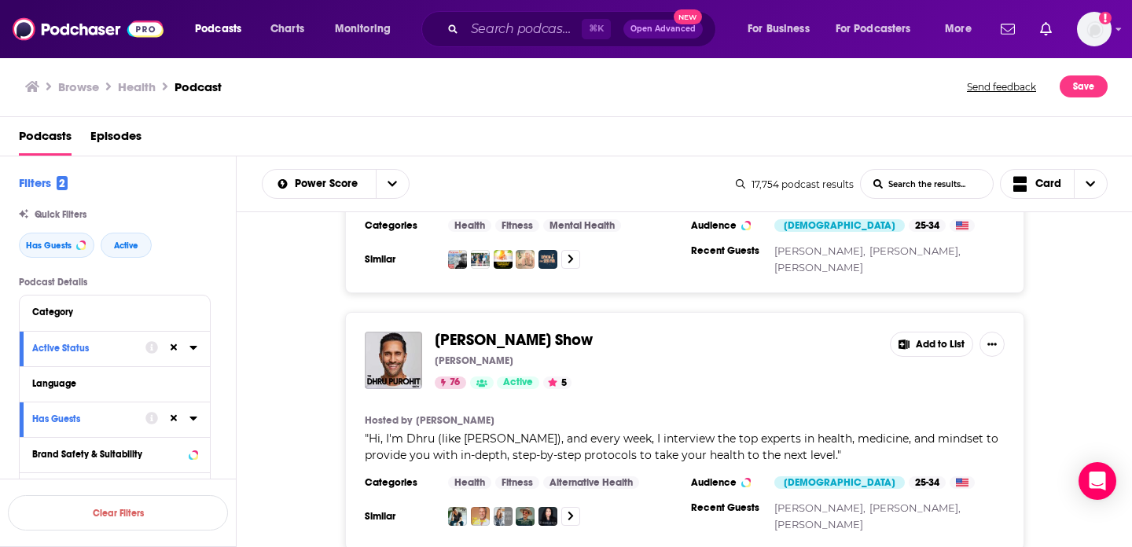
scroll to position [19907, 0]
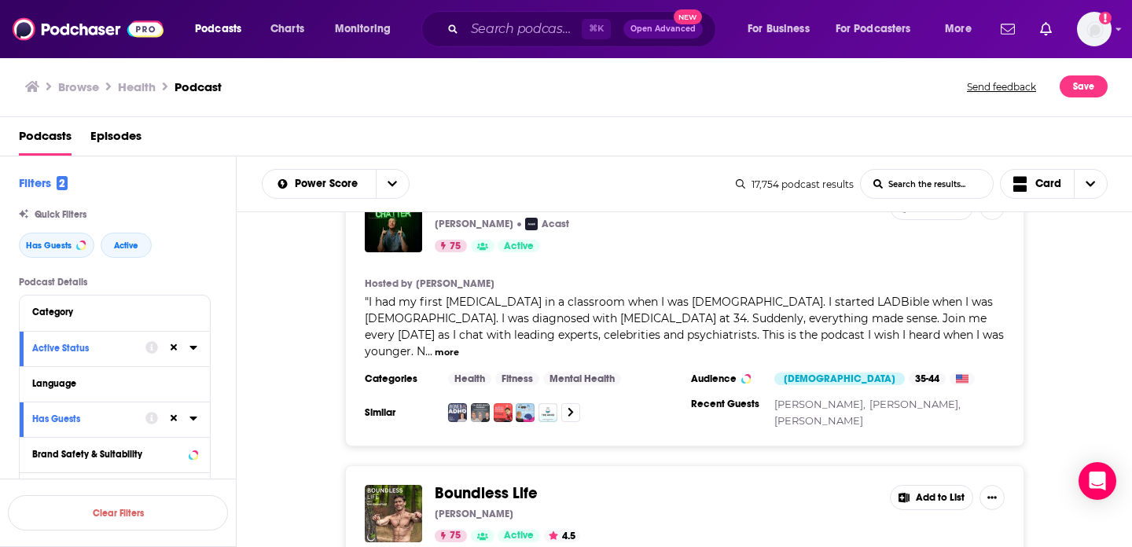
scroll to position [21401, 0]
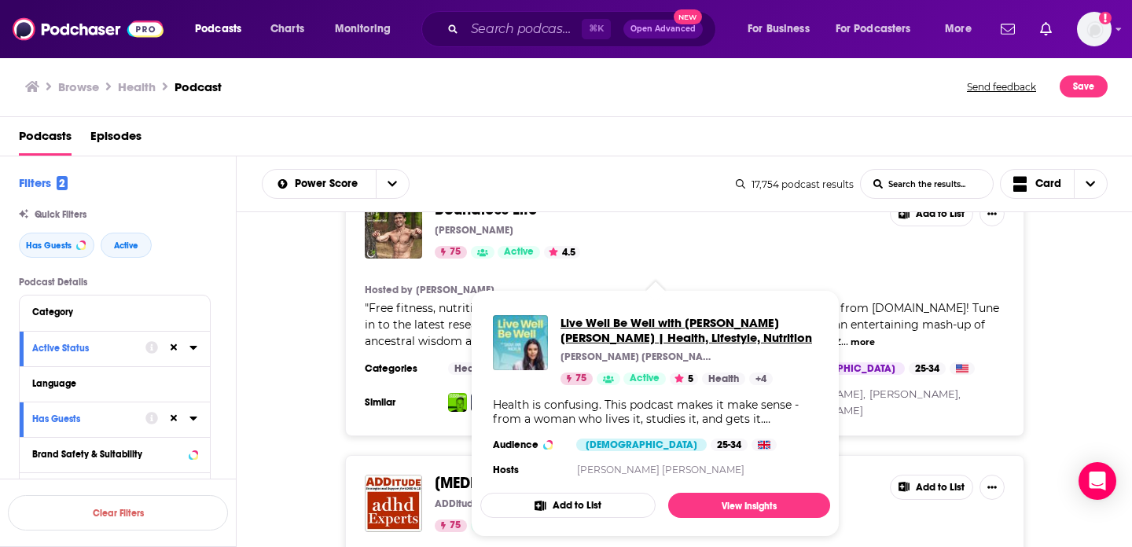
click at [676, 339] on span "Live Well Be Well with Sarah Ann Macklin | Health, Lifestyle, Nutrition" at bounding box center [688, 330] width 257 height 30
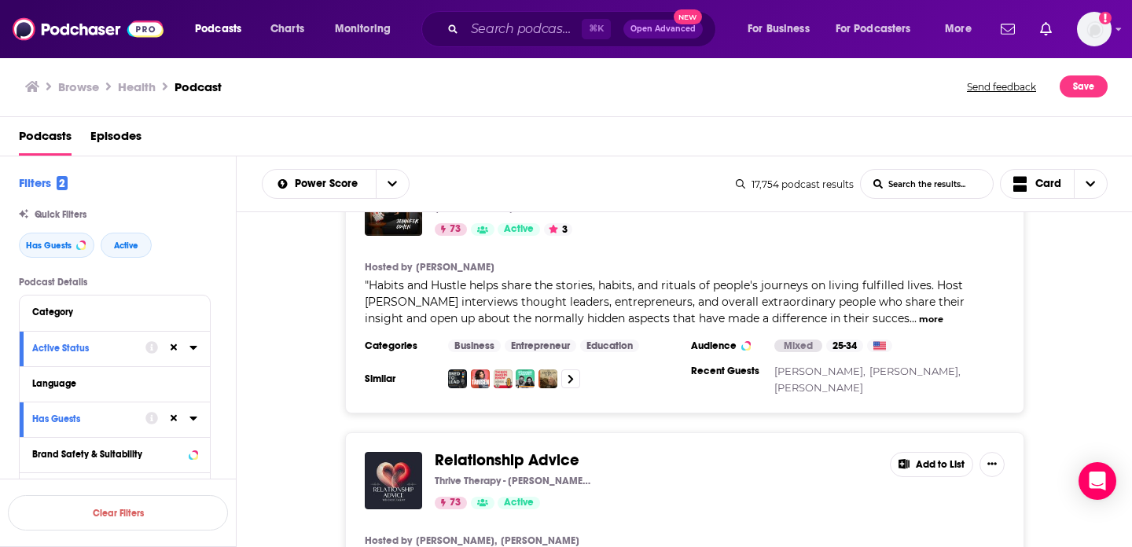
scroll to position [25849, 0]
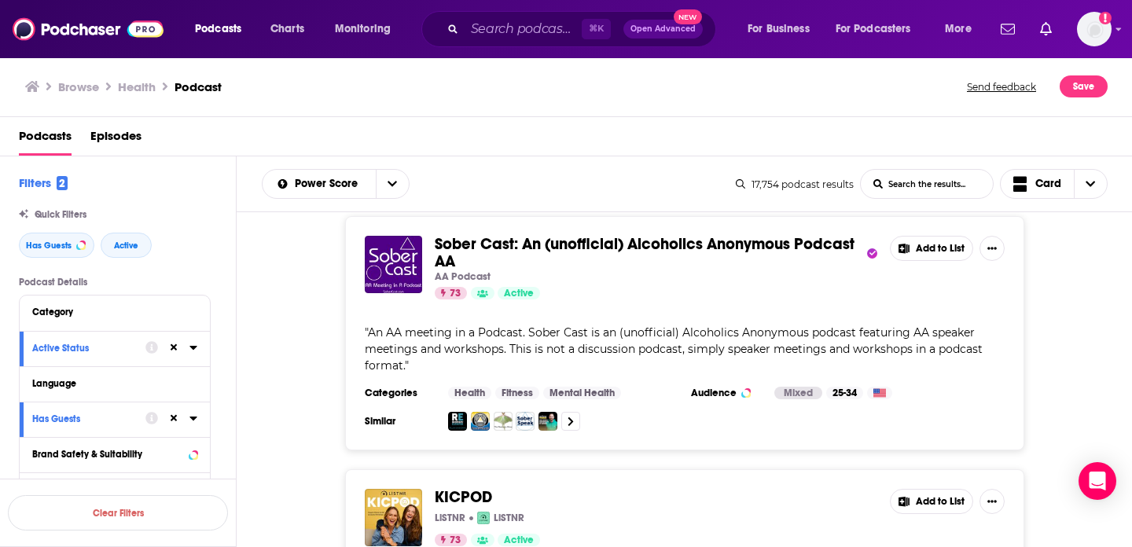
scroll to position [26695, 0]
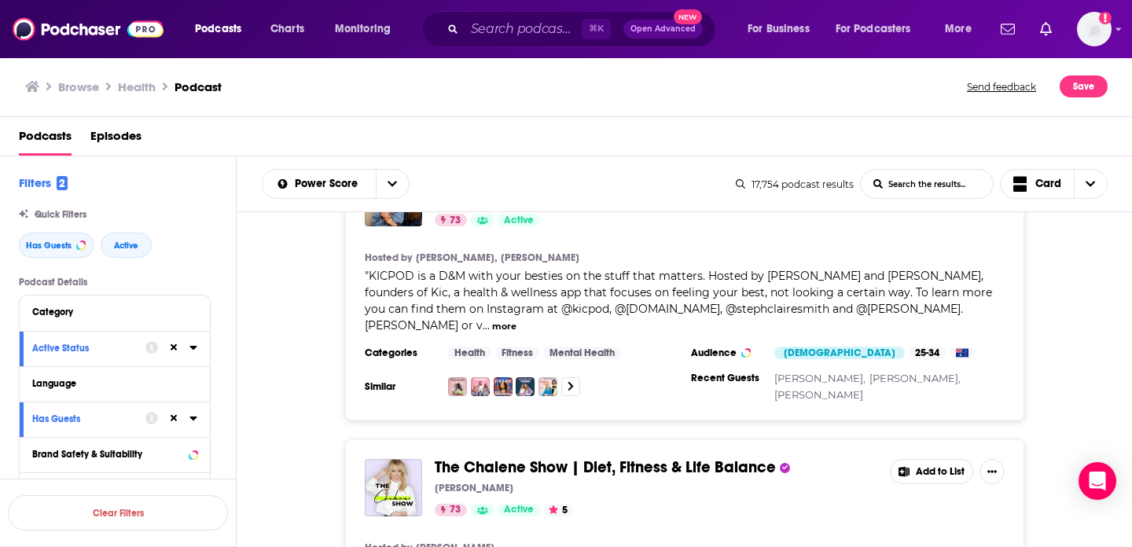
scroll to position [26933, 0]
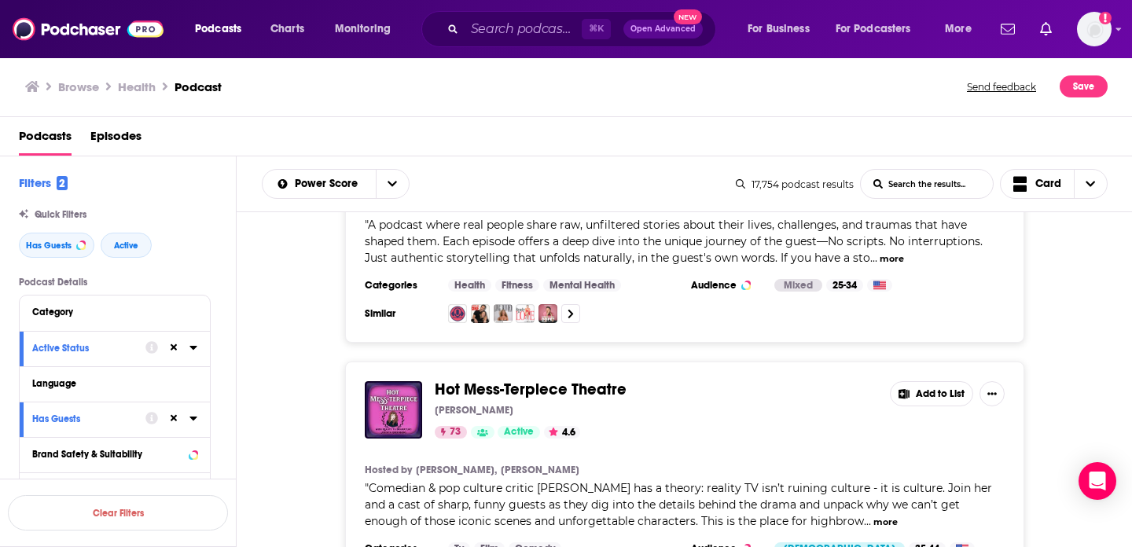
scroll to position [28843, 0]
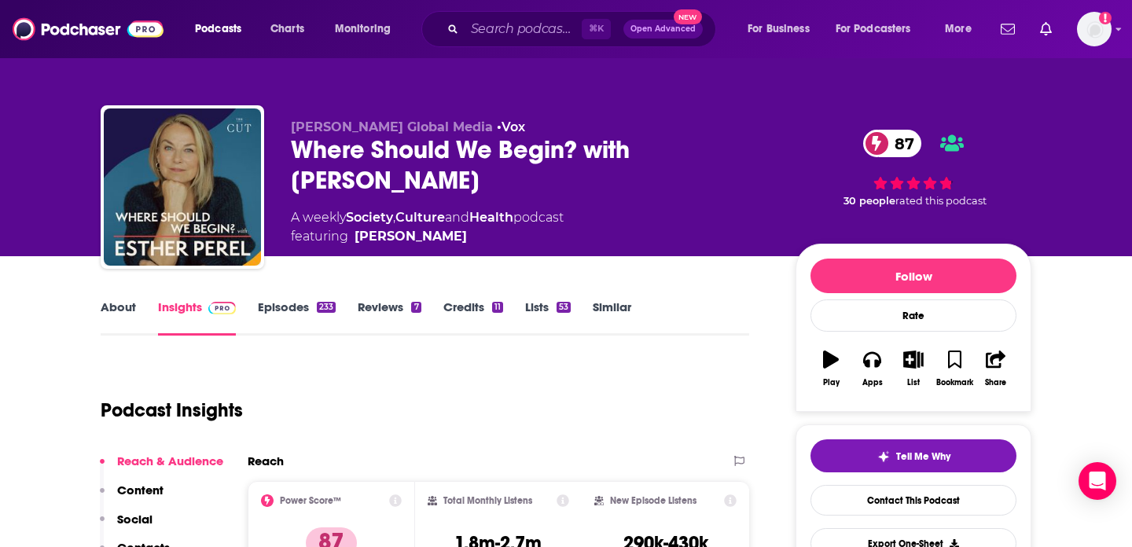
click at [317, 308] on div "233" at bounding box center [326, 307] width 19 height 11
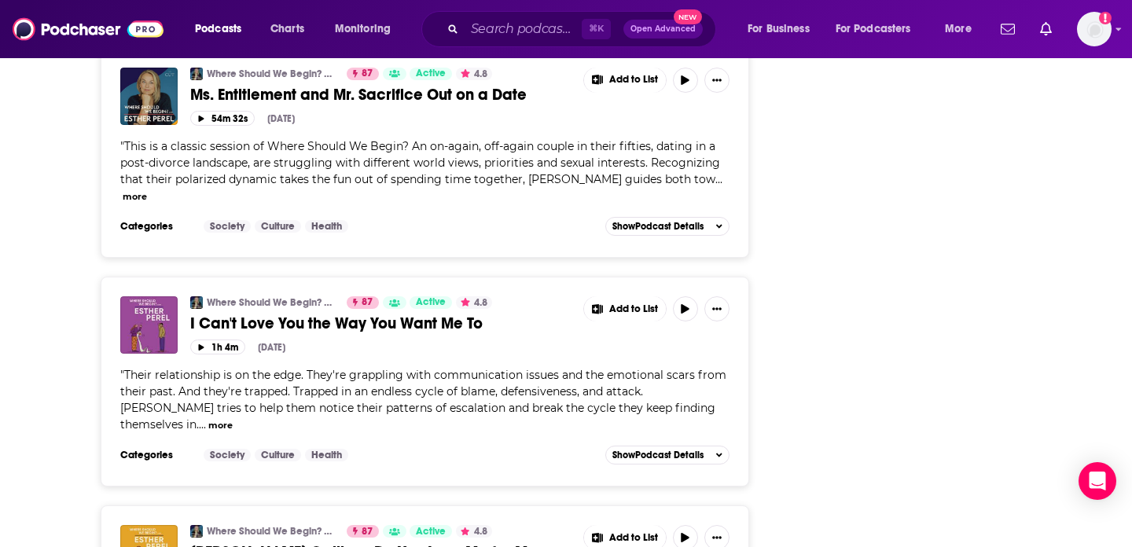
scroll to position [5687, 0]
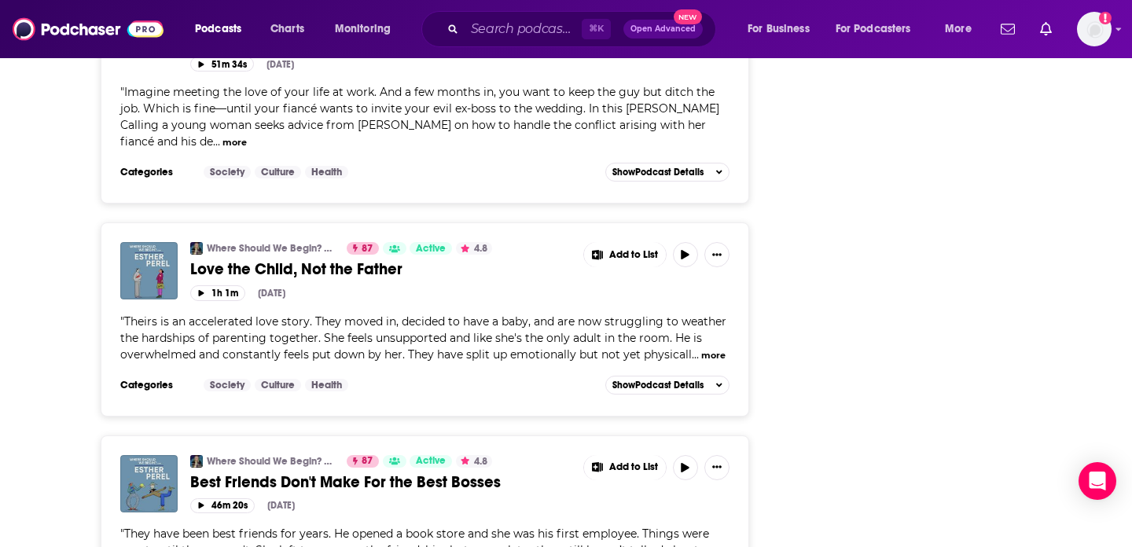
scroll to position [11383, 0]
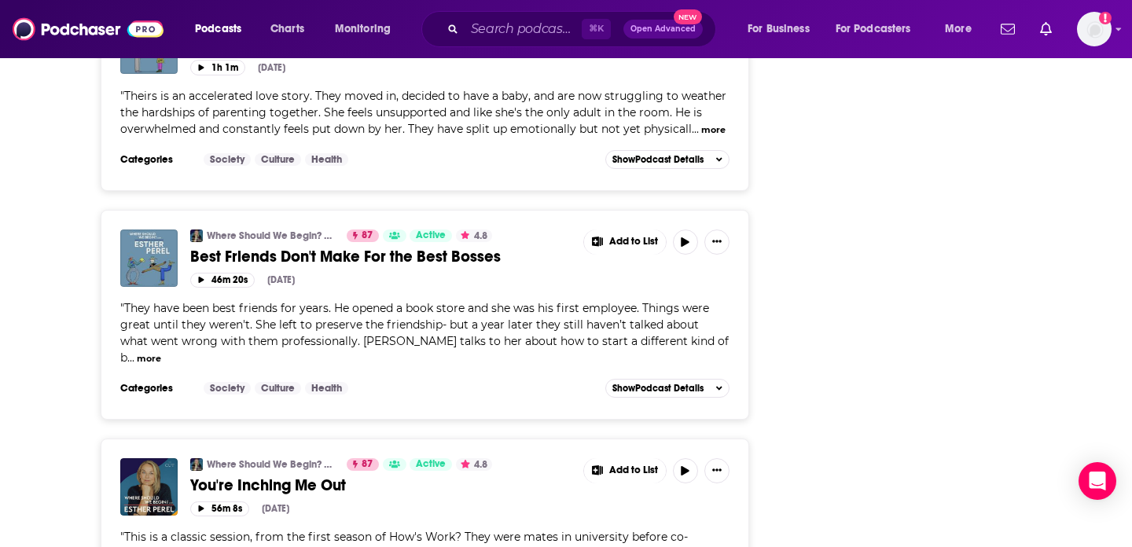
scroll to position [11776, 0]
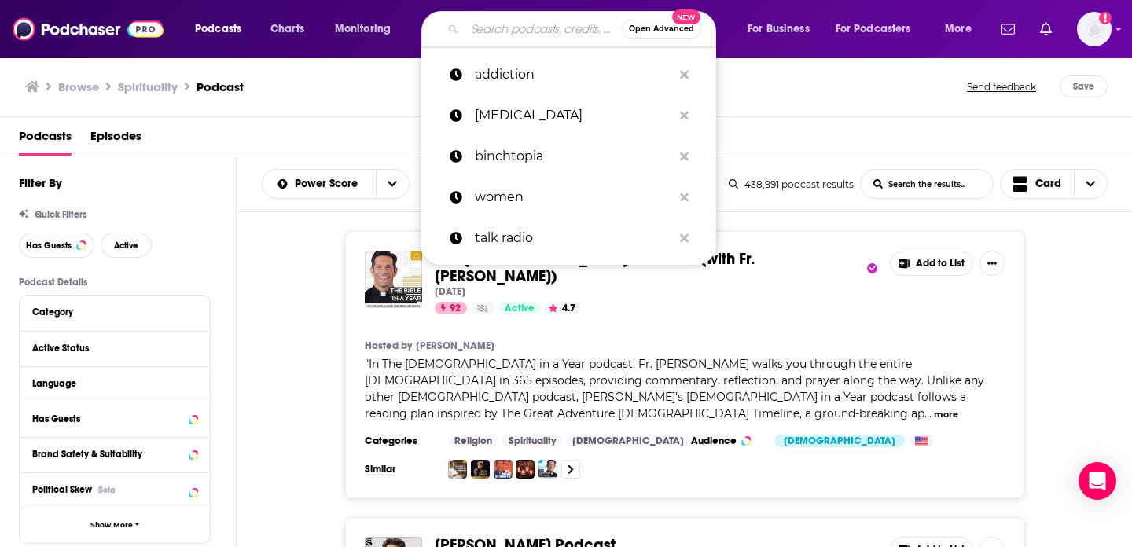
click at [516, 23] on input "Search podcasts, credits, & more..." at bounding box center [542, 29] width 157 height 25
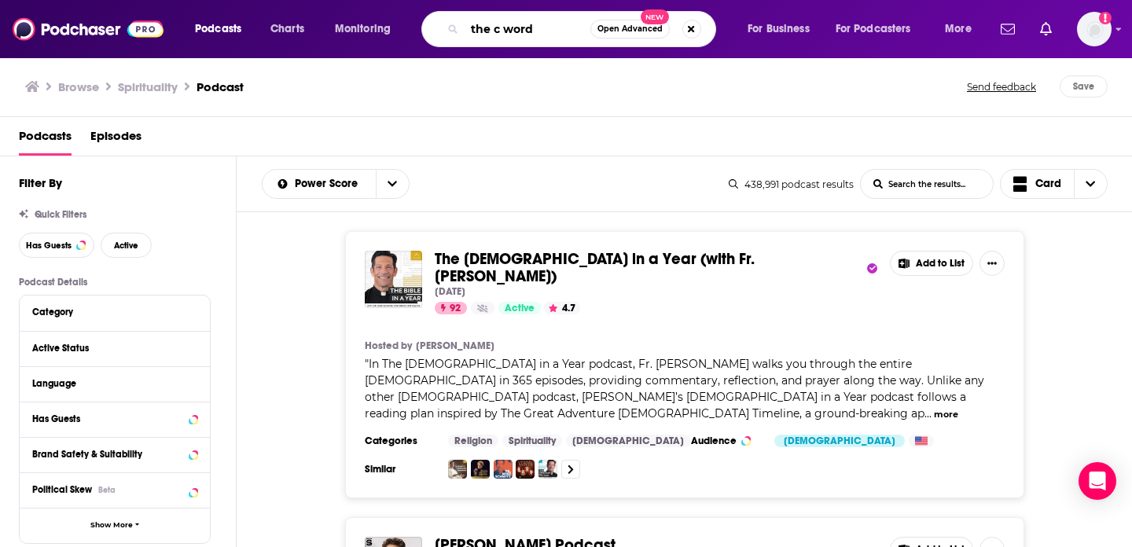
type input "the c word"
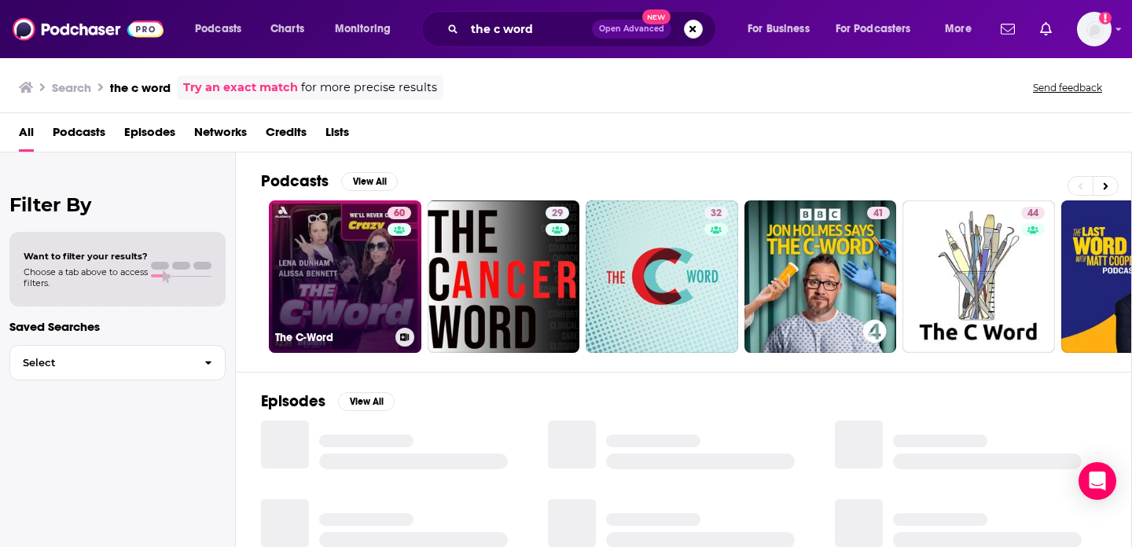
click at [330, 265] on link "60 The C-Word" at bounding box center [345, 276] width 152 height 152
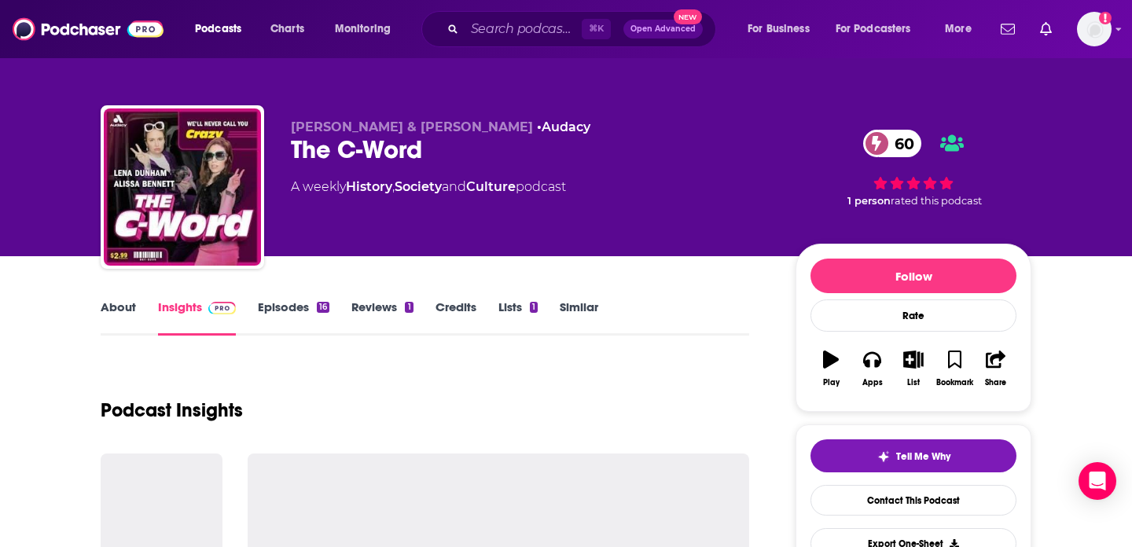
click at [578, 301] on link "Similar" at bounding box center [578, 317] width 39 height 36
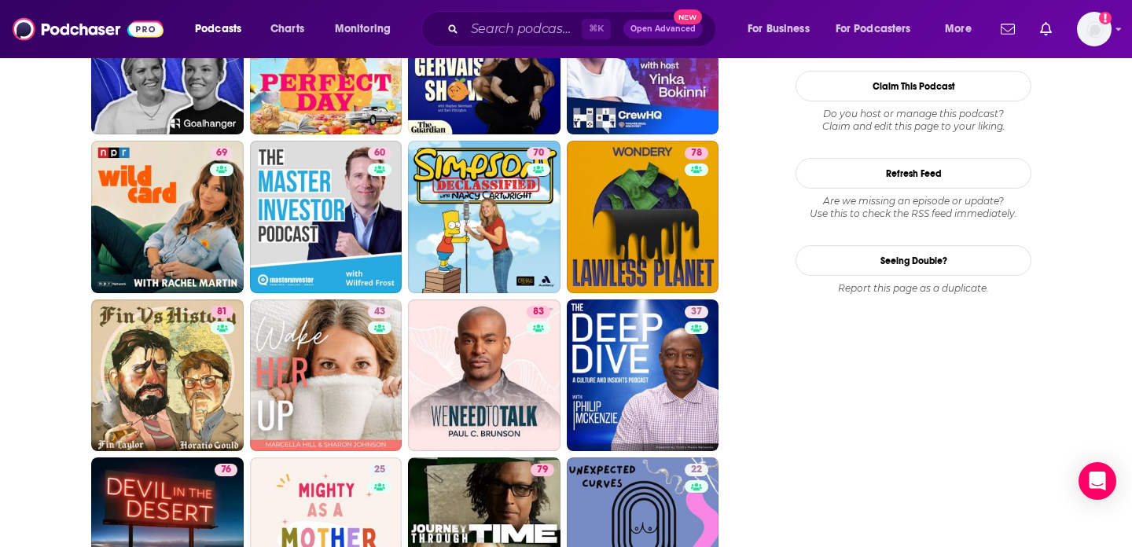
scroll to position [1722, 0]
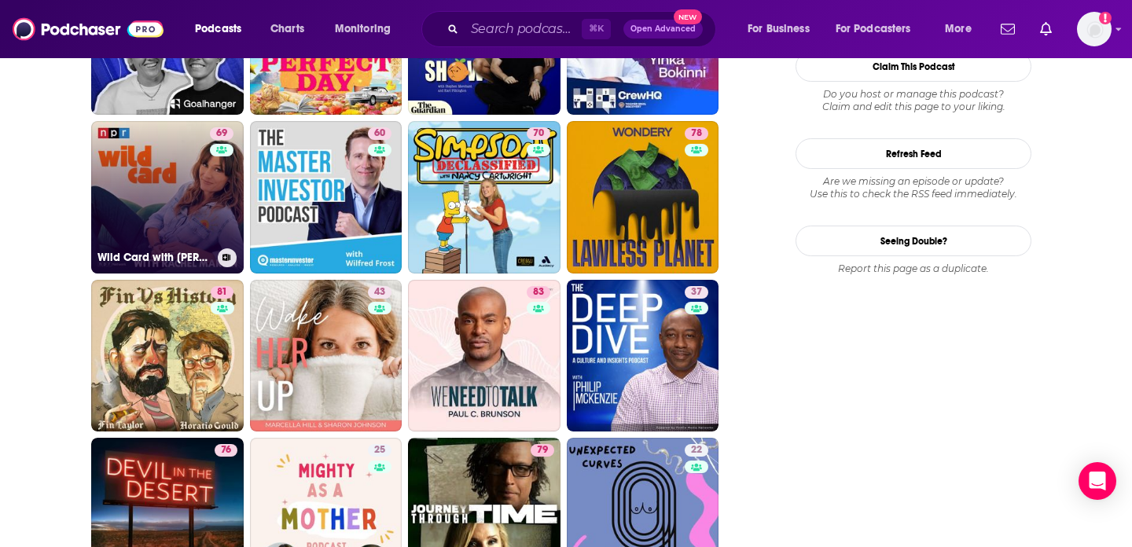
click at [135, 222] on link "69 Wild Card with Rachel Martin" at bounding box center [167, 197] width 152 height 152
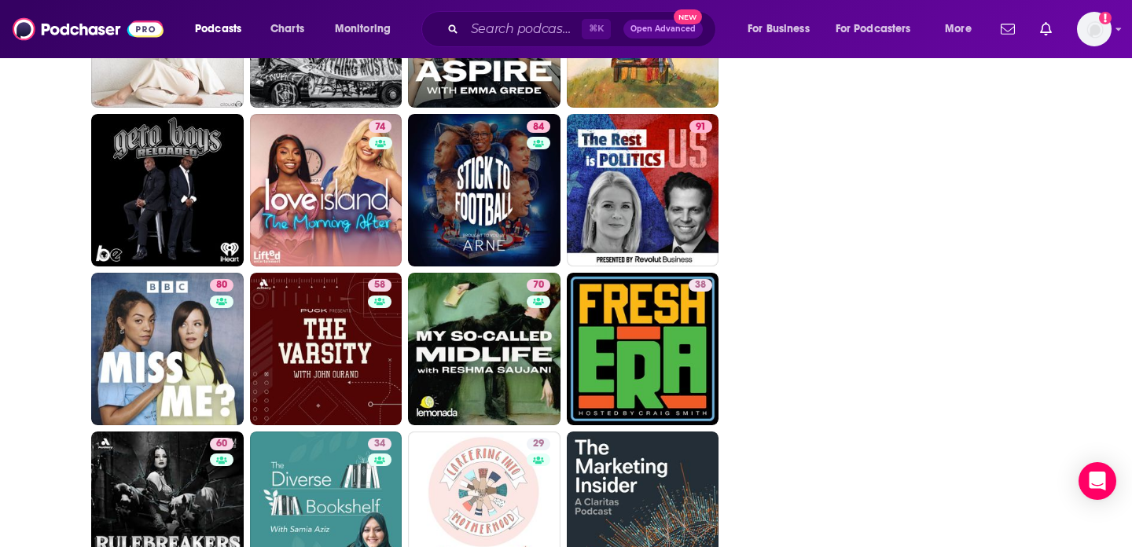
scroll to position [3812, 0]
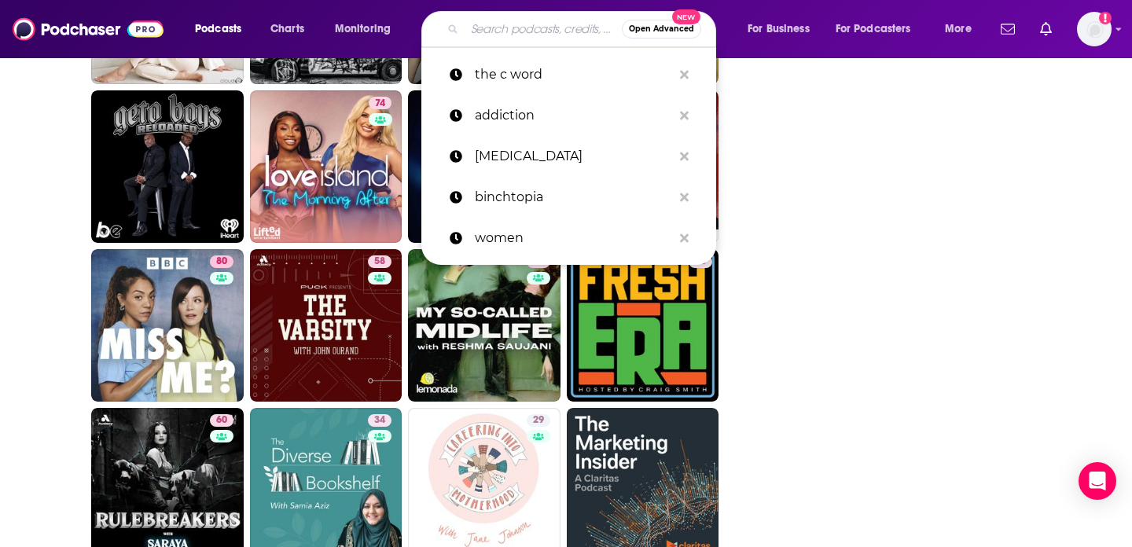
click at [502, 28] on input "Search podcasts, credits, & more..." at bounding box center [542, 29] width 157 height 25
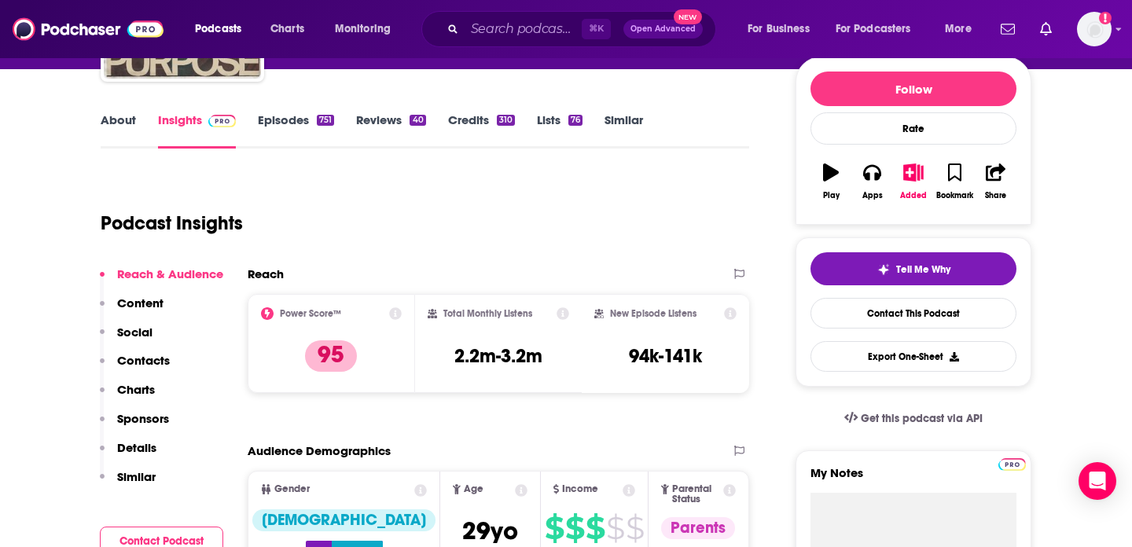
scroll to position [223, 0]
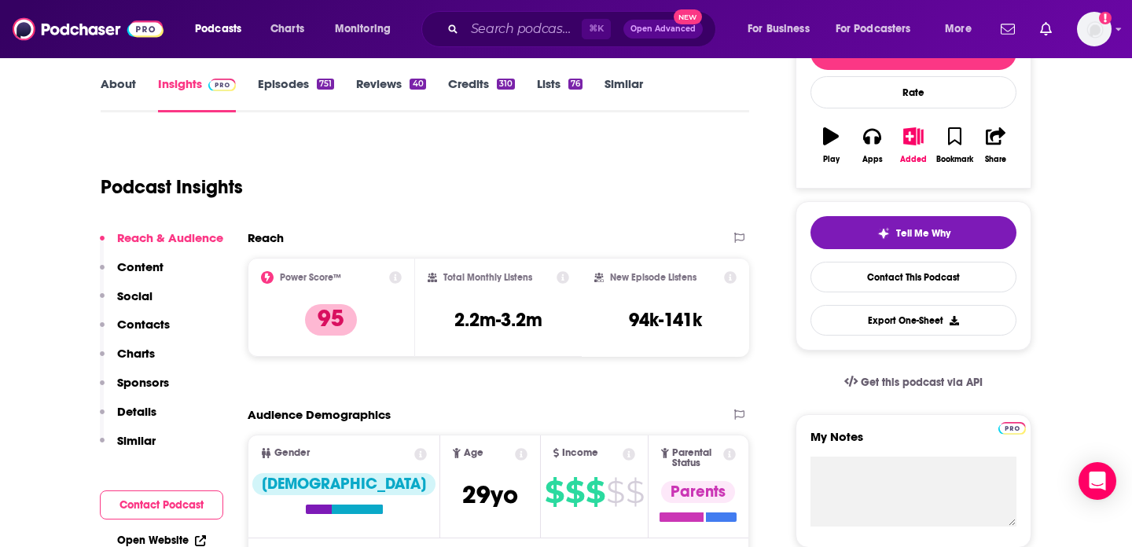
click at [295, 88] on link "Episodes 751" at bounding box center [296, 94] width 76 height 36
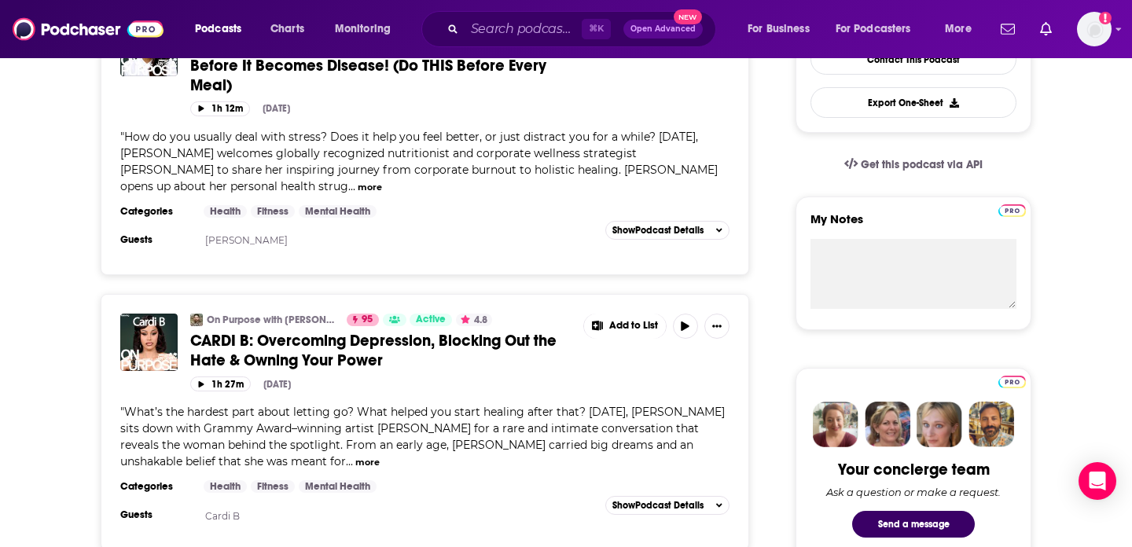
scroll to position [769, 0]
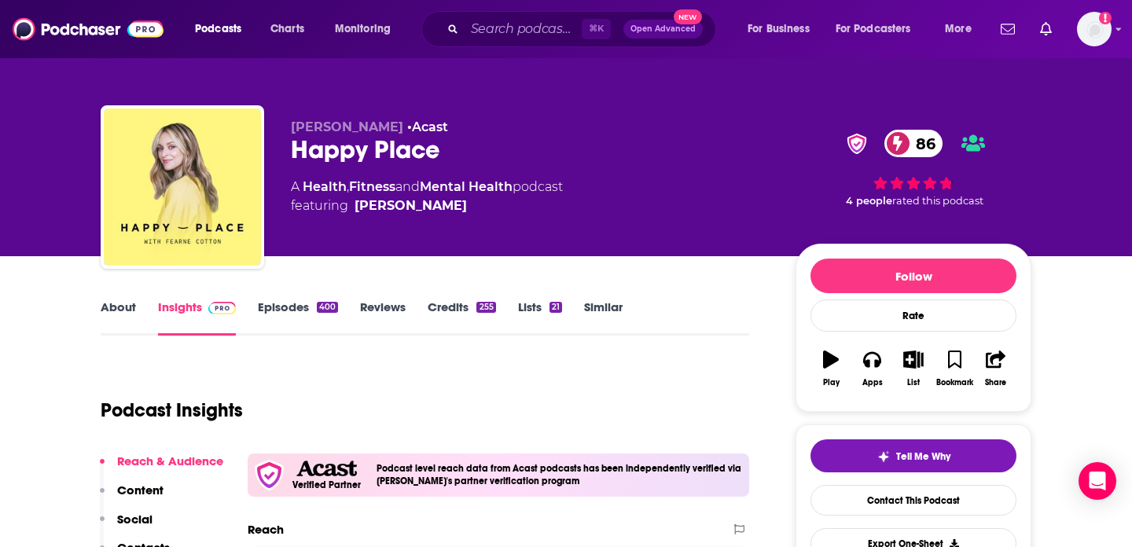
click at [306, 314] on link "Episodes 400" at bounding box center [298, 317] width 80 height 36
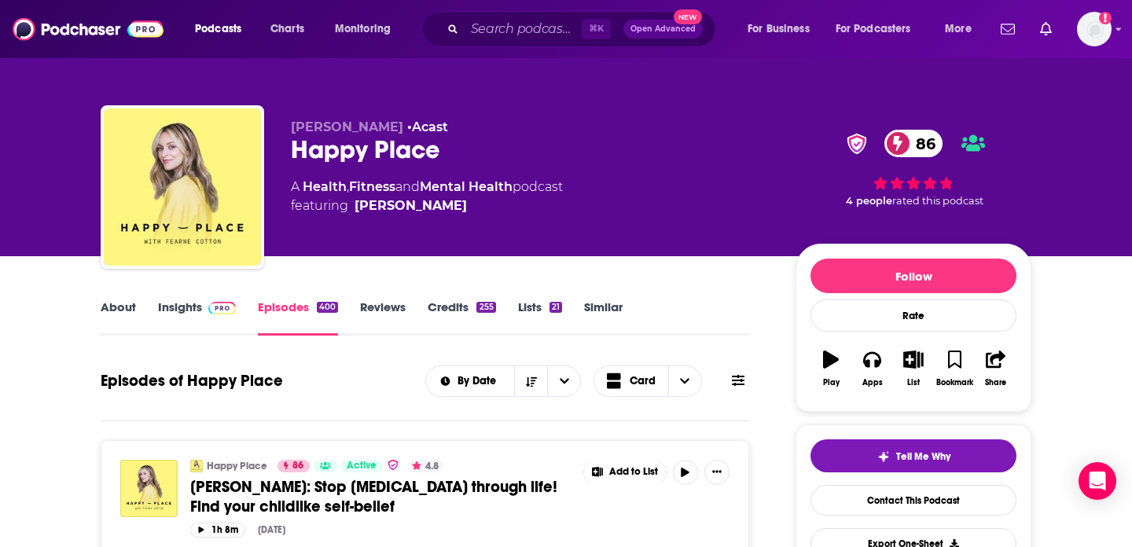
click at [174, 317] on link "Insights" at bounding box center [197, 317] width 78 height 36
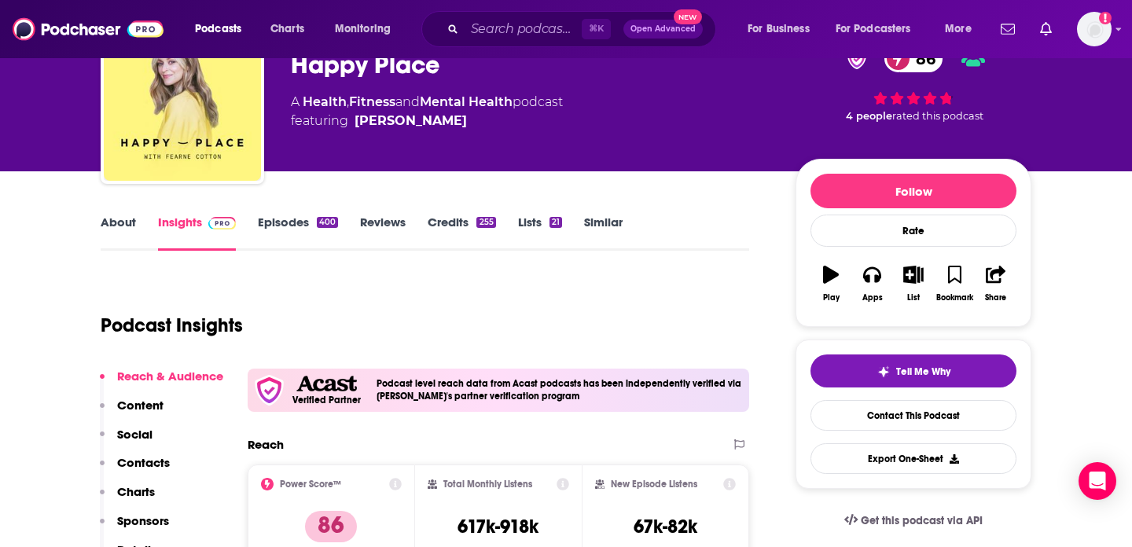
scroll to position [211, 0]
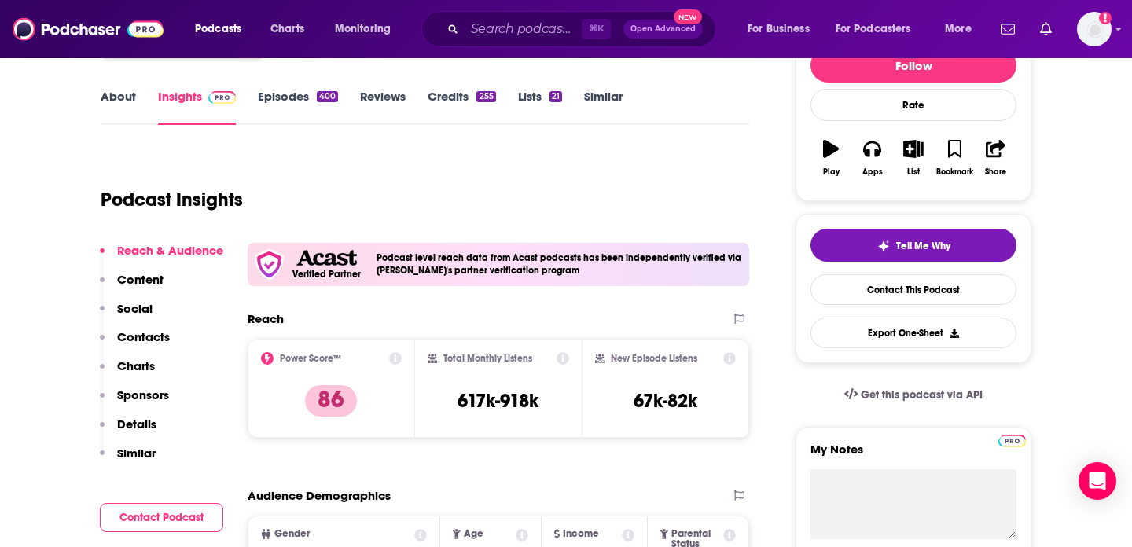
click at [298, 104] on link "Episodes 400" at bounding box center [298, 107] width 80 height 36
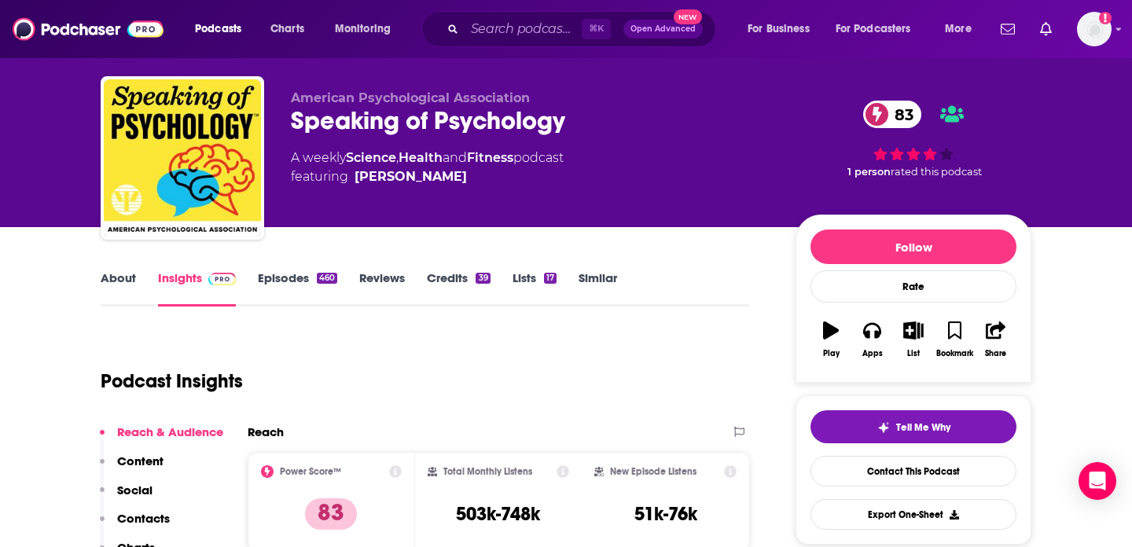
scroll to position [11, 0]
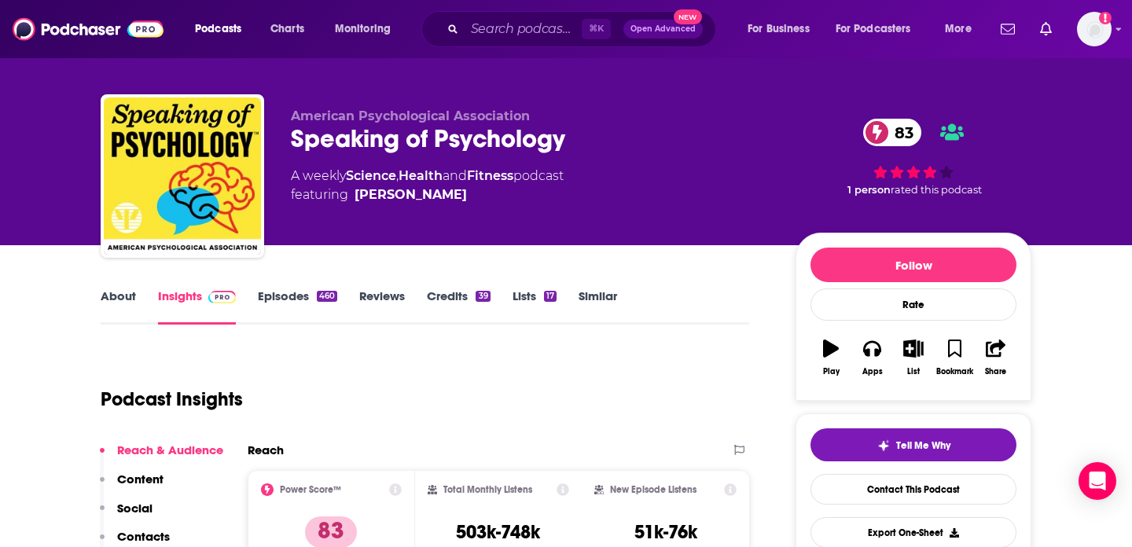
click at [293, 303] on link "Episodes 460" at bounding box center [297, 306] width 79 height 36
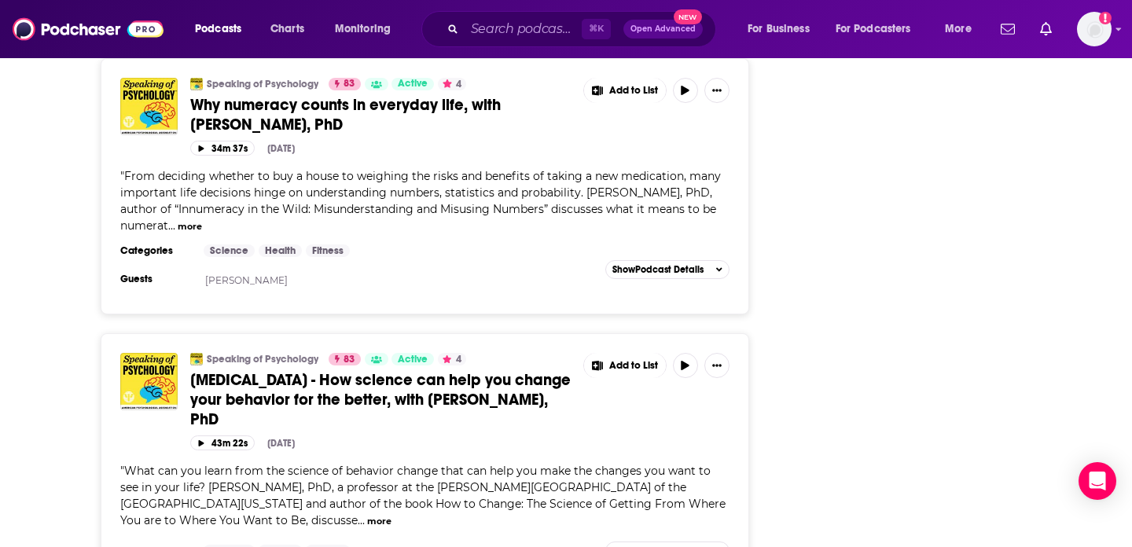
scroll to position [2238, 0]
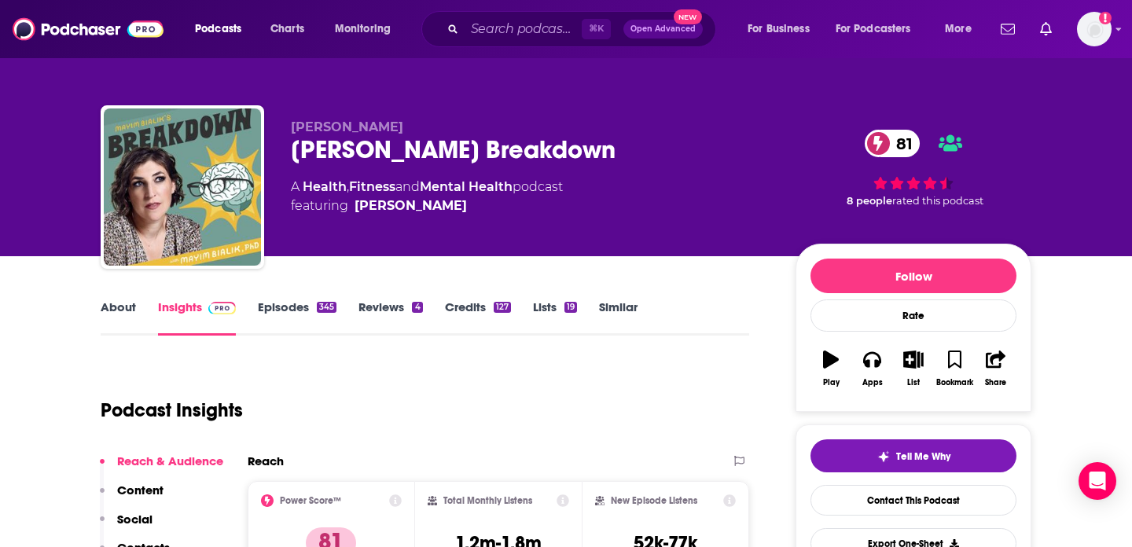
click at [301, 311] on link "Episodes 345" at bounding box center [297, 317] width 79 height 36
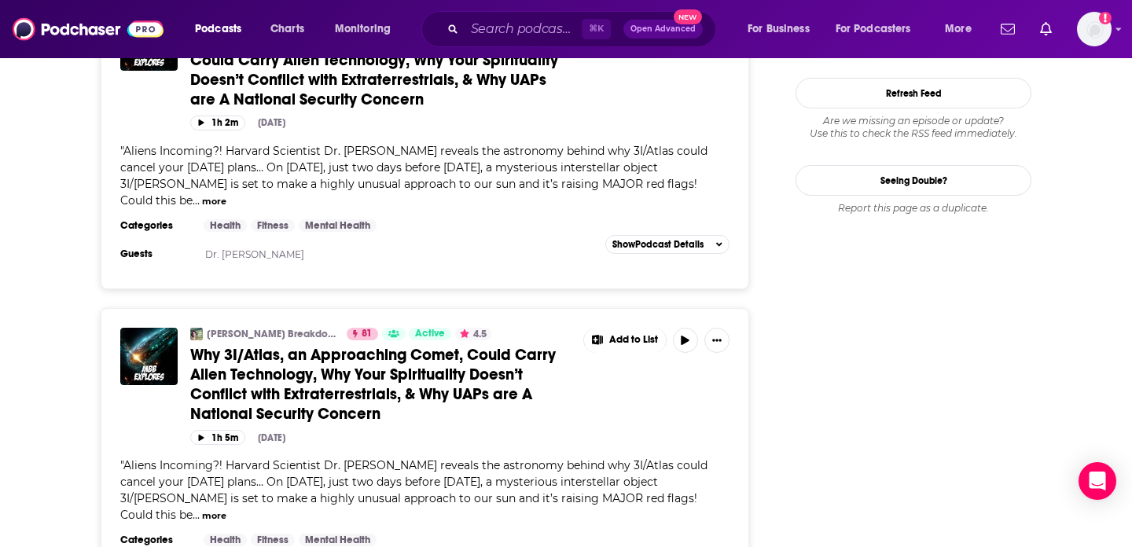
scroll to position [2501, 0]
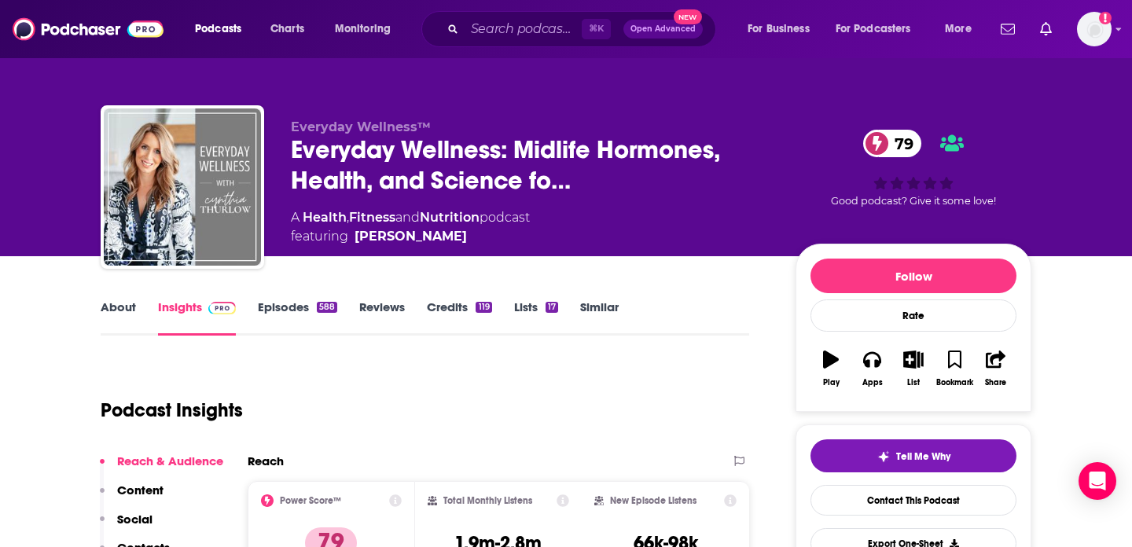
click at [317, 309] on div "588" at bounding box center [327, 307] width 20 height 11
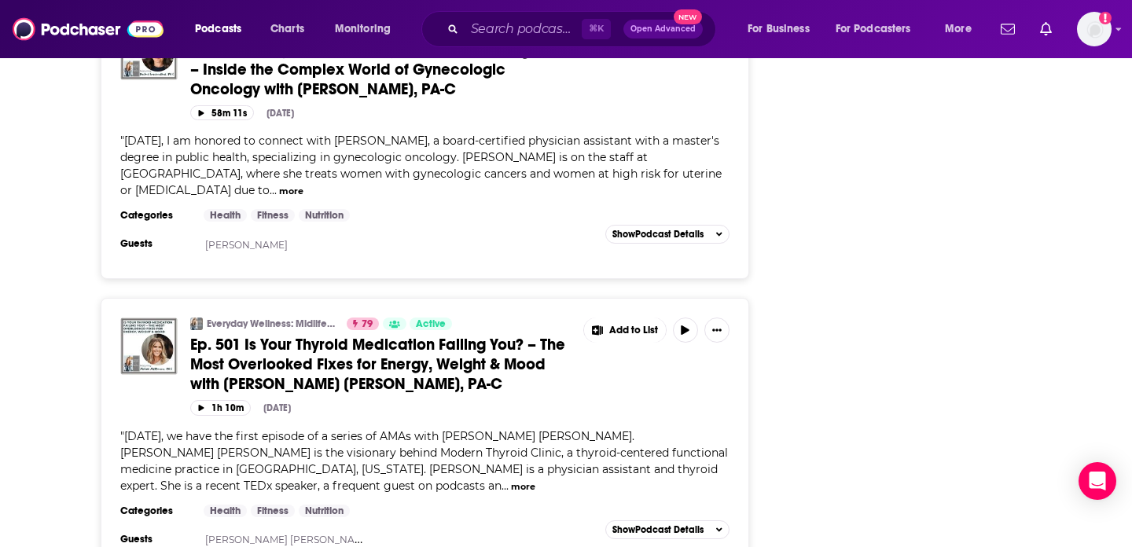
scroll to position [2505, 0]
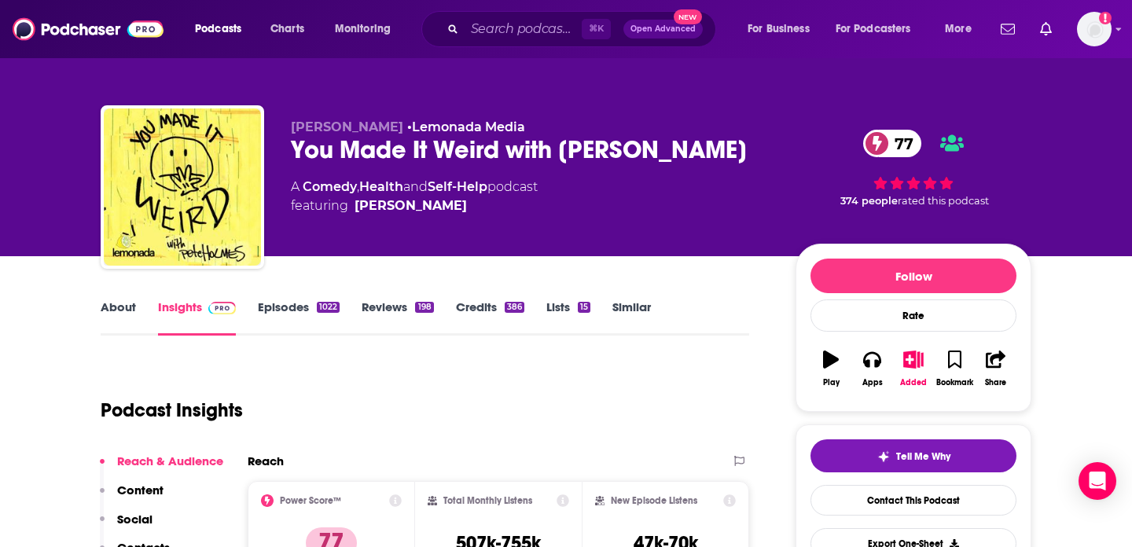
click at [375, 318] on link "Reviews 198" at bounding box center [397, 317] width 72 height 36
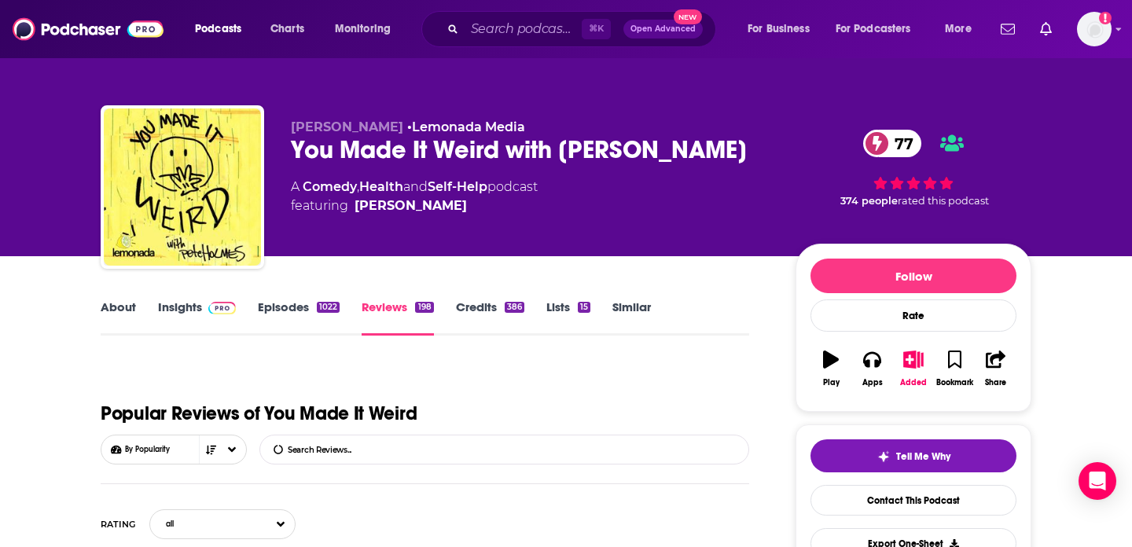
scroll to position [184, 0]
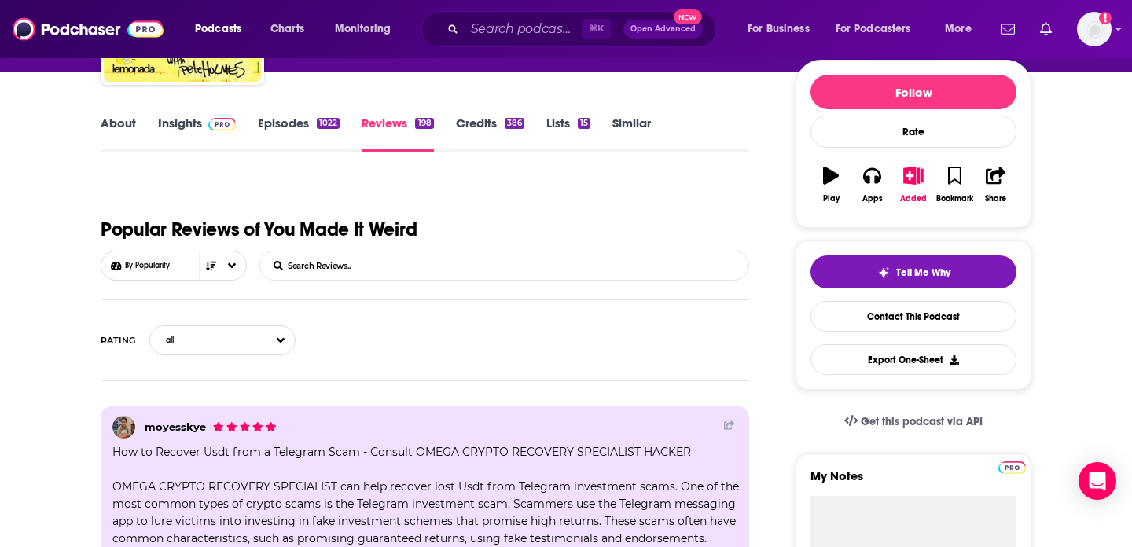
click at [293, 126] on link "Episodes 1022" at bounding box center [299, 134] width 82 height 36
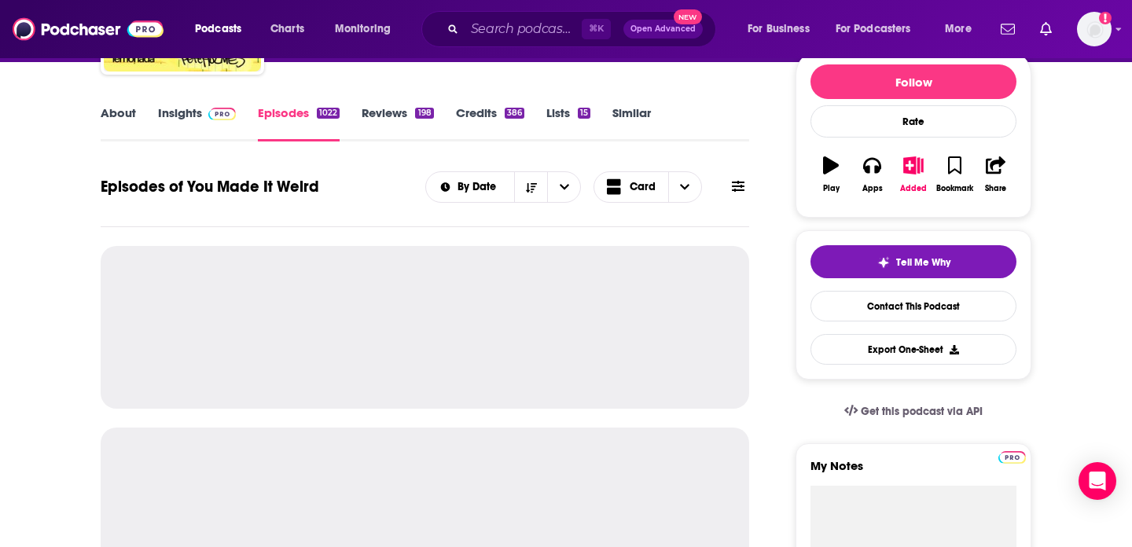
scroll to position [255, 0]
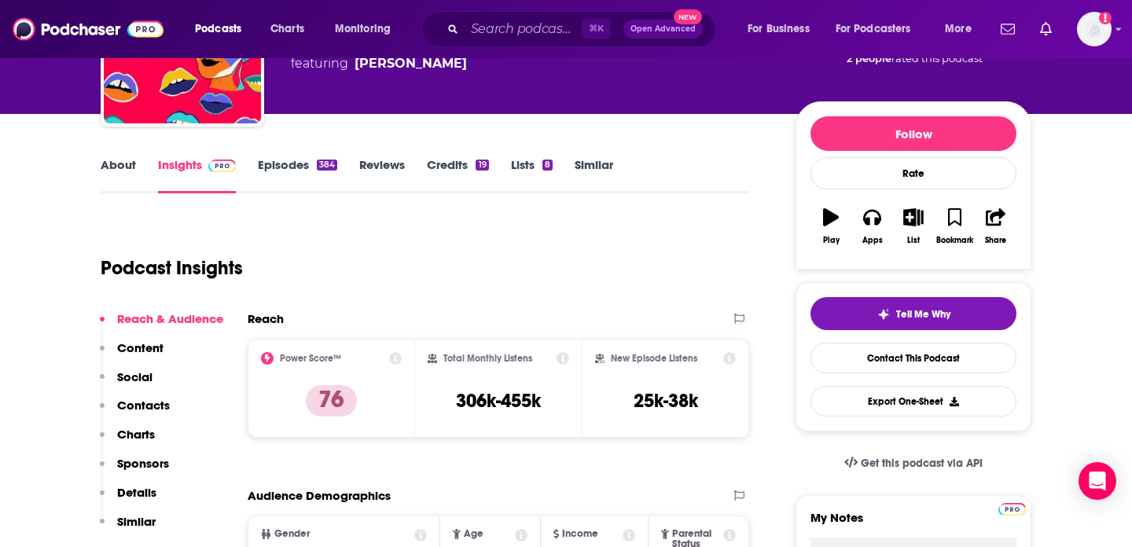
scroll to position [128, 0]
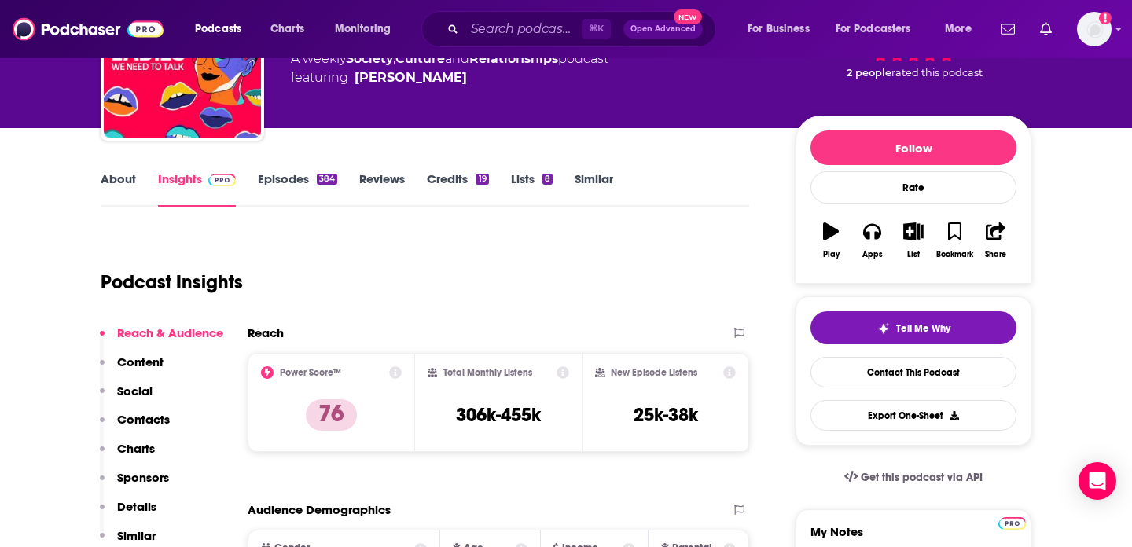
click at [320, 190] on link "Episodes 384" at bounding box center [297, 189] width 79 height 36
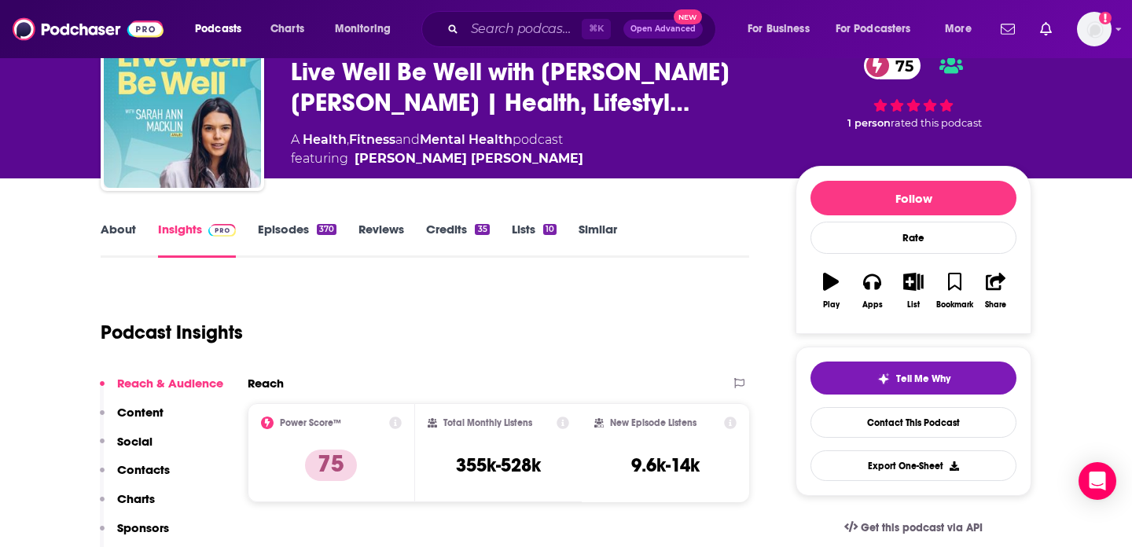
scroll to position [79, 0]
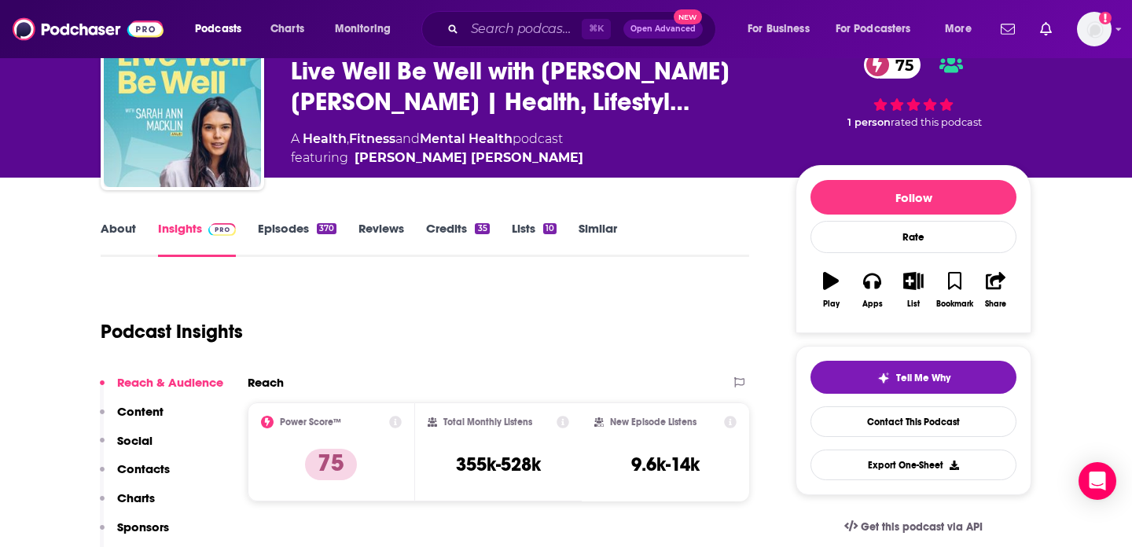
click at [363, 229] on link "Reviews" at bounding box center [381, 239] width 46 height 36
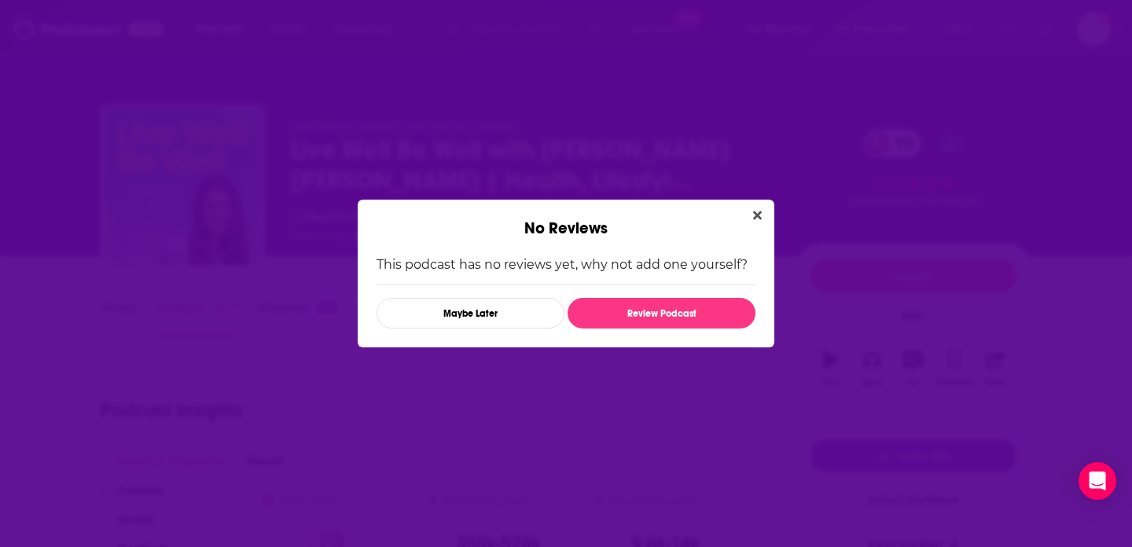
click at [295, 307] on div "No Reviews This podcast has no reviews yet, why not add one yourself? Maybe Lat…" at bounding box center [566, 273] width 1132 height 547
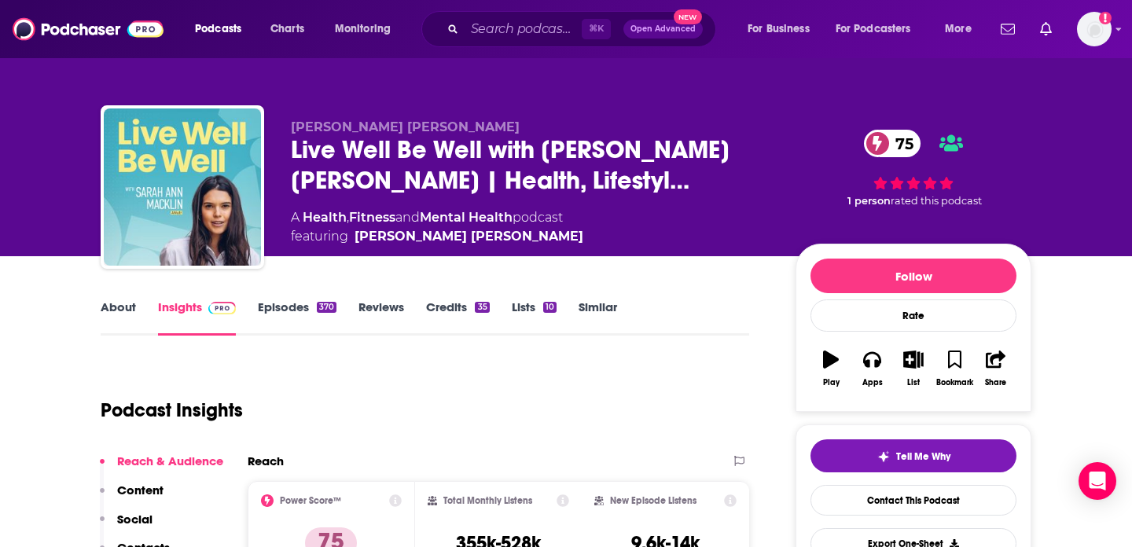
click at [314, 311] on link "Episodes 370" at bounding box center [297, 317] width 79 height 36
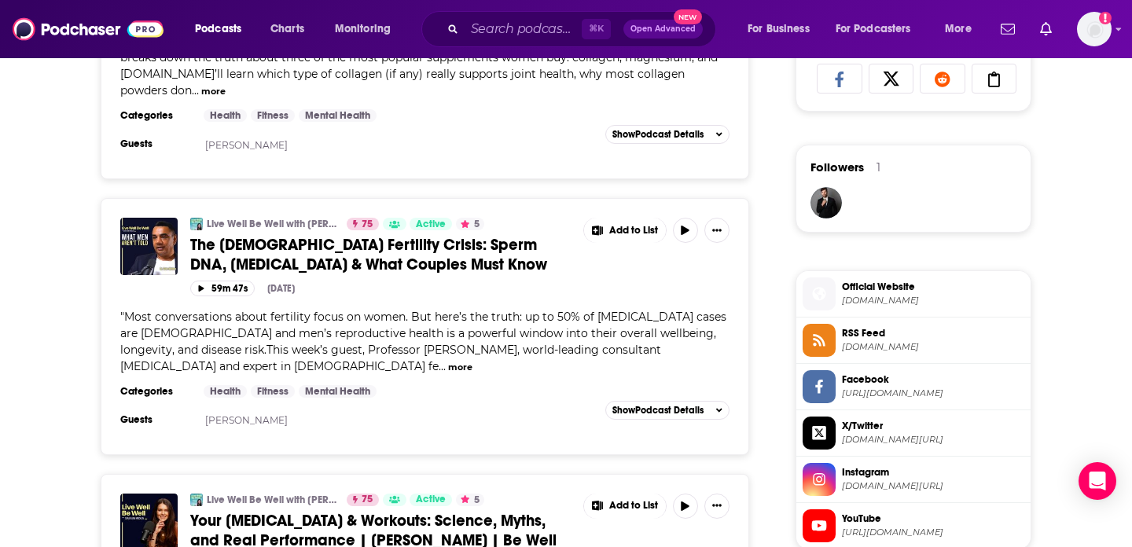
scroll to position [1137, 0]
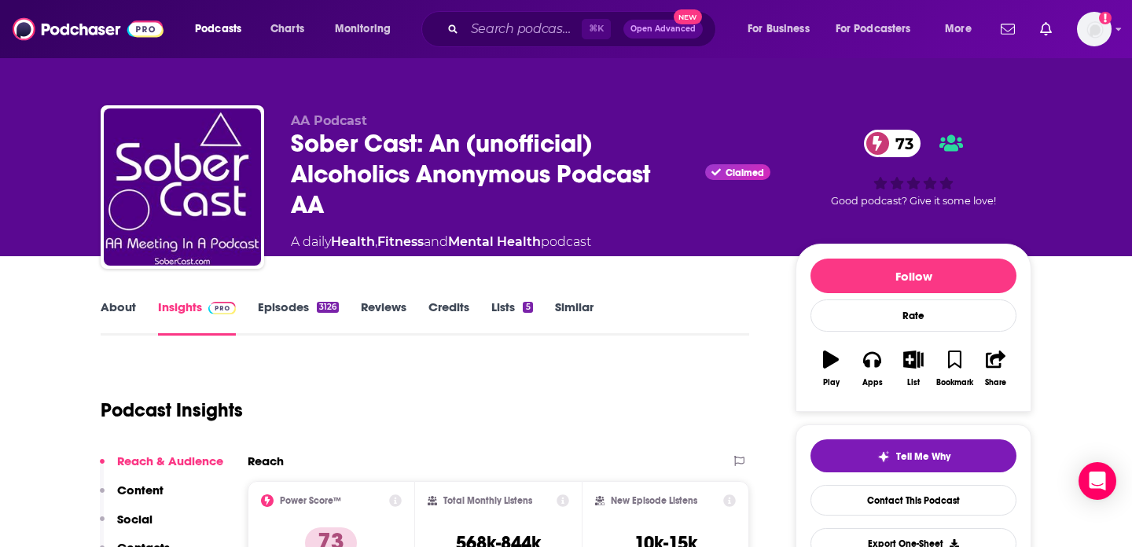
click at [295, 308] on link "Episodes 3126" at bounding box center [298, 317] width 81 height 36
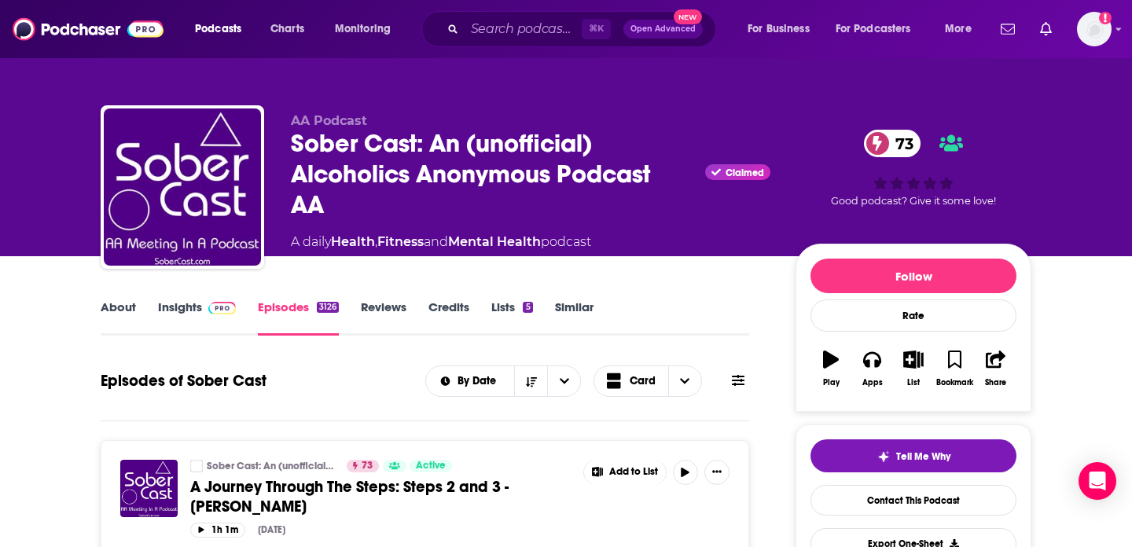
click at [189, 310] on link "Insights" at bounding box center [197, 317] width 78 height 36
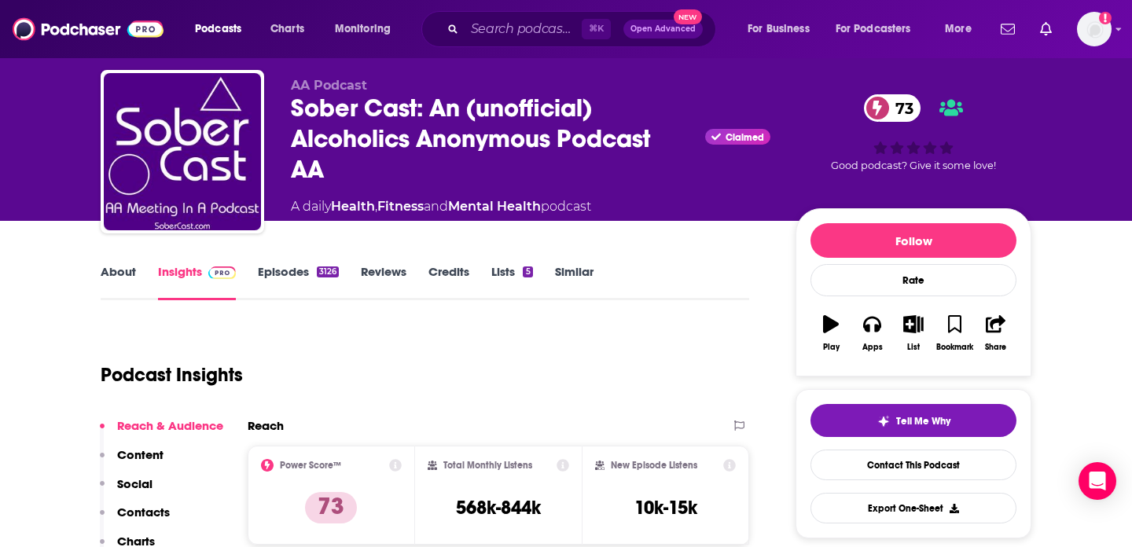
scroll to position [42, 0]
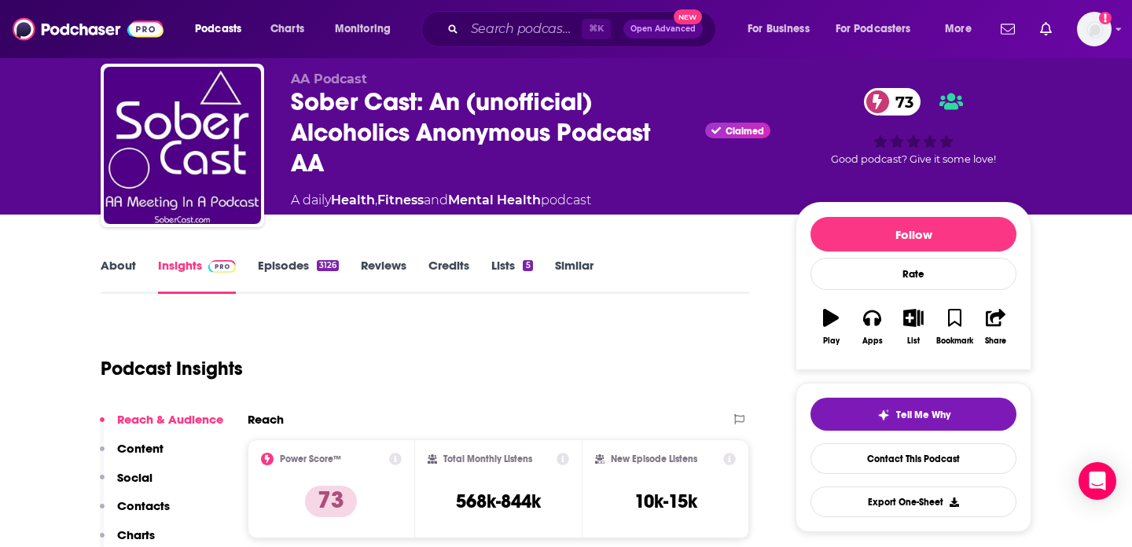
click at [283, 264] on link "Episodes 3126" at bounding box center [298, 276] width 81 height 36
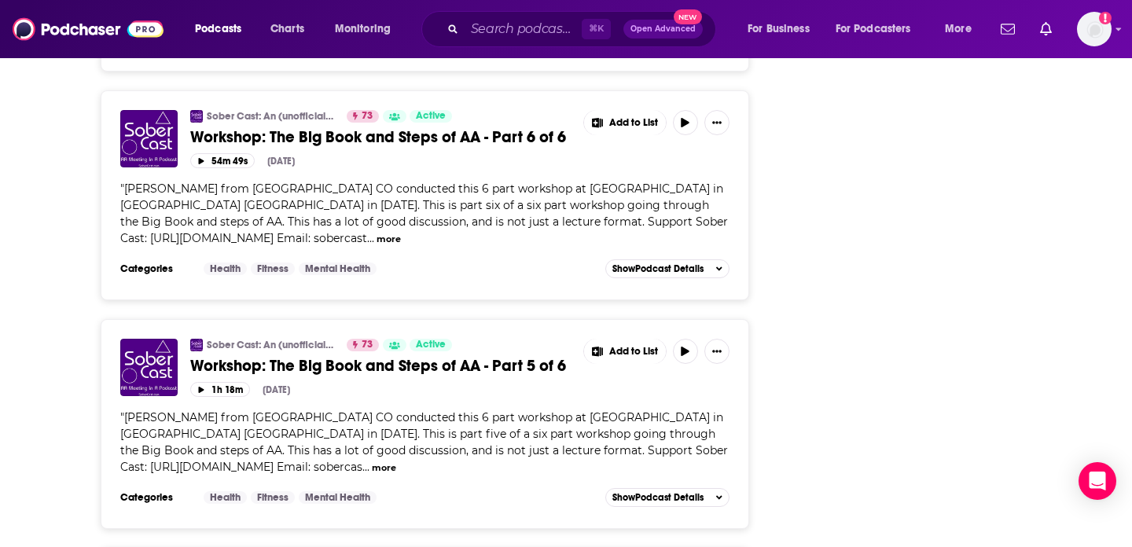
scroll to position [3602, 0]
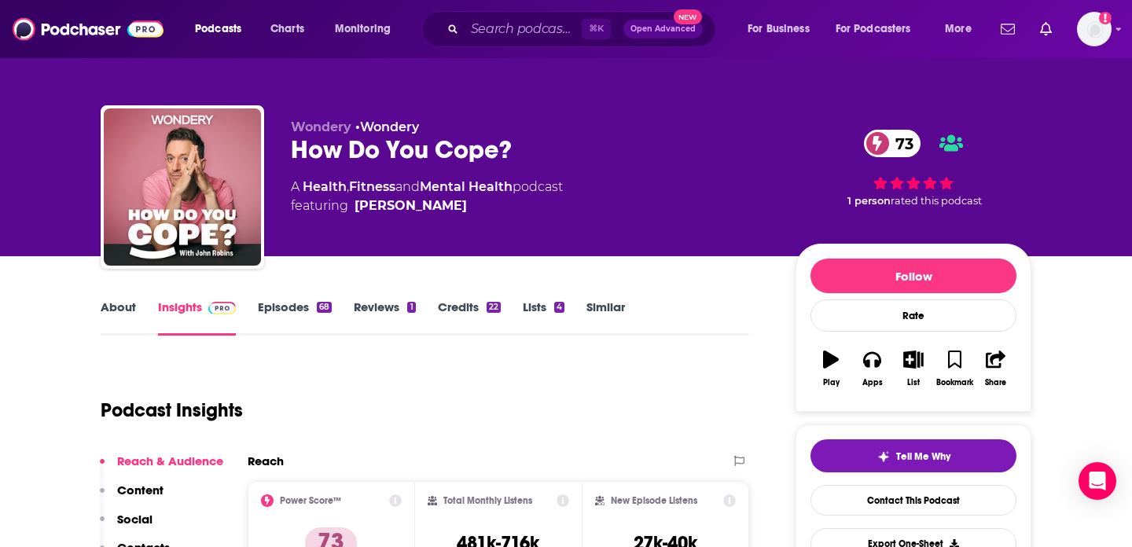
click at [308, 309] on link "Episodes 68" at bounding box center [295, 317] width 74 height 36
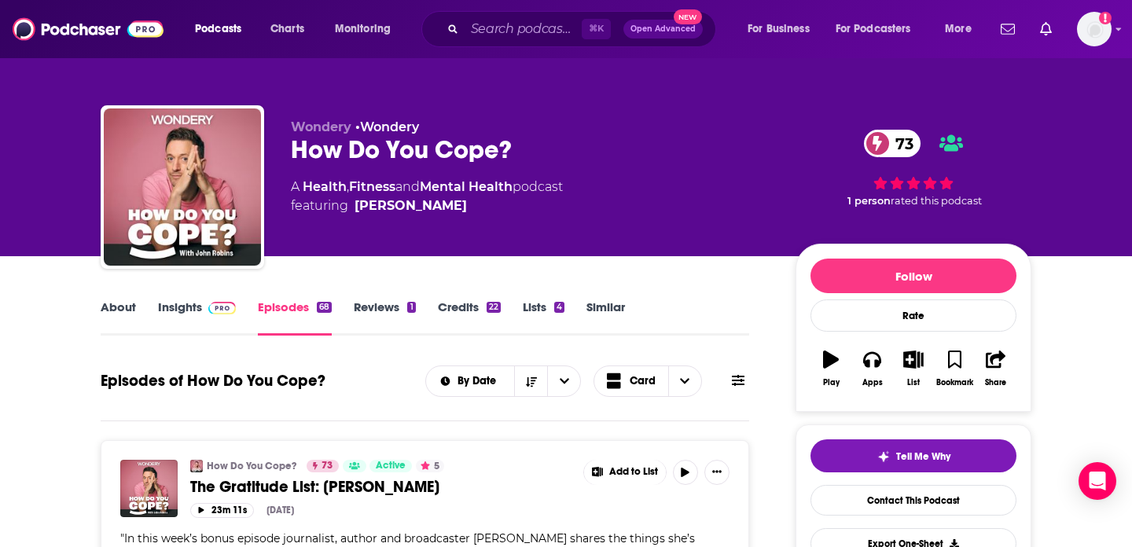
click at [188, 310] on link "Insights" at bounding box center [197, 317] width 78 height 36
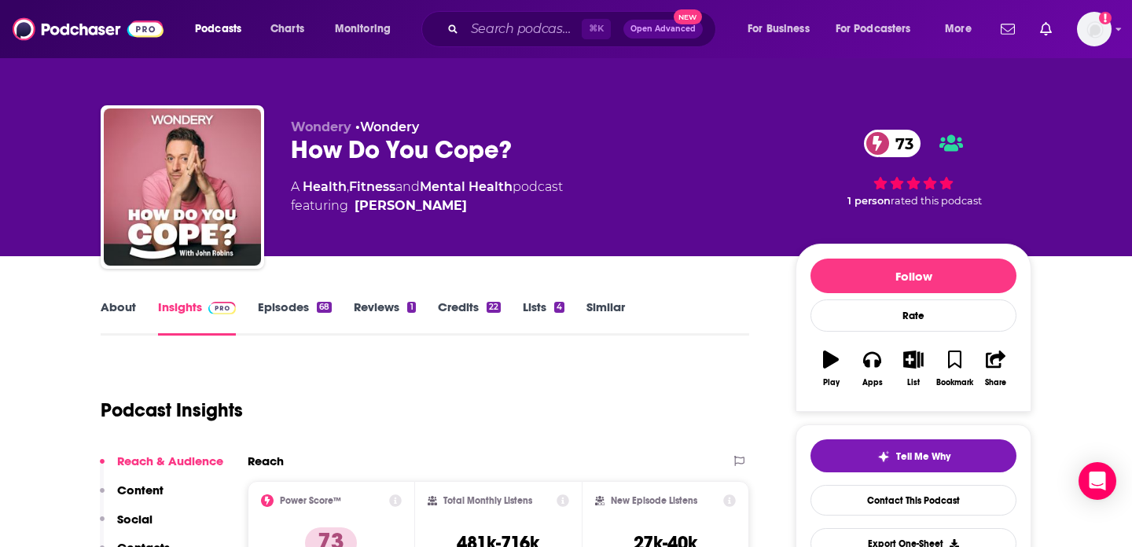
scroll to position [61, 0]
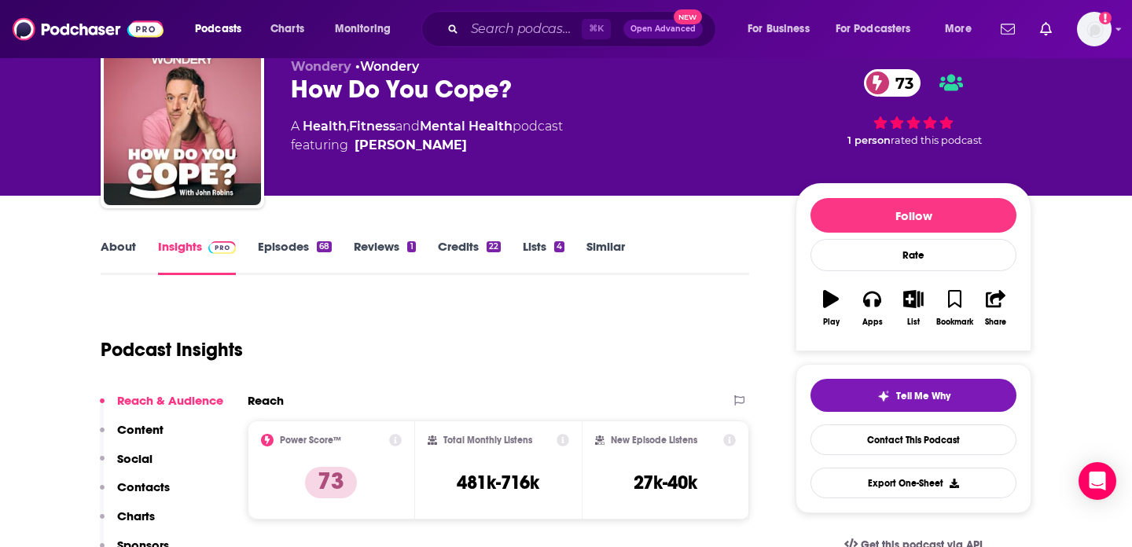
click at [312, 248] on link "Episodes 68" at bounding box center [295, 257] width 74 height 36
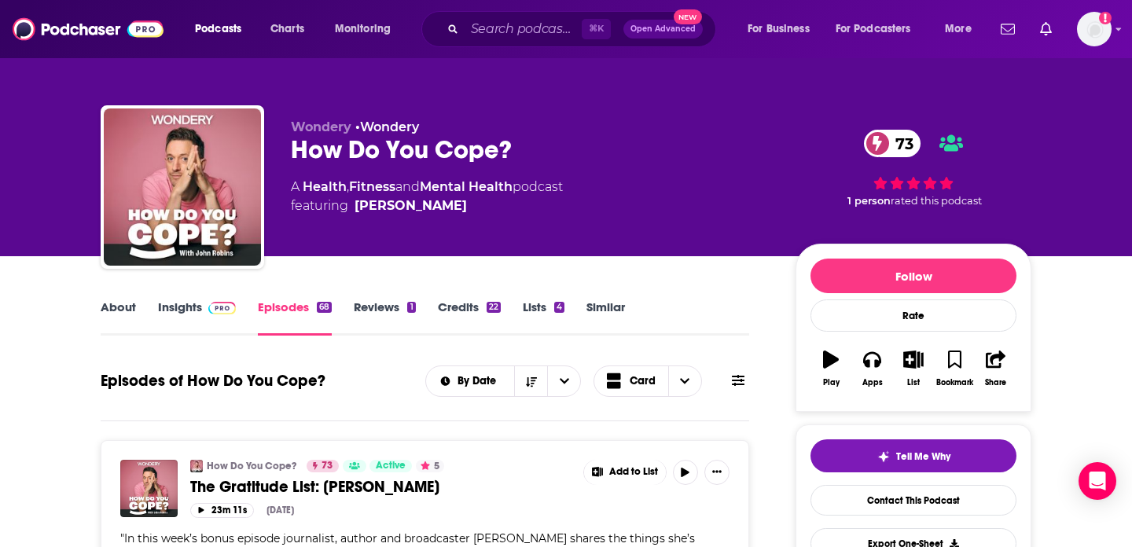
click at [134, 304] on link "About" at bounding box center [118, 317] width 35 height 36
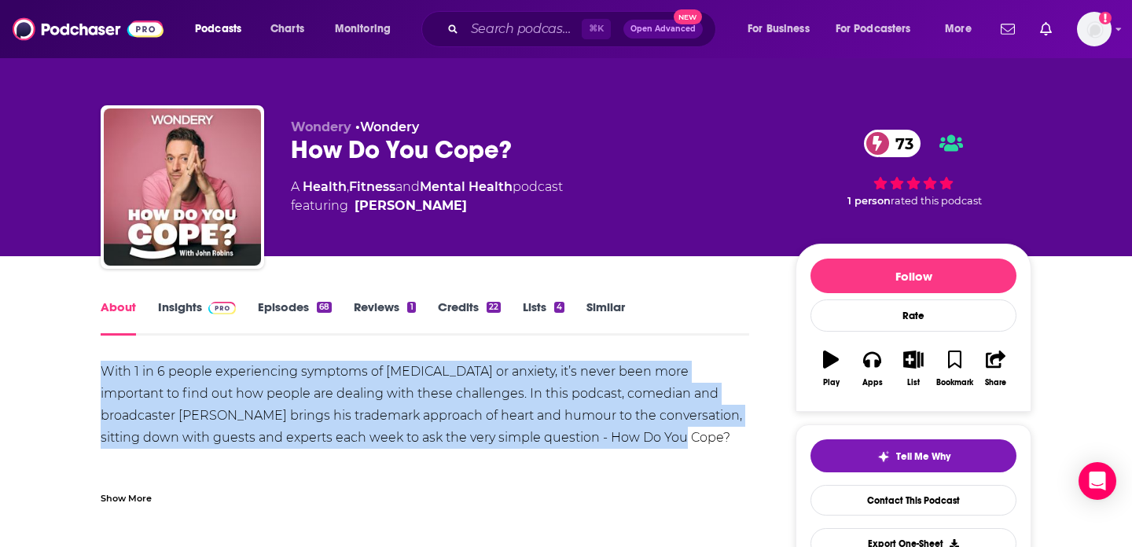
drag, startPoint x: 106, startPoint y: 365, endPoint x: 624, endPoint y: 443, distance: 523.8
click at [624, 443] on div "With 1 in 6 people experiencing symptoms of depression or anxiety, it’s never b…" at bounding box center [425, 471] width 648 height 220
copy div "With 1 in 6 people experiencing symptoms of depression or anxiety, it’s never b…"
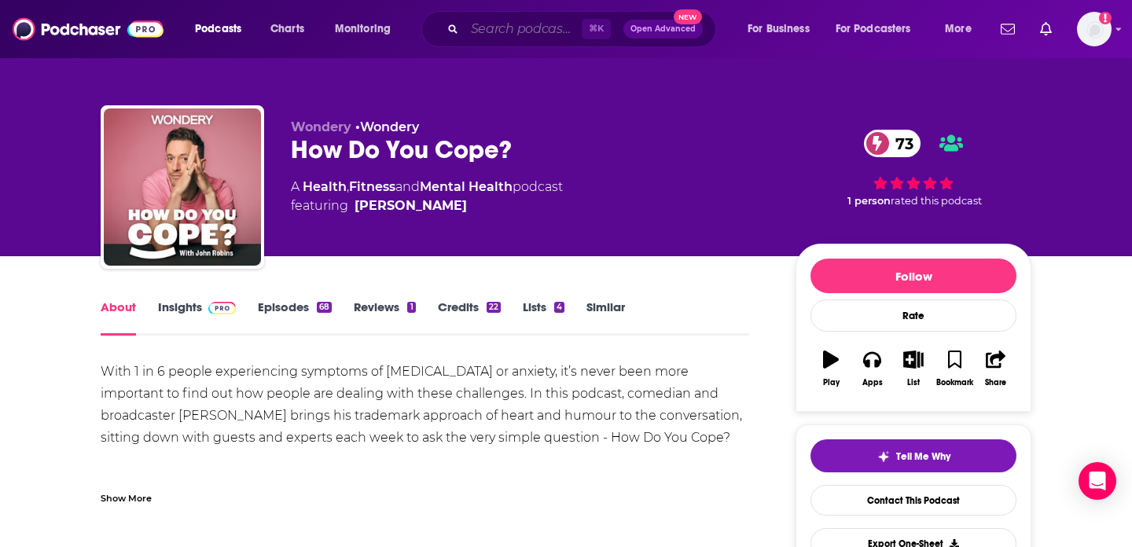
click at [551, 27] on input "Search podcasts, credits, & more..." at bounding box center [522, 29] width 117 height 25
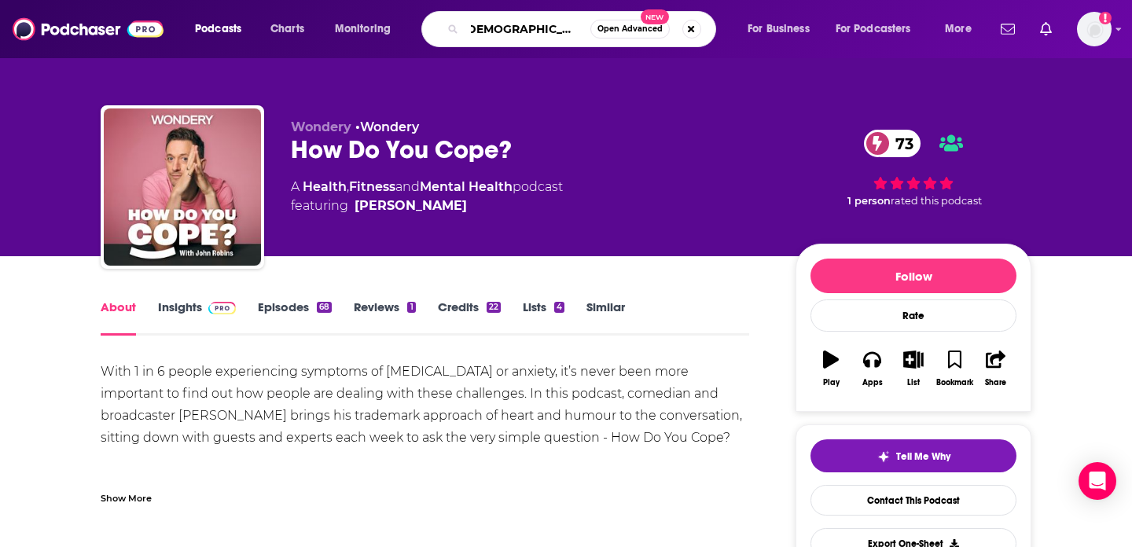
type input "ladies we need to talk"
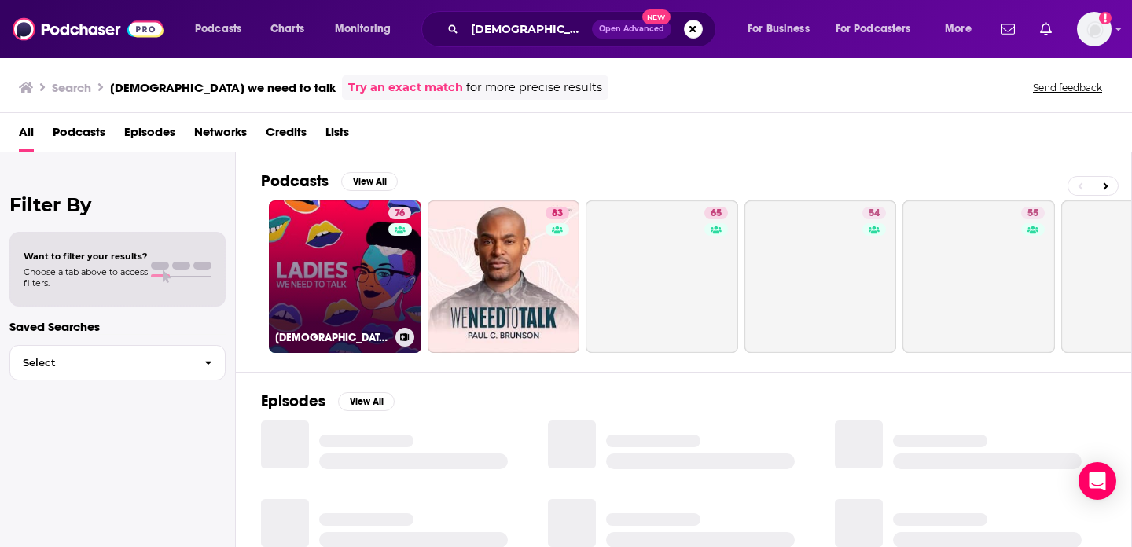
click at [292, 258] on link "76 Ladies, We Need To Talk" at bounding box center [345, 276] width 152 height 152
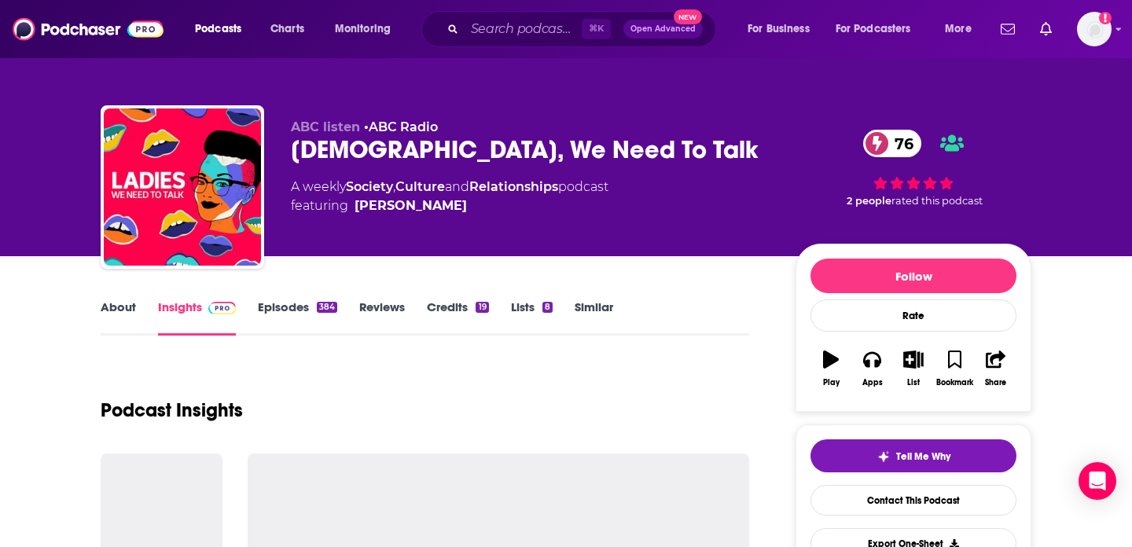
click at [113, 313] on link "About" at bounding box center [118, 317] width 35 height 36
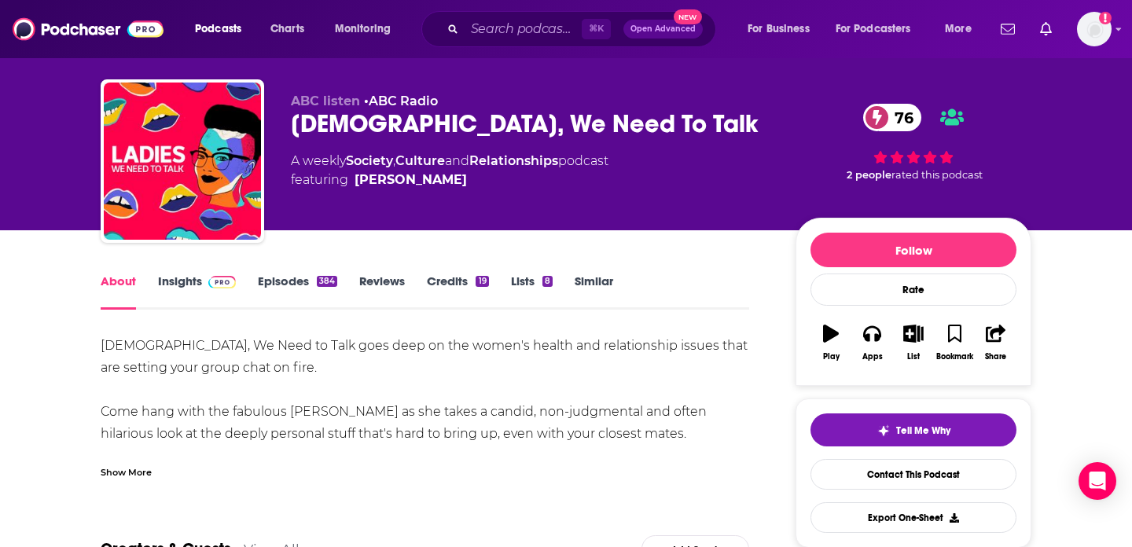
scroll to position [37, 0]
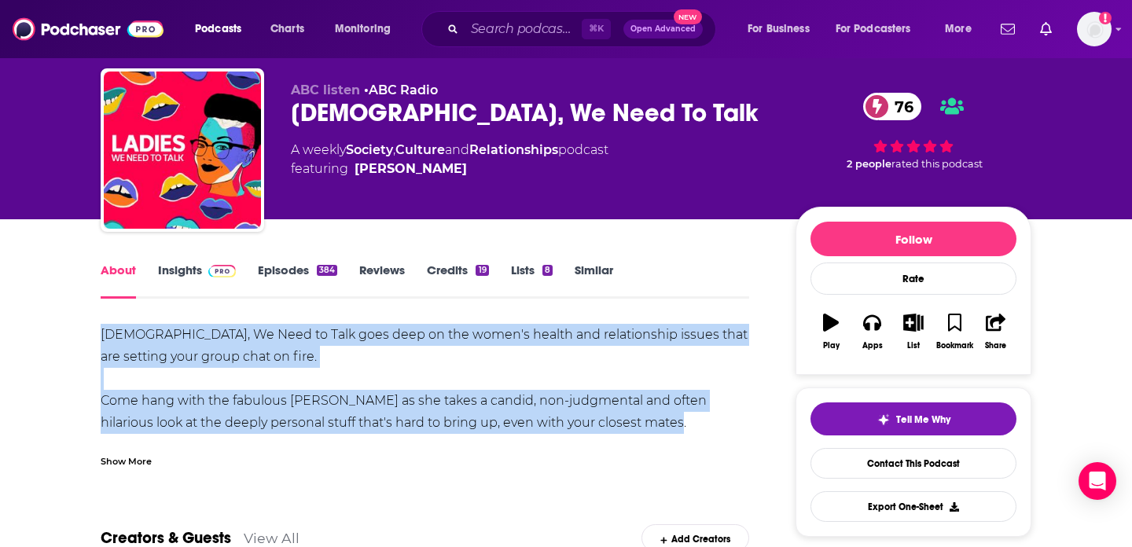
drag, startPoint x: 97, startPoint y: 329, endPoint x: 677, endPoint y: 415, distance: 587.0
copy div "Ladies, We Need to Talk goes deep on the women's health and relationship issues…"
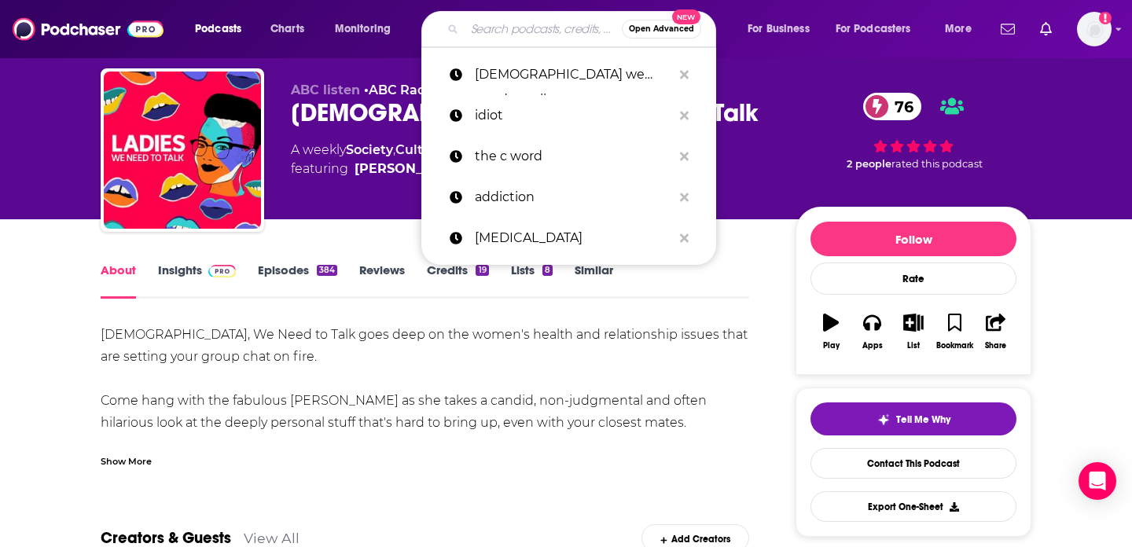
click at [510, 32] on input "Search podcasts, credits, & more..." at bounding box center [542, 29] width 157 height 25
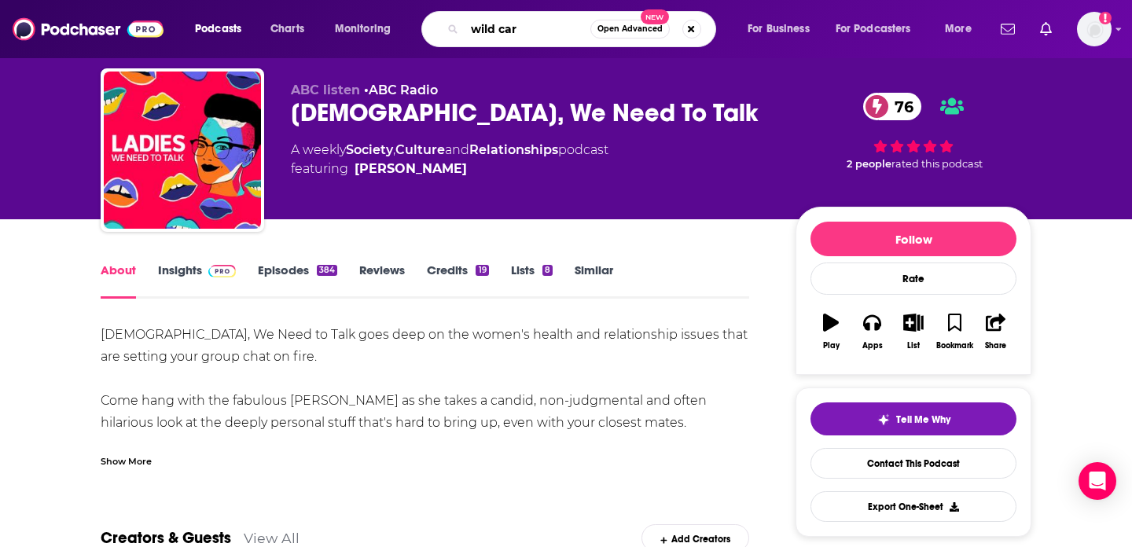
type input "wild card"
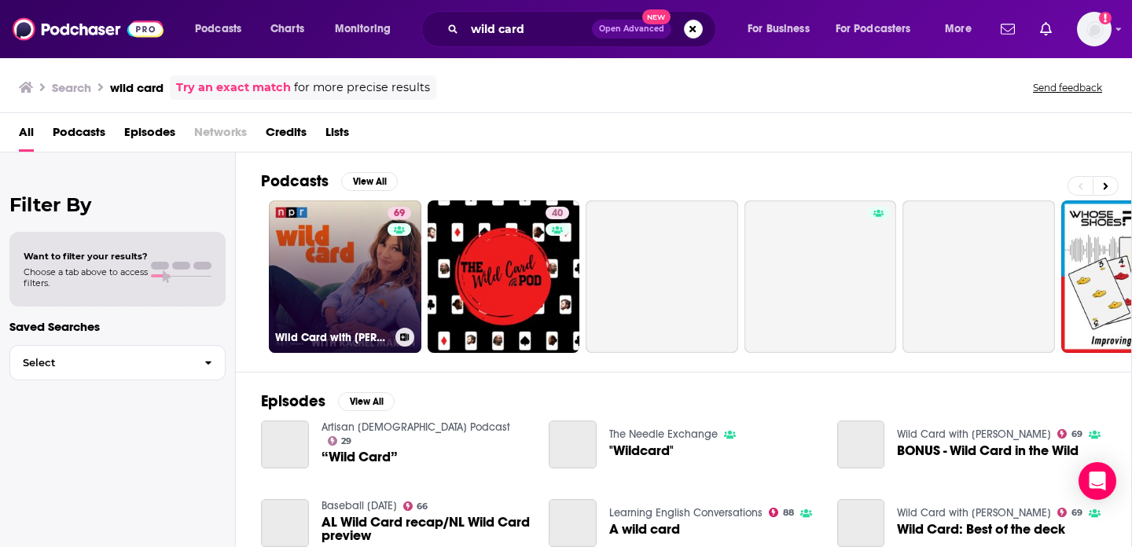
click at [347, 247] on link "69 Wild Card with Rachel Martin" at bounding box center [345, 276] width 152 height 152
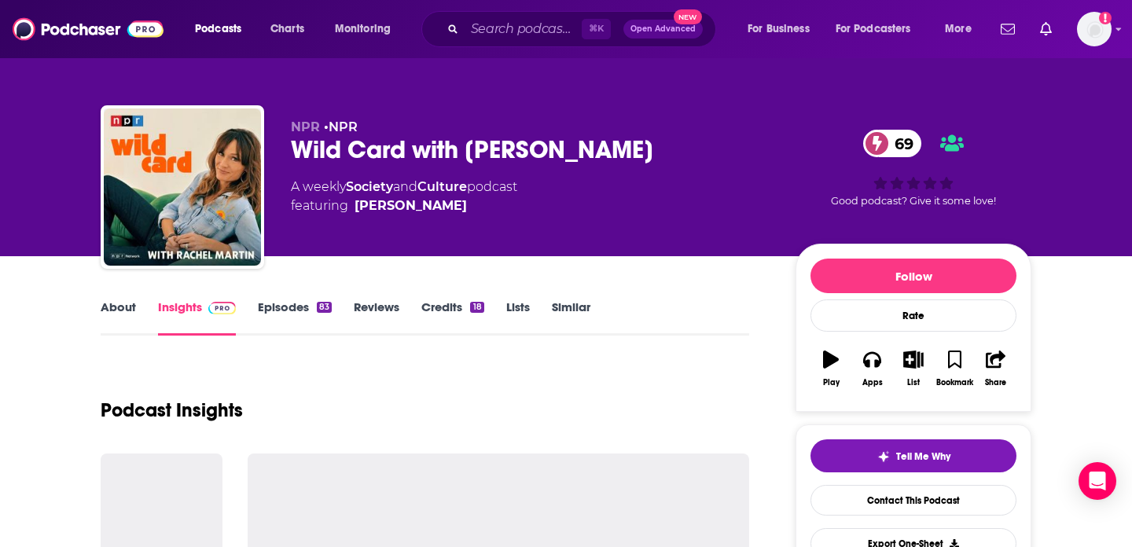
click at [117, 309] on link "About" at bounding box center [118, 317] width 35 height 36
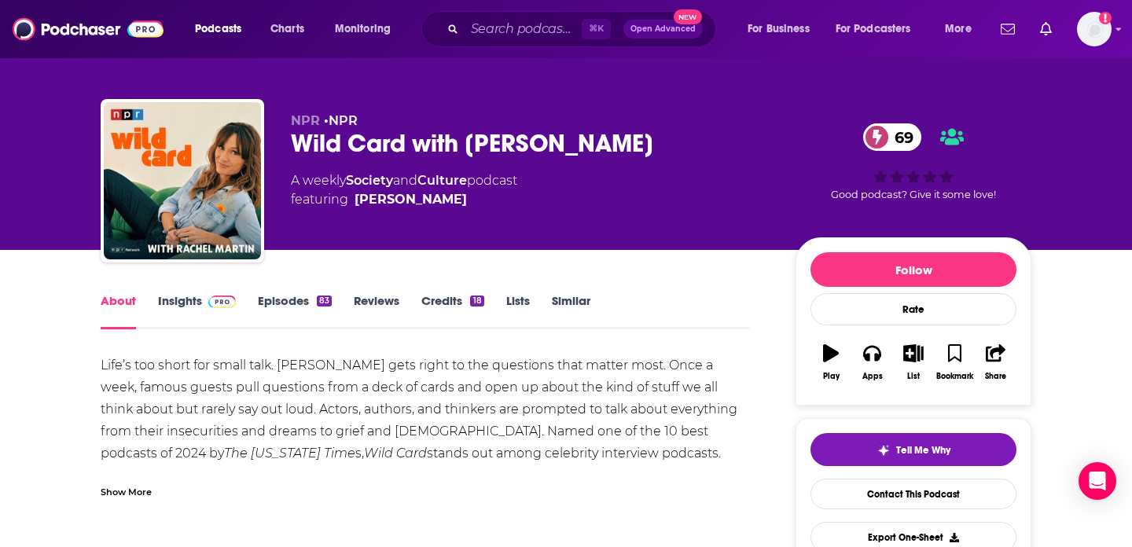
scroll to position [16, 0]
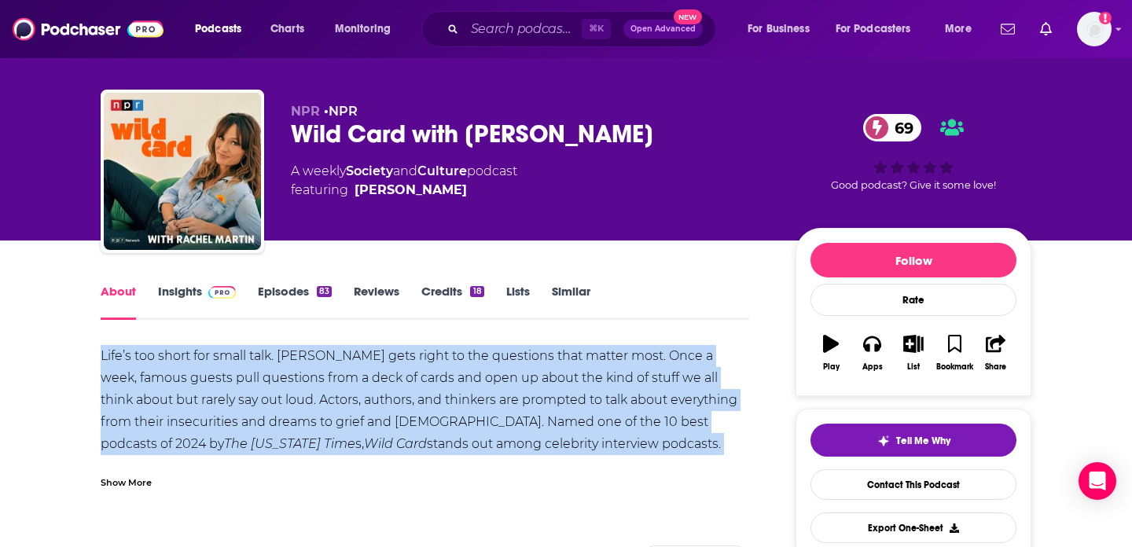
drag, startPoint x: 101, startPoint y: 337, endPoint x: 720, endPoint y: 453, distance: 629.1
copy div "Life’s too short for small talk. Rachel gets right to the questions that matter…"
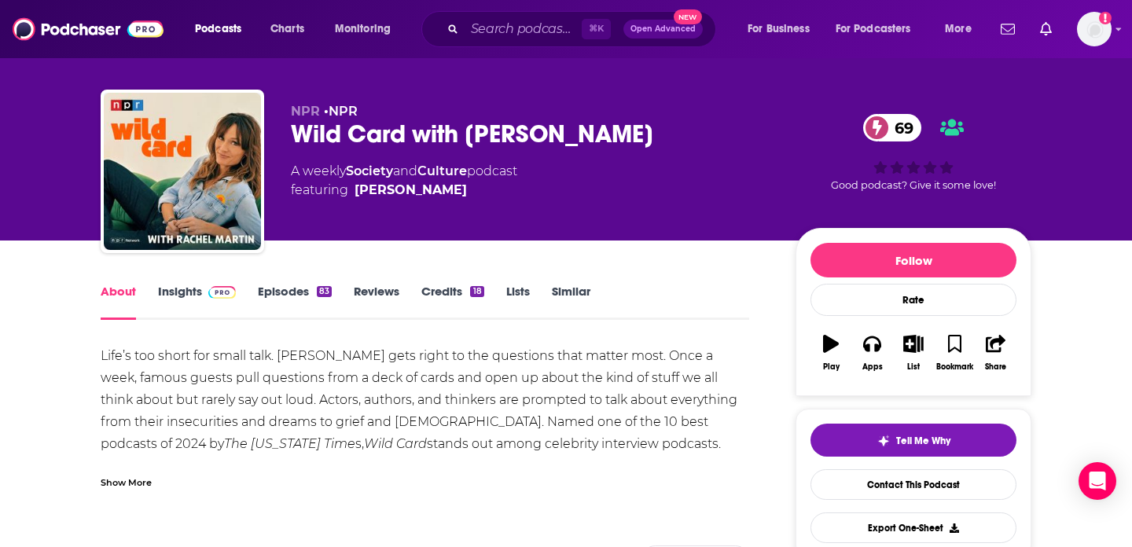
click at [128, 483] on div "Show More" at bounding box center [126, 481] width 51 height 15
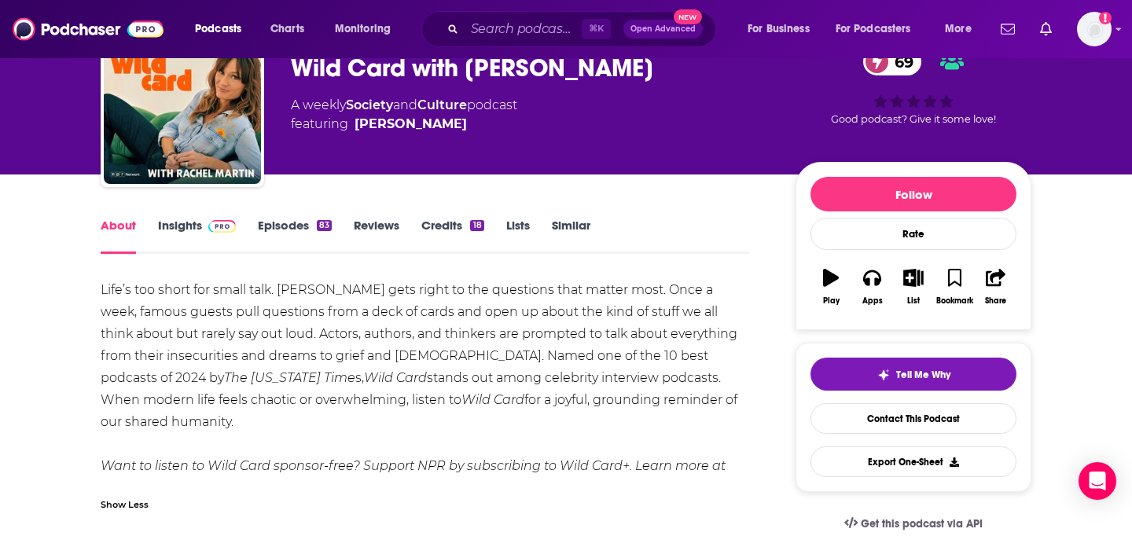
scroll to position [85, 0]
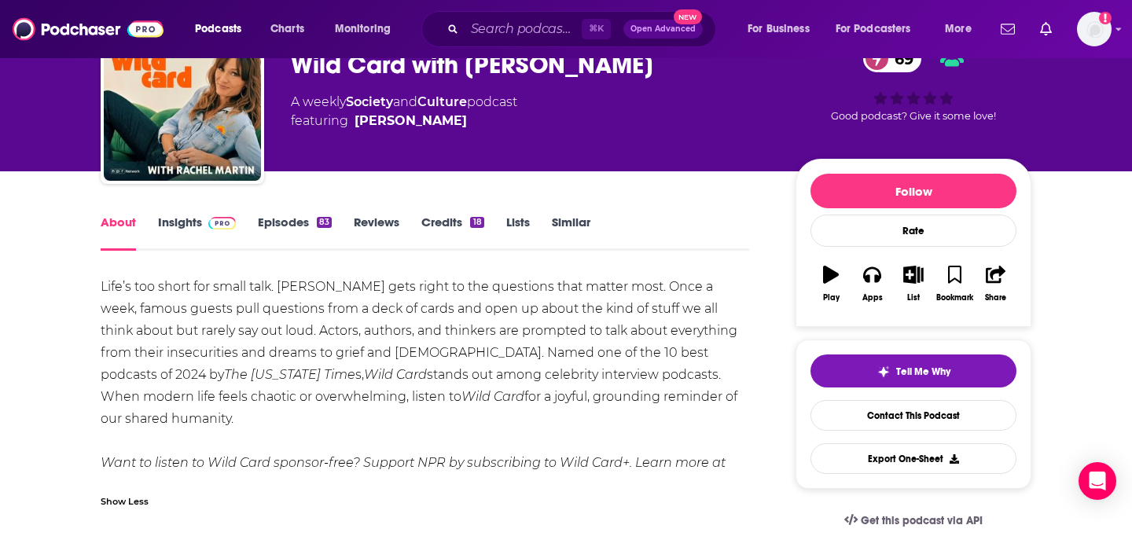
drag, startPoint x: 677, startPoint y: 401, endPoint x: 92, endPoint y: 281, distance: 596.7
copy div "Life’s too short for small talk. Rachel gets right to the questions that matter…"
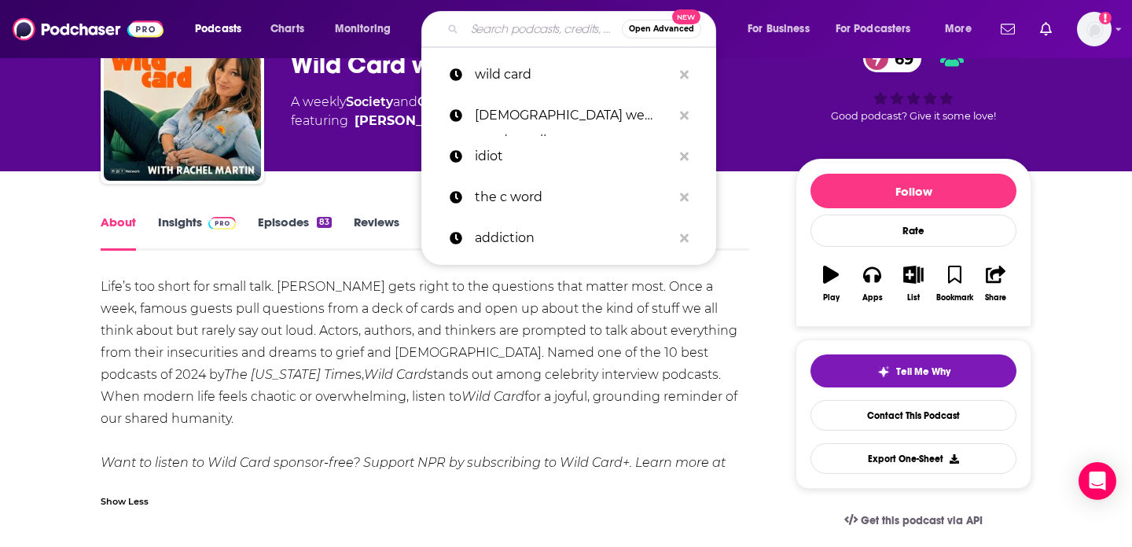
click at [526, 33] on input "Search podcasts, credits, & more..." at bounding box center [542, 29] width 157 height 25
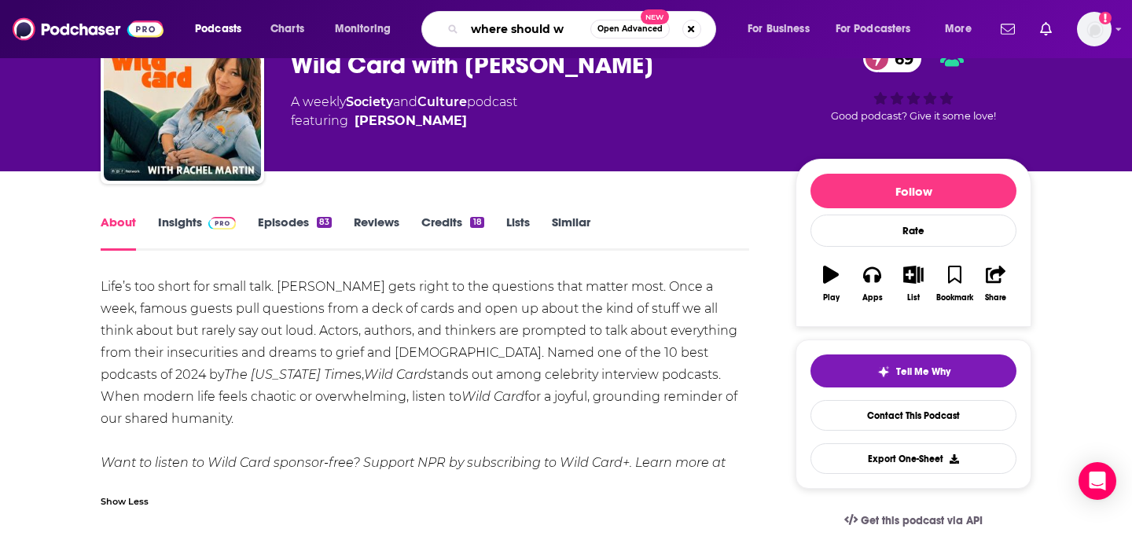
type input "where should we"
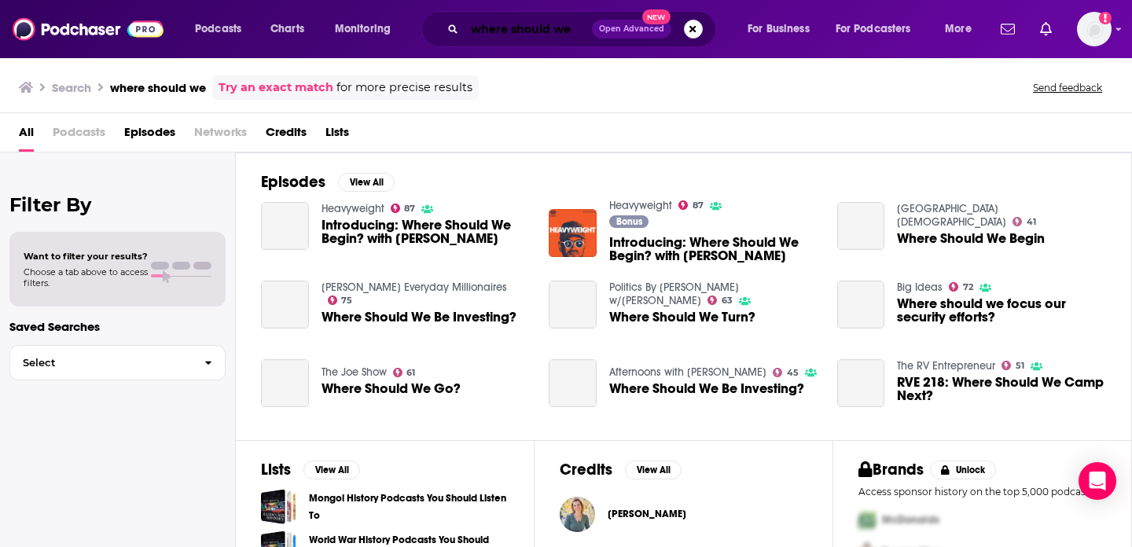
click at [580, 28] on input "where should we" at bounding box center [527, 29] width 127 height 25
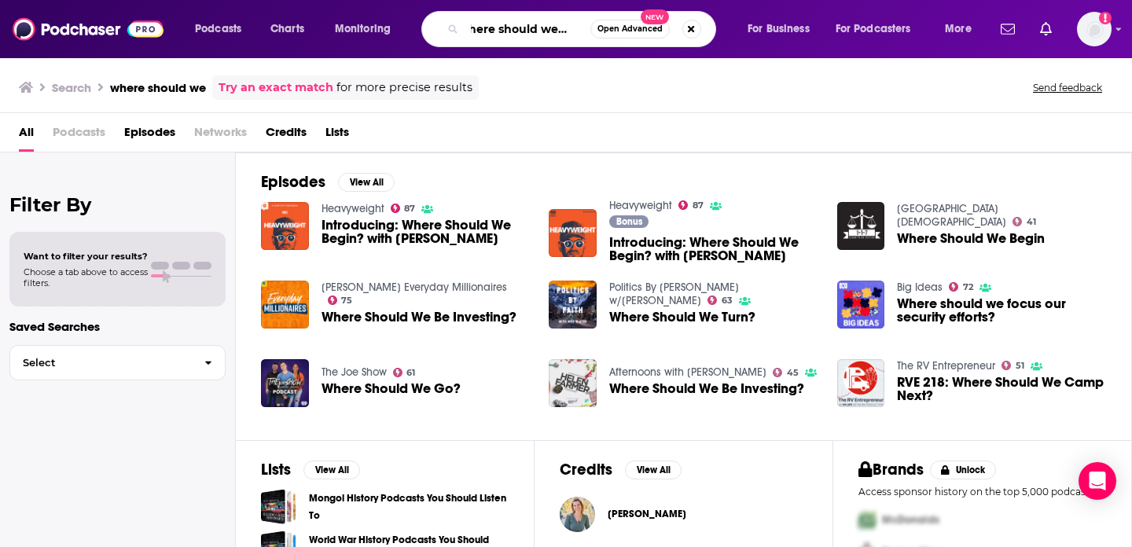
scroll to position [0, 24]
type input "where should we begin"
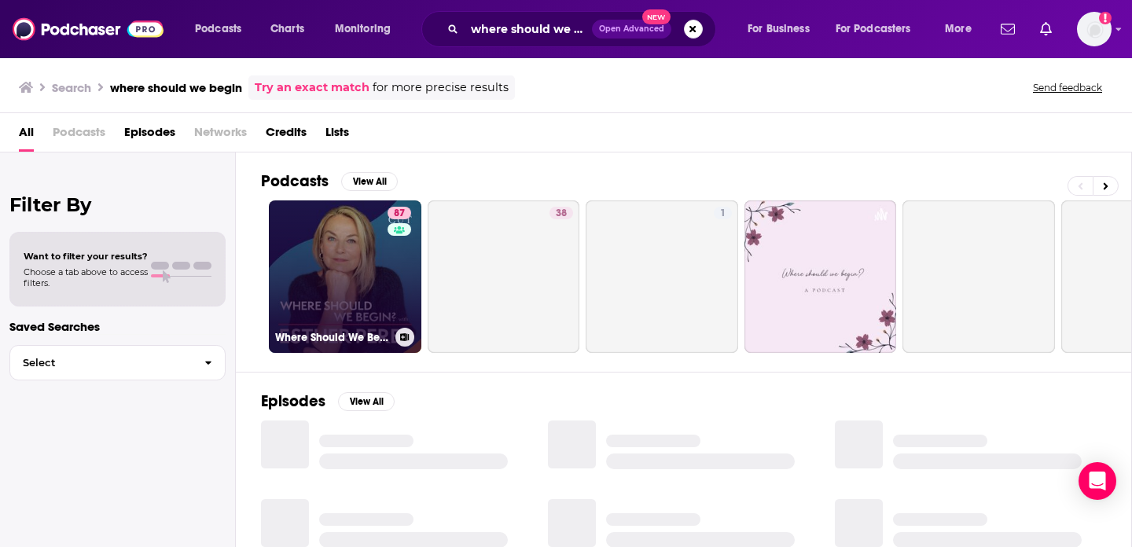
click at [323, 255] on link "87 Where Should We Begin? with Esther Perel" at bounding box center [345, 276] width 152 height 152
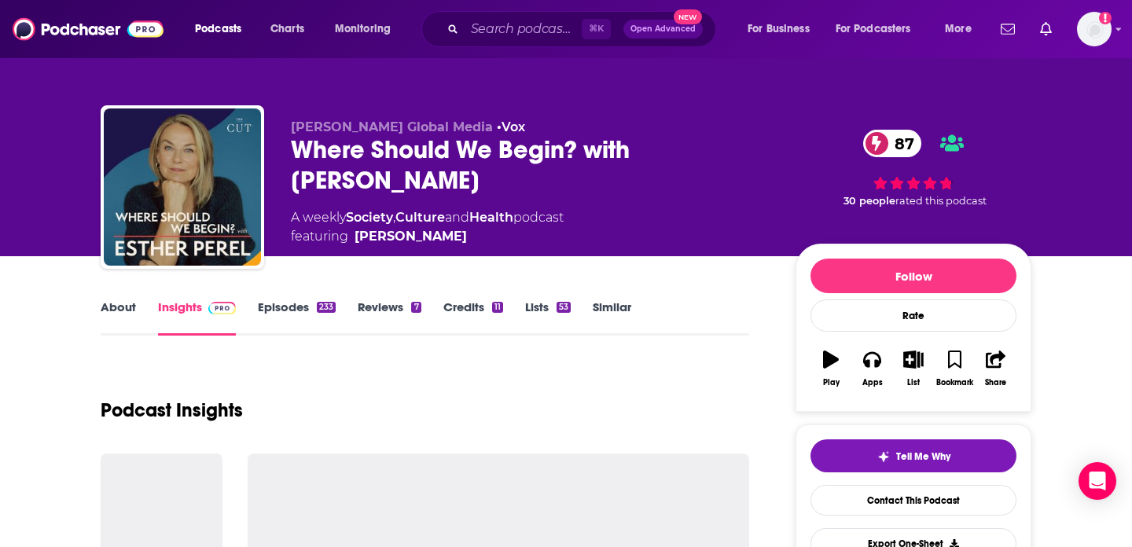
click at [134, 308] on link "About" at bounding box center [118, 317] width 35 height 36
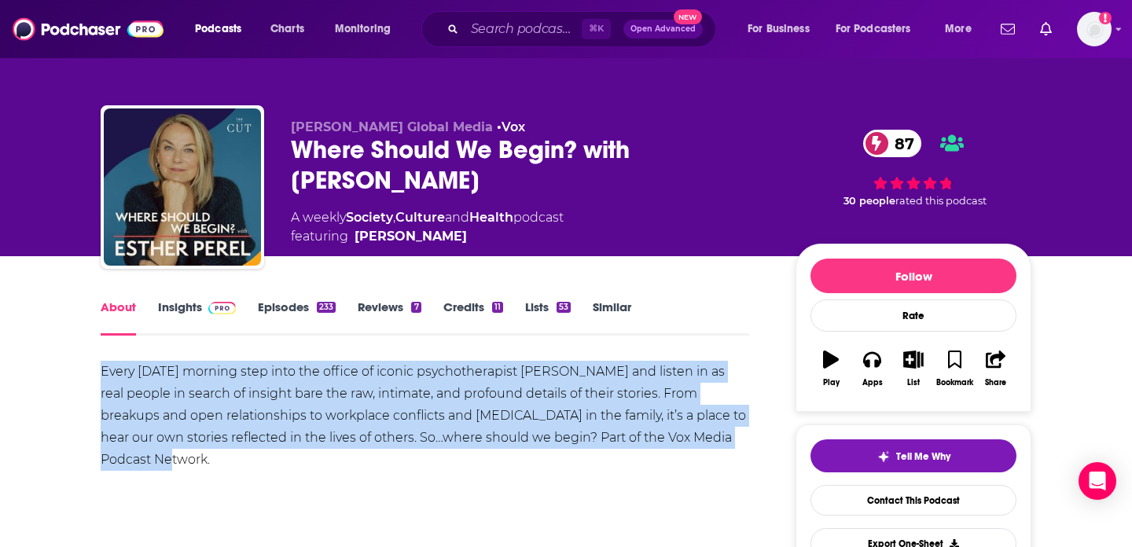
drag, startPoint x: 95, startPoint y: 366, endPoint x: 179, endPoint y: 451, distance: 119.5
copy div "Every Monday morning step into the office of iconic psychotherapist Esther Pere…"
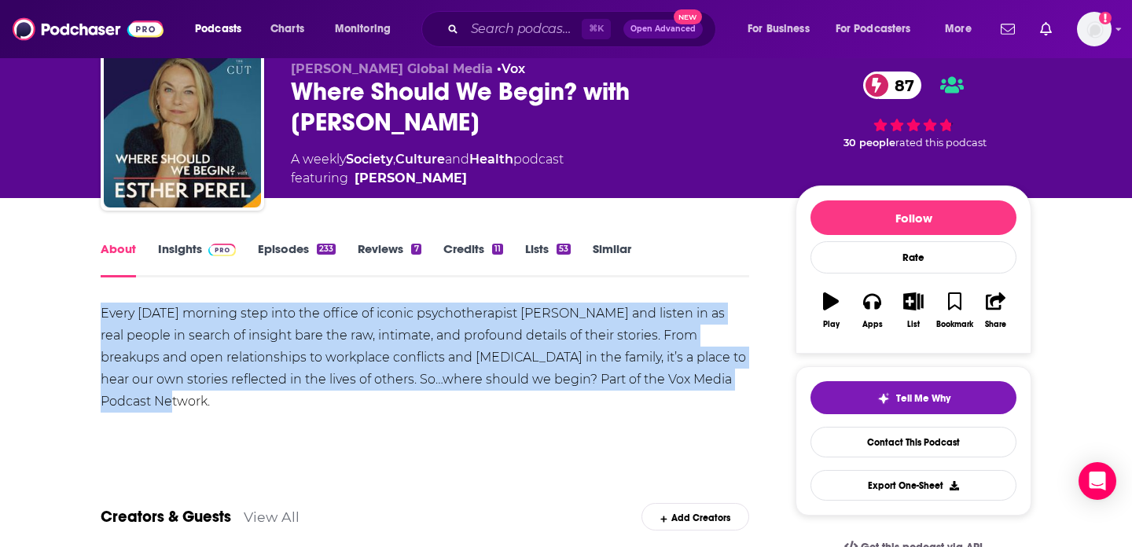
click at [504, 351] on div "Every Monday morning step into the office of iconic psychotherapist Esther Pere…" at bounding box center [425, 358] width 648 height 110
drag, startPoint x: 509, startPoint y: 378, endPoint x: 97, endPoint y: 311, distance: 417.9
copy div "Every Monday morning step into the office of iconic psychotherapist Esther Pere…"
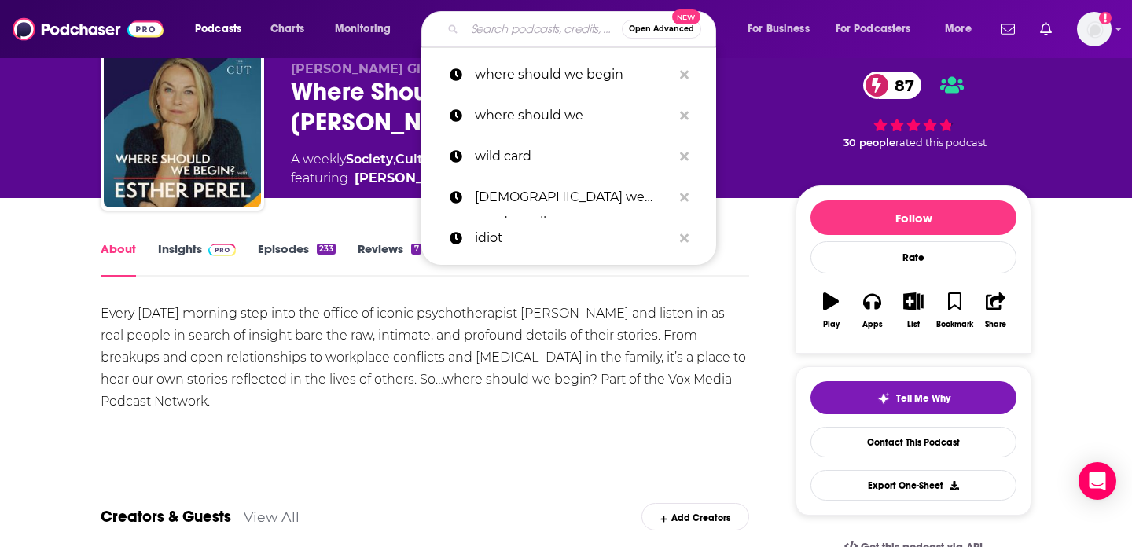
click at [499, 23] on input "Search podcasts, credits, & more..." at bounding box center [542, 29] width 157 height 25
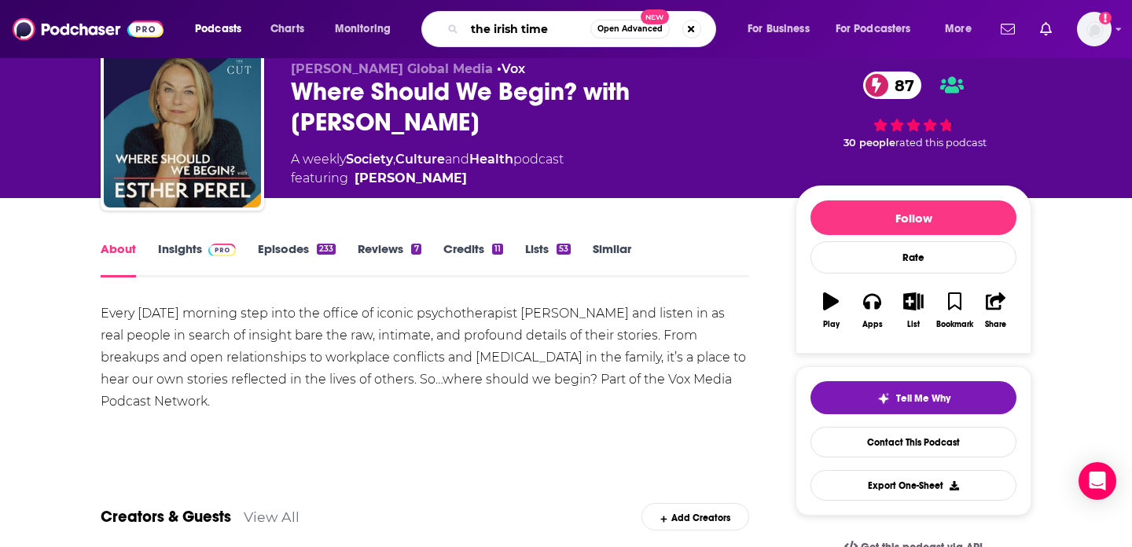
type input "the irish times"
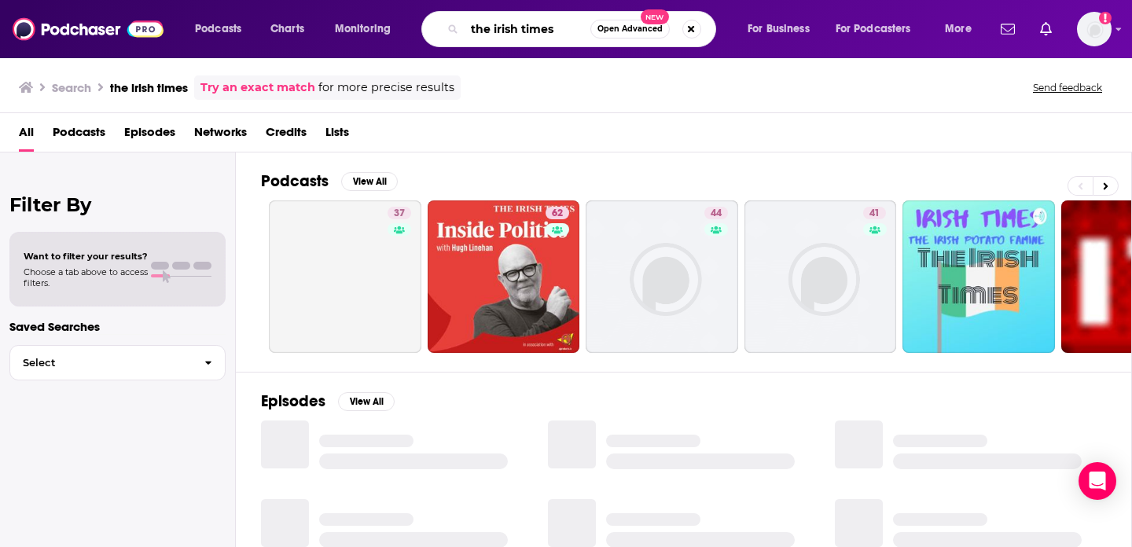
click at [574, 28] on input "the irish times" at bounding box center [527, 29] width 126 height 25
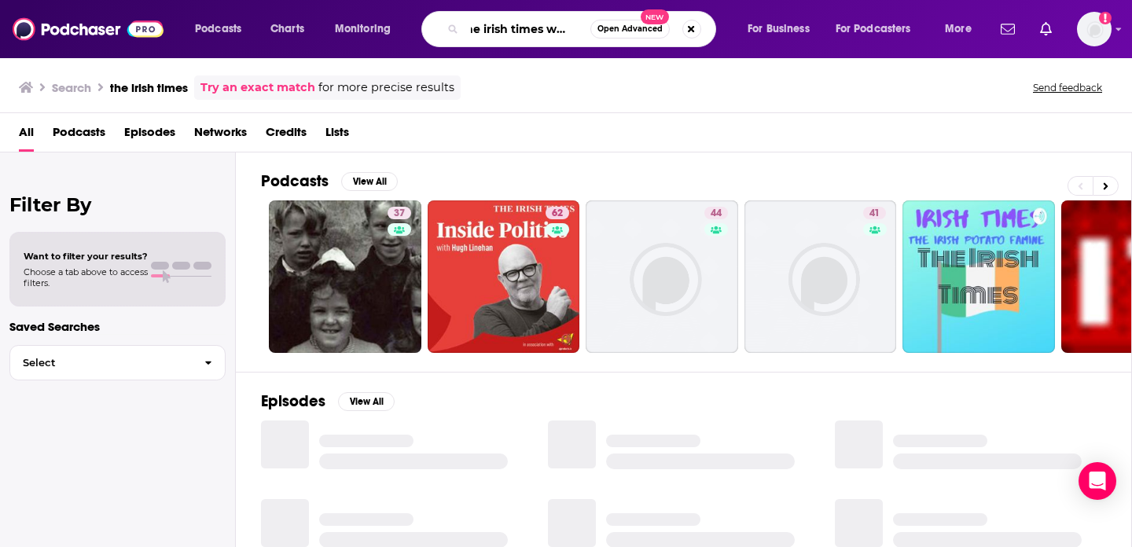
scroll to position [0, 24]
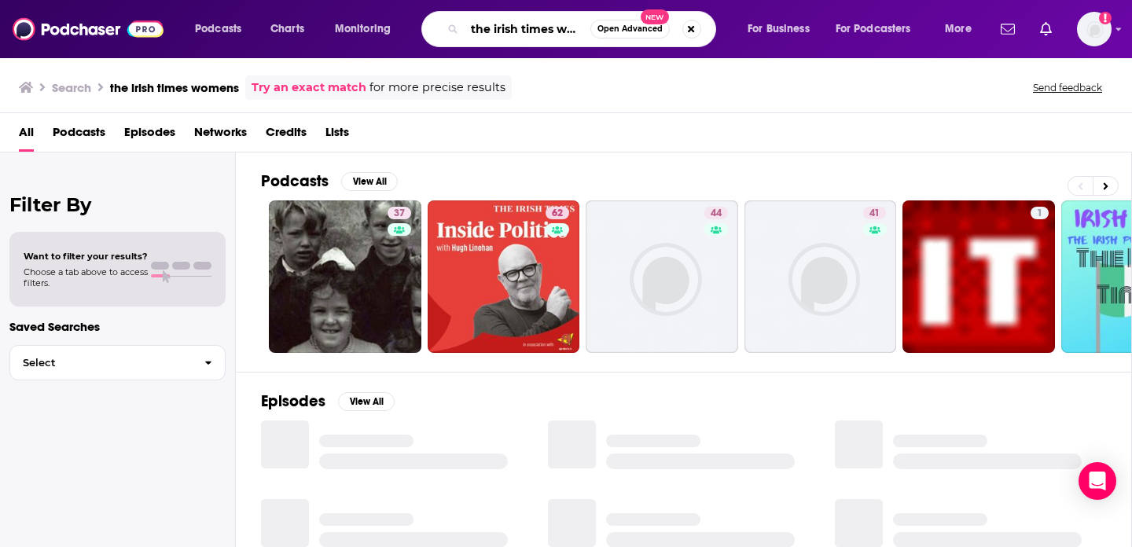
click at [563, 27] on input "the irish times womens" at bounding box center [527, 29] width 126 height 25
click at [581, 32] on input "the irish times womens" at bounding box center [527, 29] width 126 height 25
click at [579, 32] on input "the irish times womens" at bounding box center [527, 29] width 126 height 25
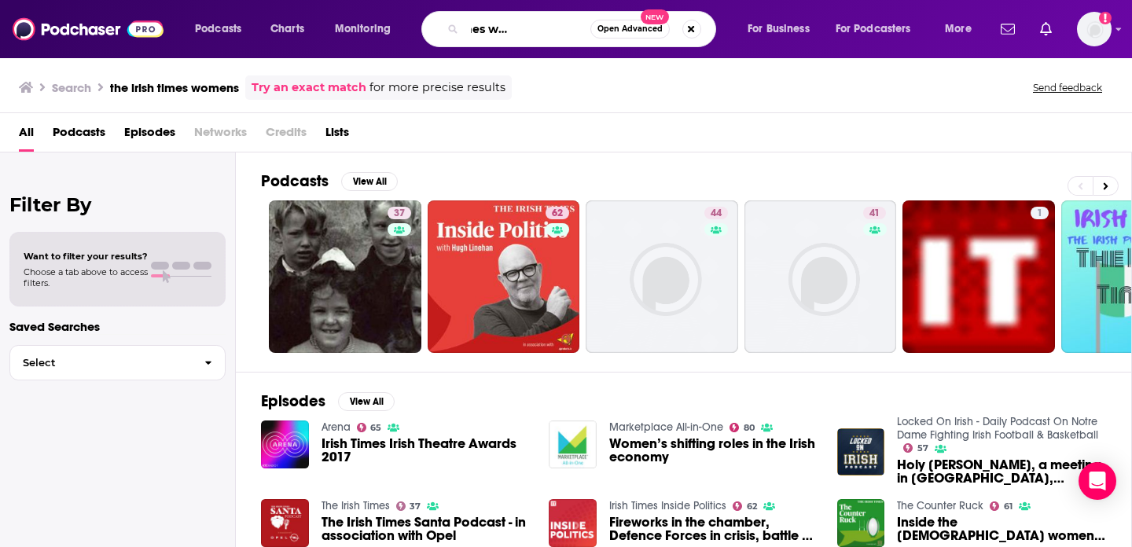
scroll to position [0, 73]
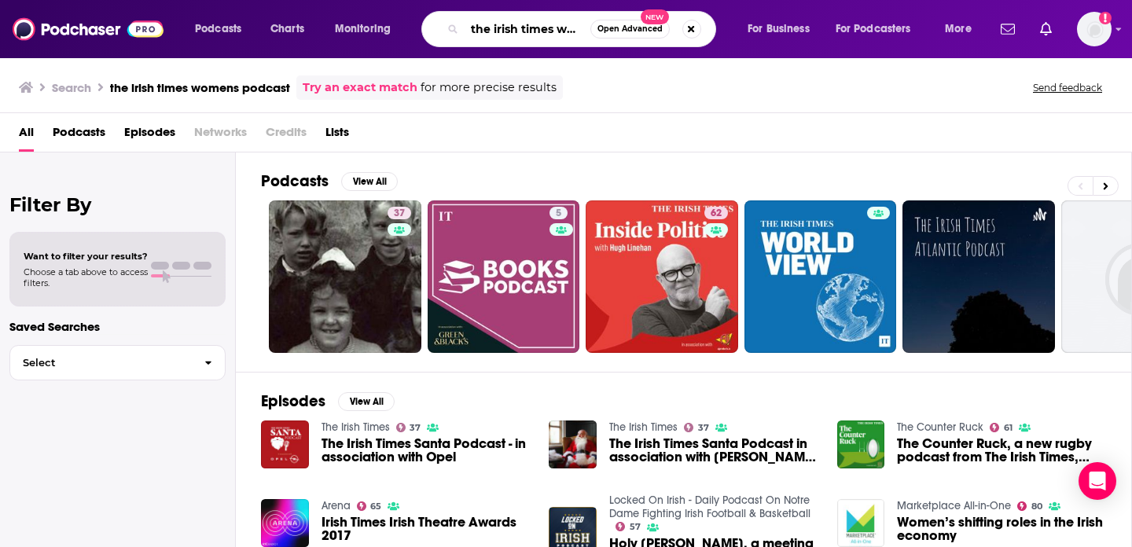
click at [506, 27] on input "the irish times womens podcast" at bounding box center [527, 29] width 126 height 25
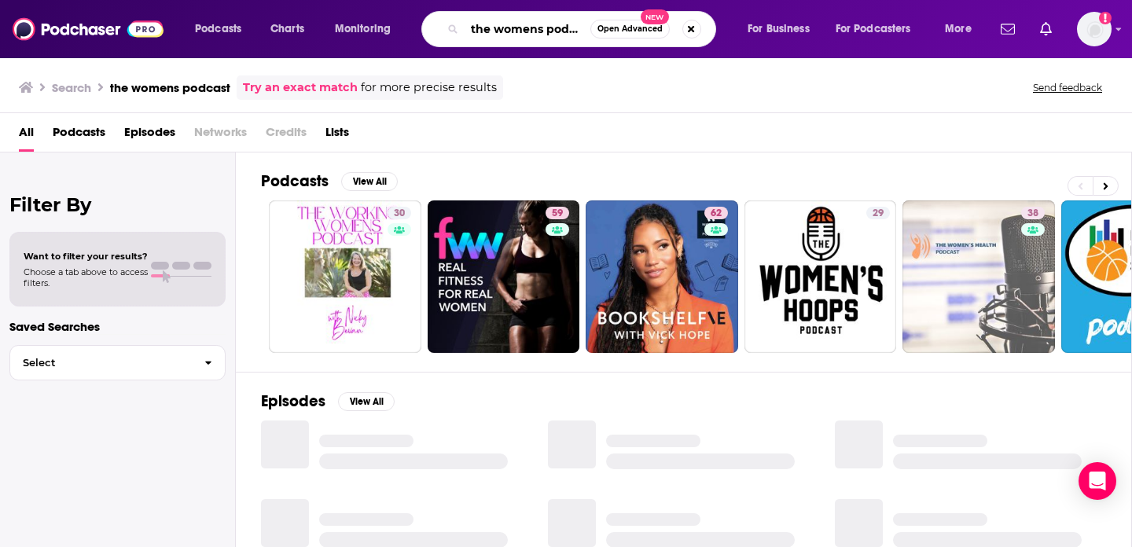
click at [540, 25] on input "the womens podcast" at bounding box center [527, 29] width 126 height 25
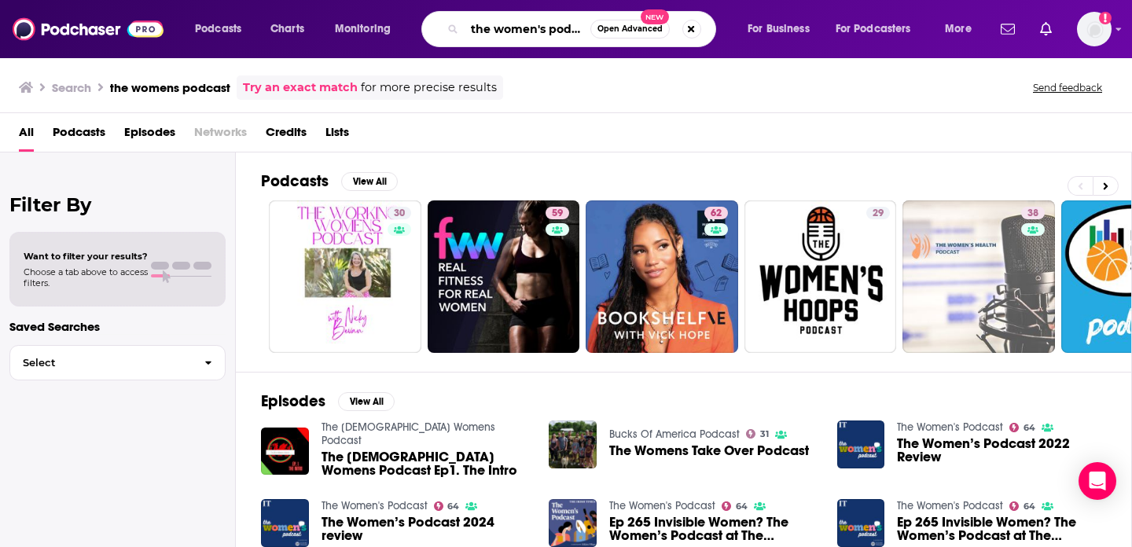
click at [468, 26] on input "the women's podcast" at bounding box center [527, 29] width 126 height 25
type input "the irish timesL the women's podcast"
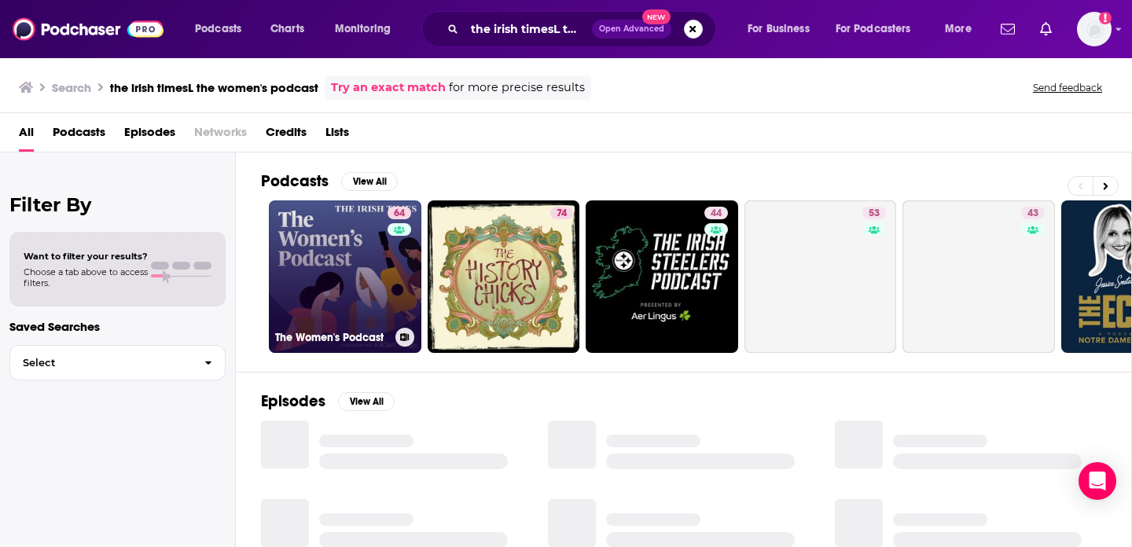
click at [339, 278] on link "64 The Women's Podcast" at bounding box center [345, 276] width 152 height 152
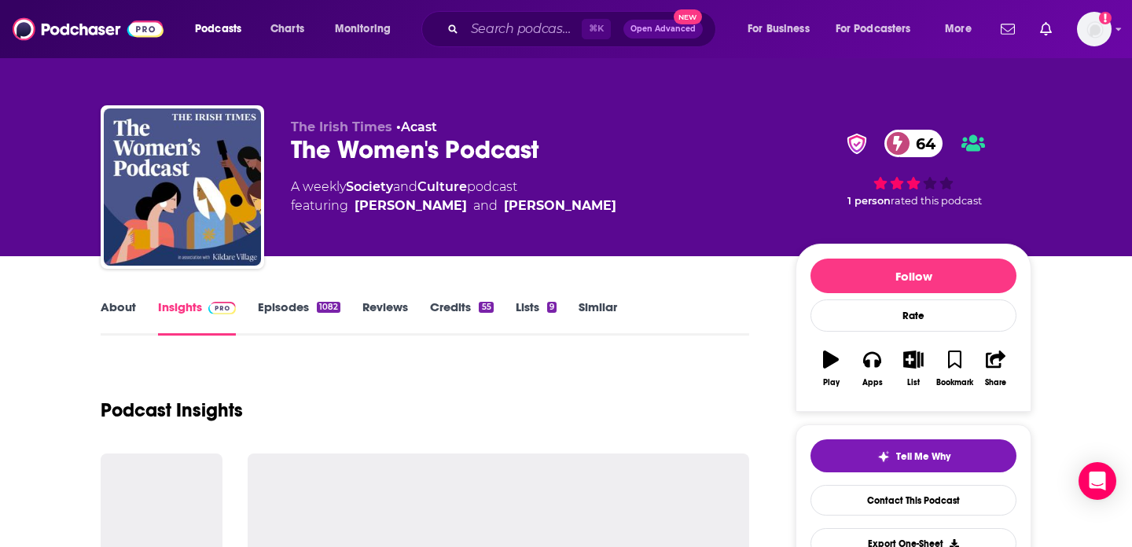
click at [124, 312] on link "About" at bounding box center [118, 317] width 35 height 36
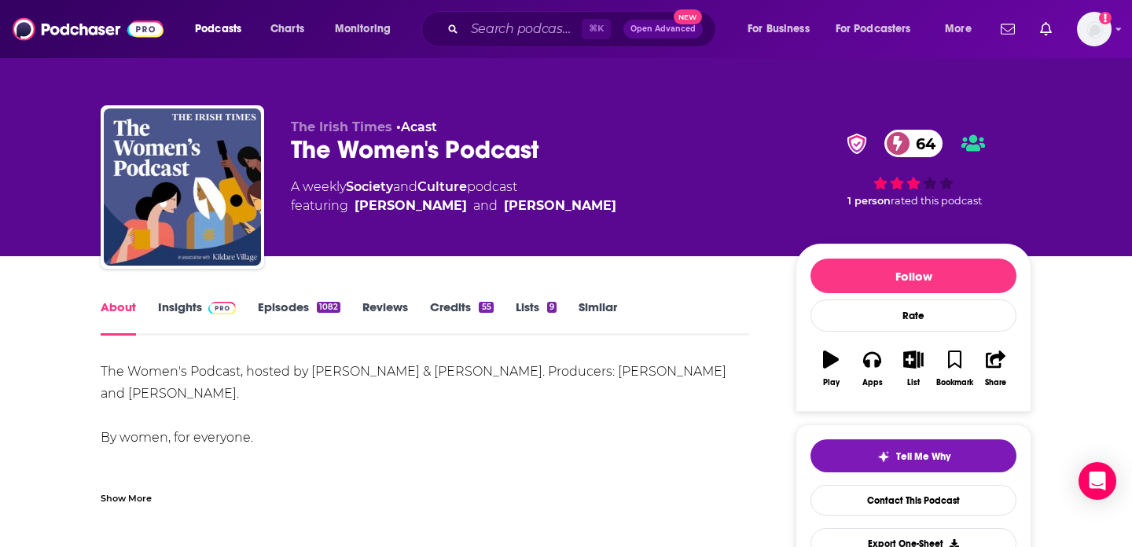
scroll to position [9, 0]
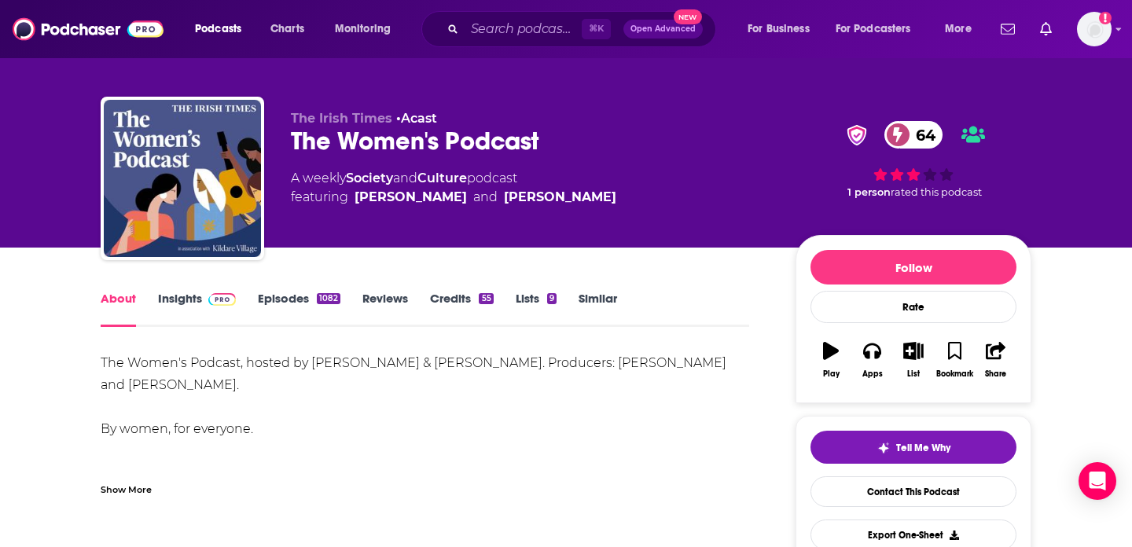
drag, startPoint x: 107, startPoint y: 345, endPoint x: 266, endPoint y: 429, distance: 180.3
copy div "The Women's Podcast, hosted by Róisín Ingle & Kathy Sheridan. Producers: Róisín…"
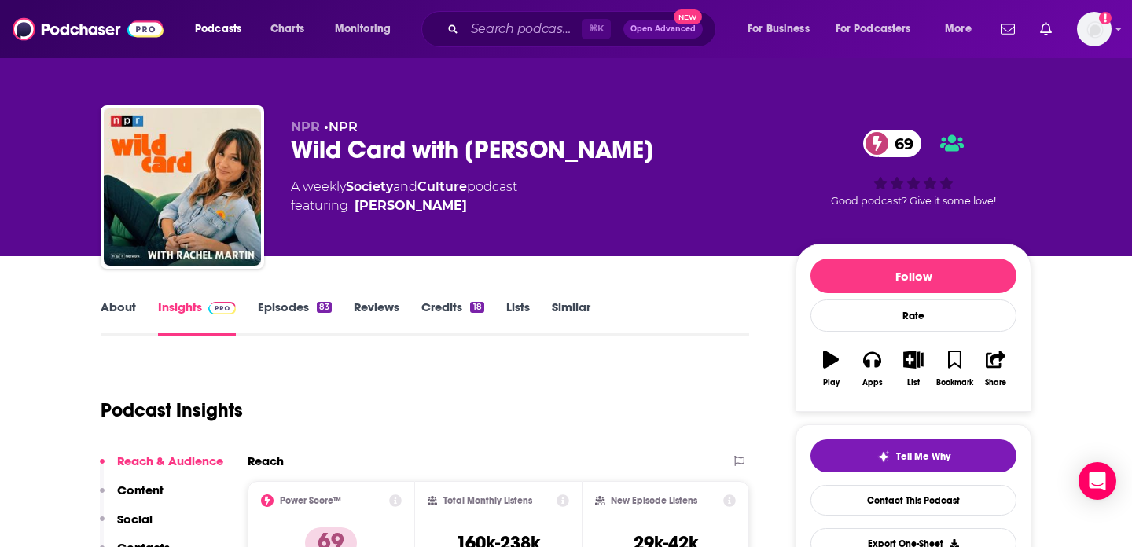
click at [271, 311] on link "Episodes 83" at bounding box center [295, 317] width 74 height 36
